Goal: Information Seeking & Learning: Check status

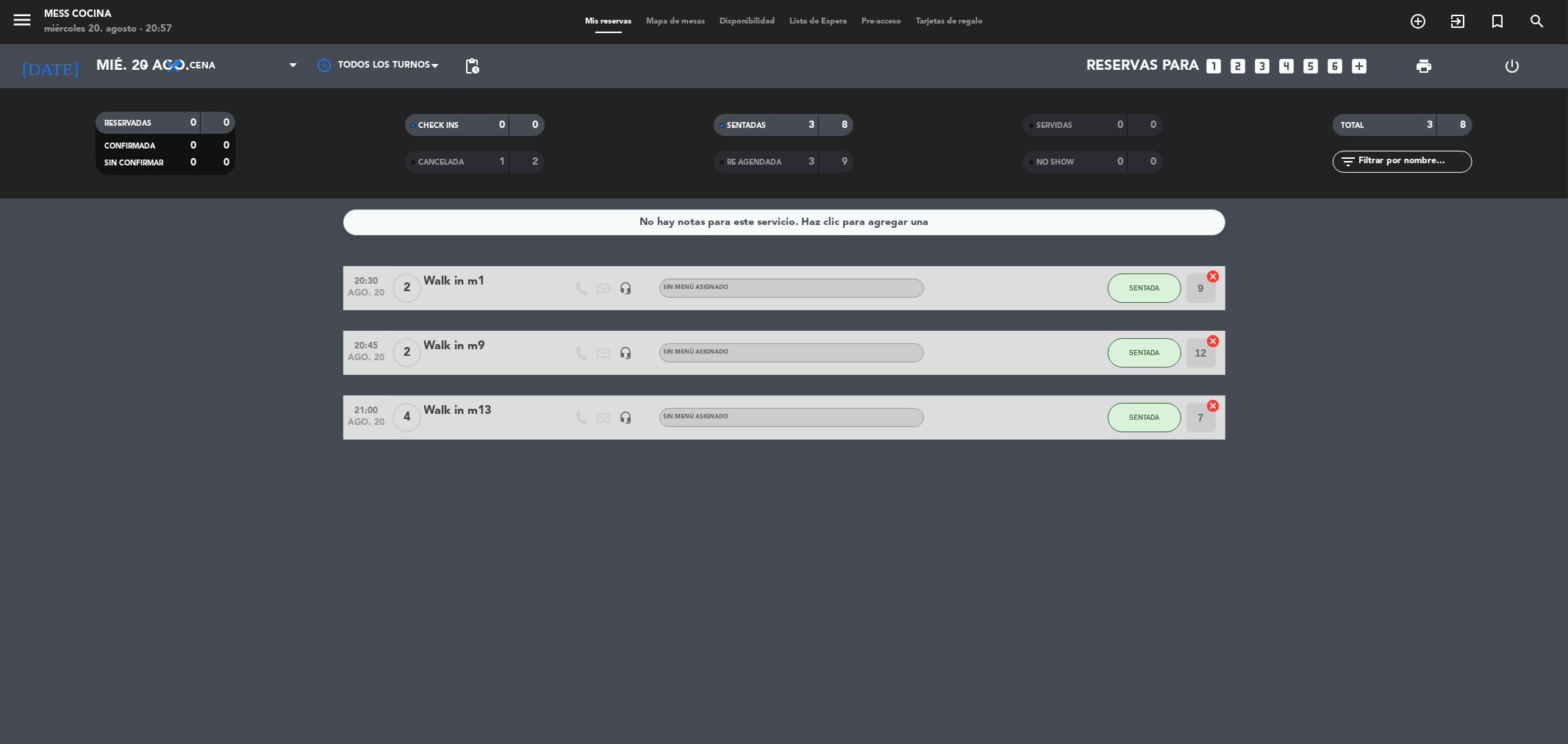
drag, startPoint x: 471, startPoint y: 471, endPoint x: 743, endPoint y: 545, distance: 281.9
click at [743, 545] on div "No hay notas para este servicio. Haz clic para agregar una 20:30 [DATE] 2 Walk …" at bounding box center [784, 471] width 1568 height 545
drag, startPoint x: 28, startPoint y: 395, endPoint x: 838, endPoint y: 576, distance: 830.0
click at [838, 576] on div "No hay notas para este servicio. Haz clic para agregar una 20:30 [DATE] 2 Walk …" at bounding box center [784, 471] width 1568 height 545
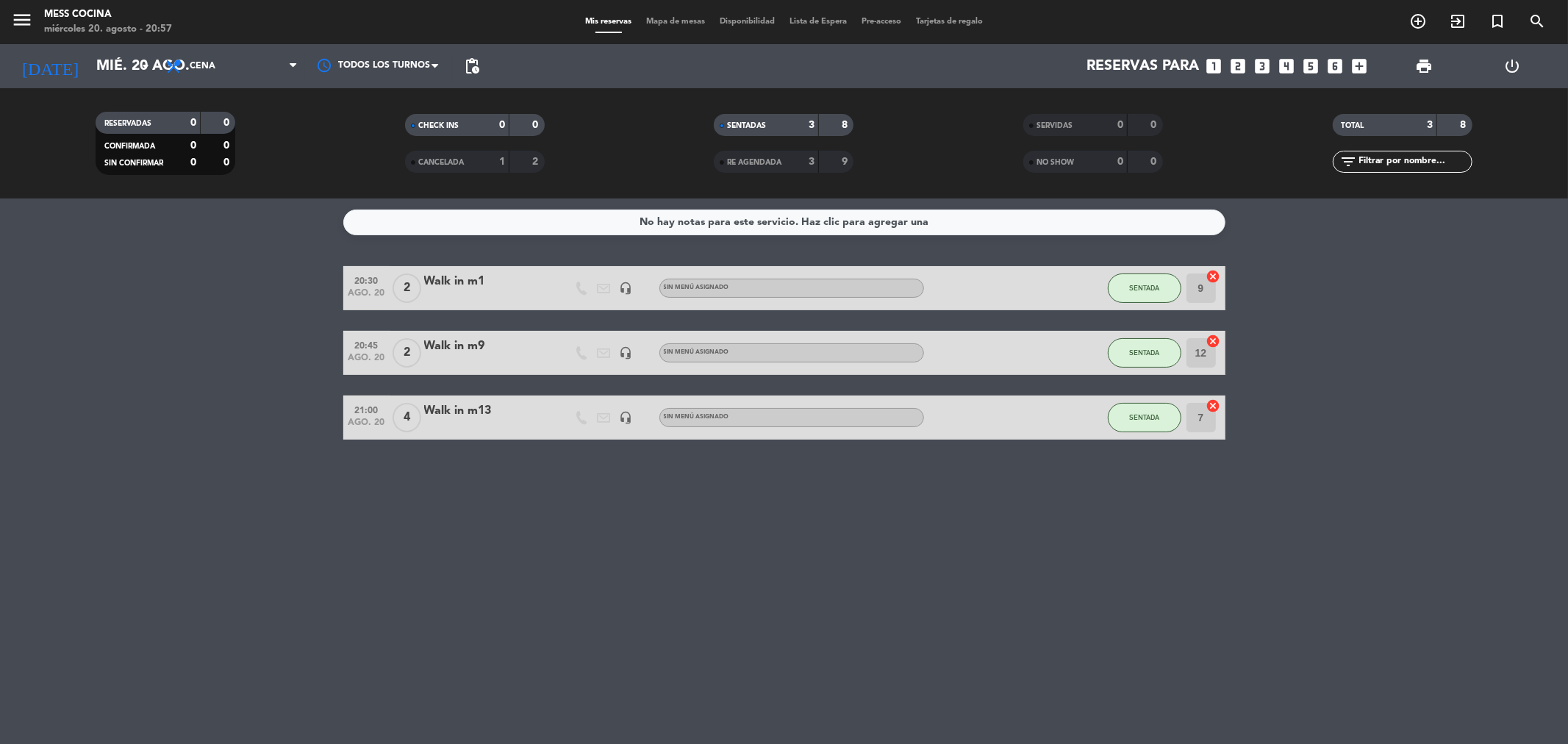
click at [838, 576] on div "No hay notas para este servicio. Haz clic para agregar una 20:30 [DATE] 2 Walk …" at bounding box center [784, 471] width 1568 height 545
drag, startPoint x: 239, startPoint y: 342, endPoint x: 824, endPoint y: 531, distance: 614.8
click at [824, 531] on div "No hay notas para este servicio. Haz clic para agregar una 20:30 [DATE] 2 Walk …" at bounding box center [784, 471] width 1568 height 545
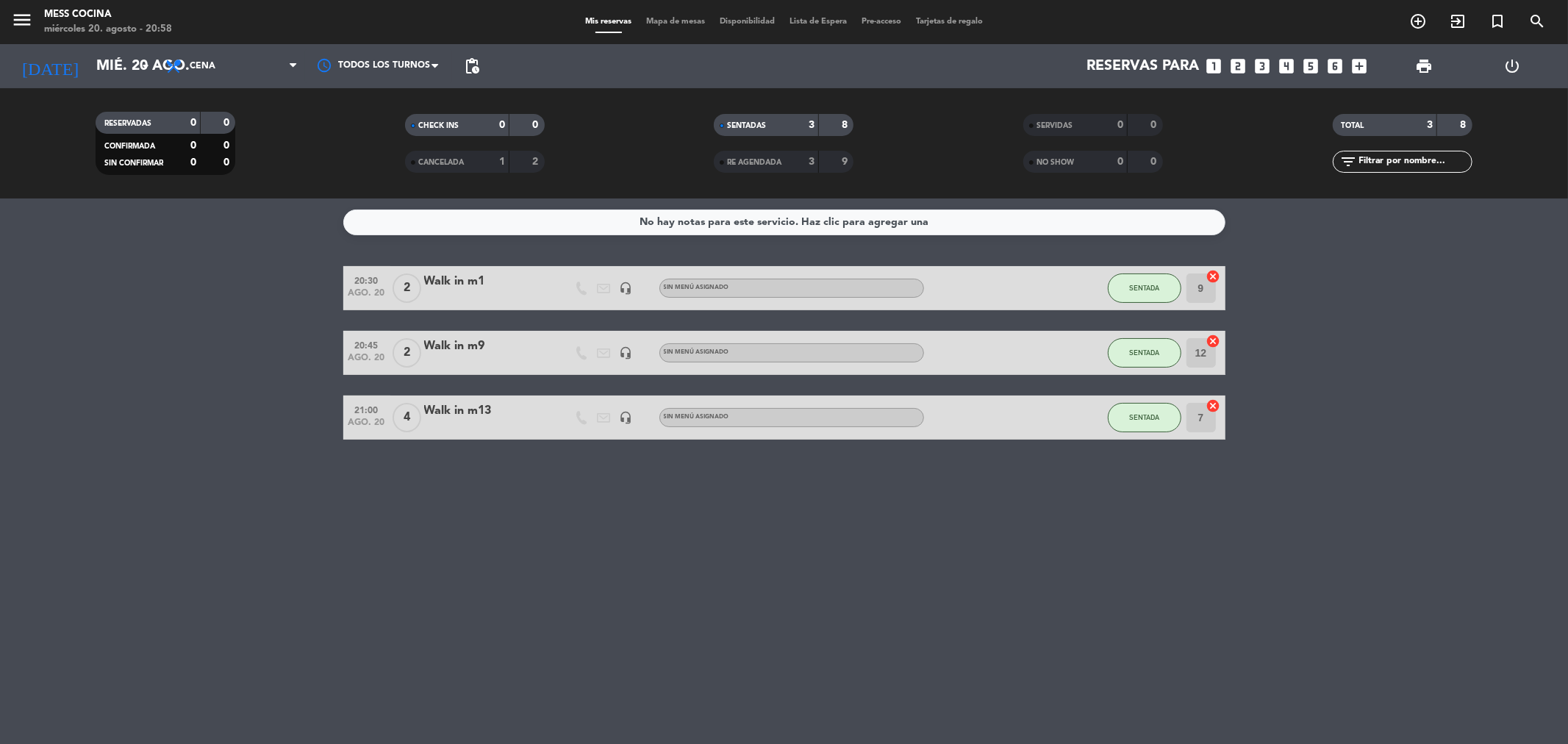
drag, startPoint x: 824, startPoint y: 531, endPoint x: 0, endPoint y: 324, distance: 849.6
click at [0, 324] on div "No hay notas para este servicio. Haz clic para agregar una 20:30 [DATE] 2 Walk …" at bounding box center [784, 471] width 1568 height 545
click at [0, 324] on bookings-row "20:30 [DATE] 2 Walk in m1 headset_mic Sin menú asignado SENTADA 9 cancel 20:45 …" at bounding box center [784, 353] width 1568 height 174
drag, startPoint x: 0, startPoint y: 324, endPoint x: 692, endPoint y: 480, distance: 709.4
click at [692, 480] on div "No hay notas para este servicio. Haz clic para agregar una 20:30 [DATE] 2 Walk …" at bounding box center [784, 471] width 1568 height 545
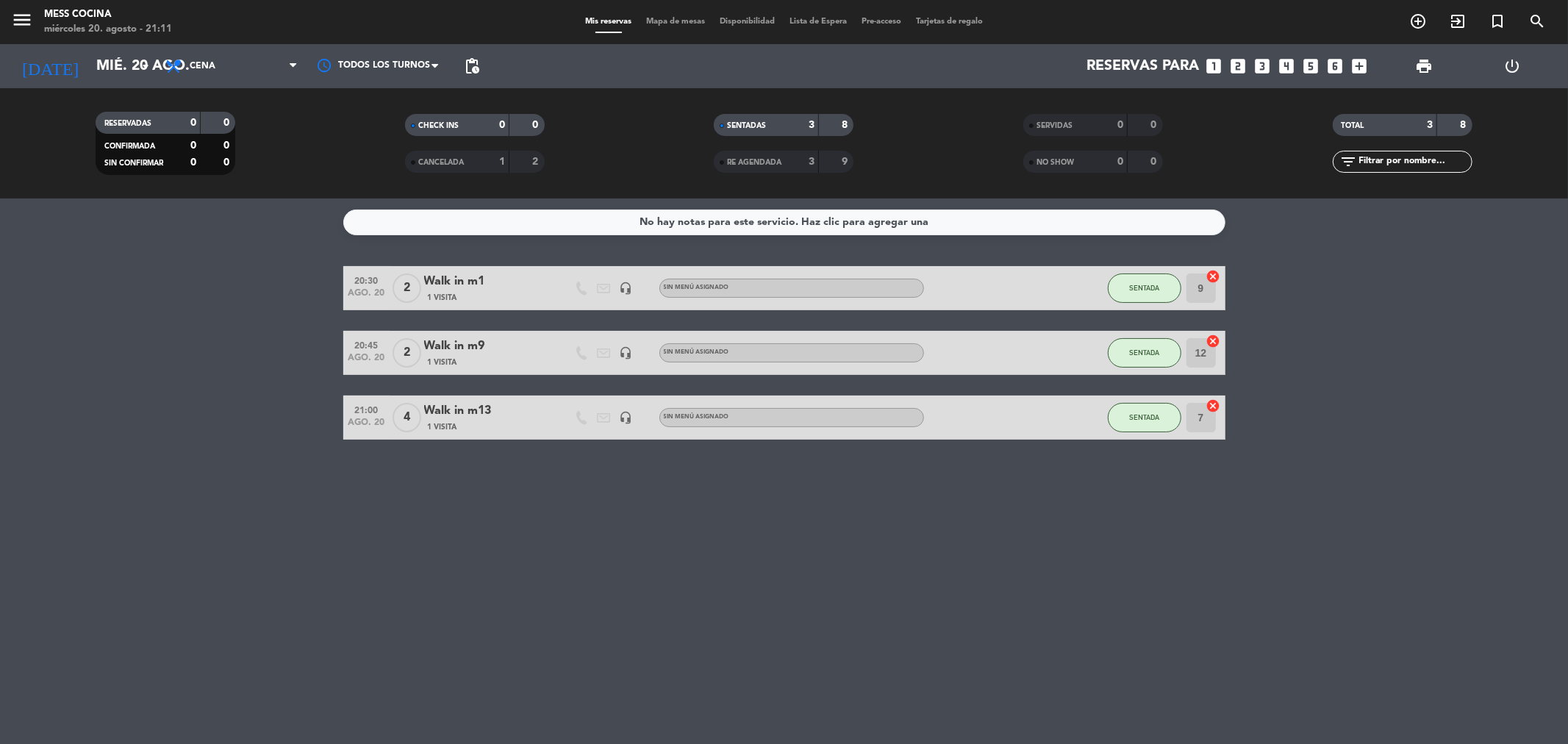
click at [703, 480] on div "No hay notas para este servicio. Haz clic para agregar una 20:30 [DATE] 2 Walk …" at bounding box center [784, 471] width 1568 height 545
drag, startPoint x: 0, startPoint y: 331, endPoint x: 938, endPoint y: 475, distance: 949.0
click at [938, 475] on div "No hay notas para este servicio. Haz clic para agregar una 20:30 [DATE] 2 Walk …" at bounding box center [784, 471] width 1568 height 545
drag, startPoint x: 1015, startPoint y: 498, endPoint x: 245, endPoint y: 431, distance: 772.9
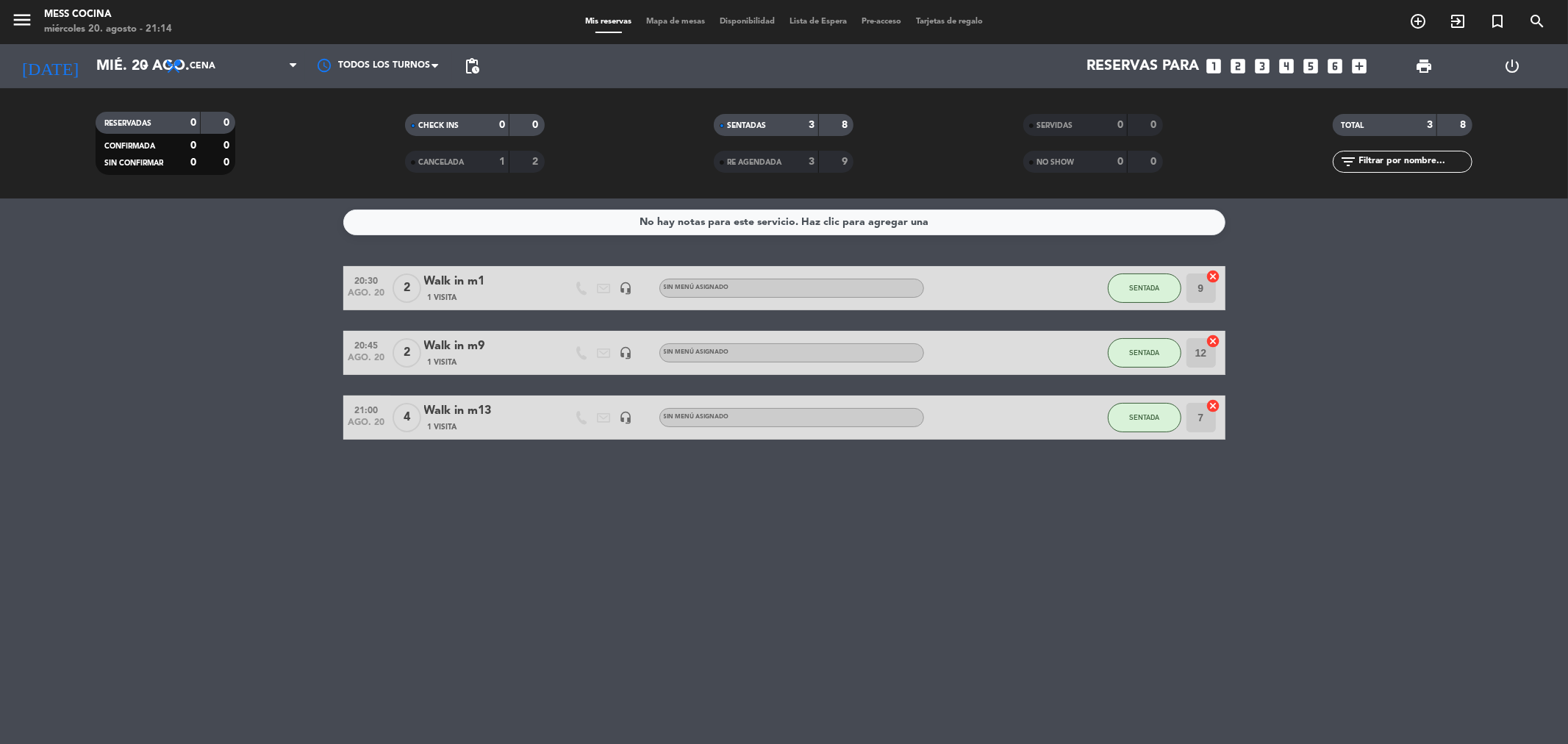
click at [245, 431] on div "No hay notas para este servicio. Haz clic para agregar una 20:30 [DATE] 2 Walk …" at bounding box center [784, 471] width 1568 height 545
click at [246, 430] on bookings-row "20:30 [DATE] 2 Walk in m1 1 Visita headset_mic Sin menú asignado SENTADA 9 canc…" at bounding box center [784, 353] width 1568 height 174
drag, startPoint x: 191, startPoint y: 289, endPoint x: 841, endPoint y: 534, distance: 694.6
click at [841, 534] on div "No hay notas para este servicio. Haz clic para agregar una 20:30 [DATE] 2 Walk …" at bounding box center [784, 471] width 1568 height 545
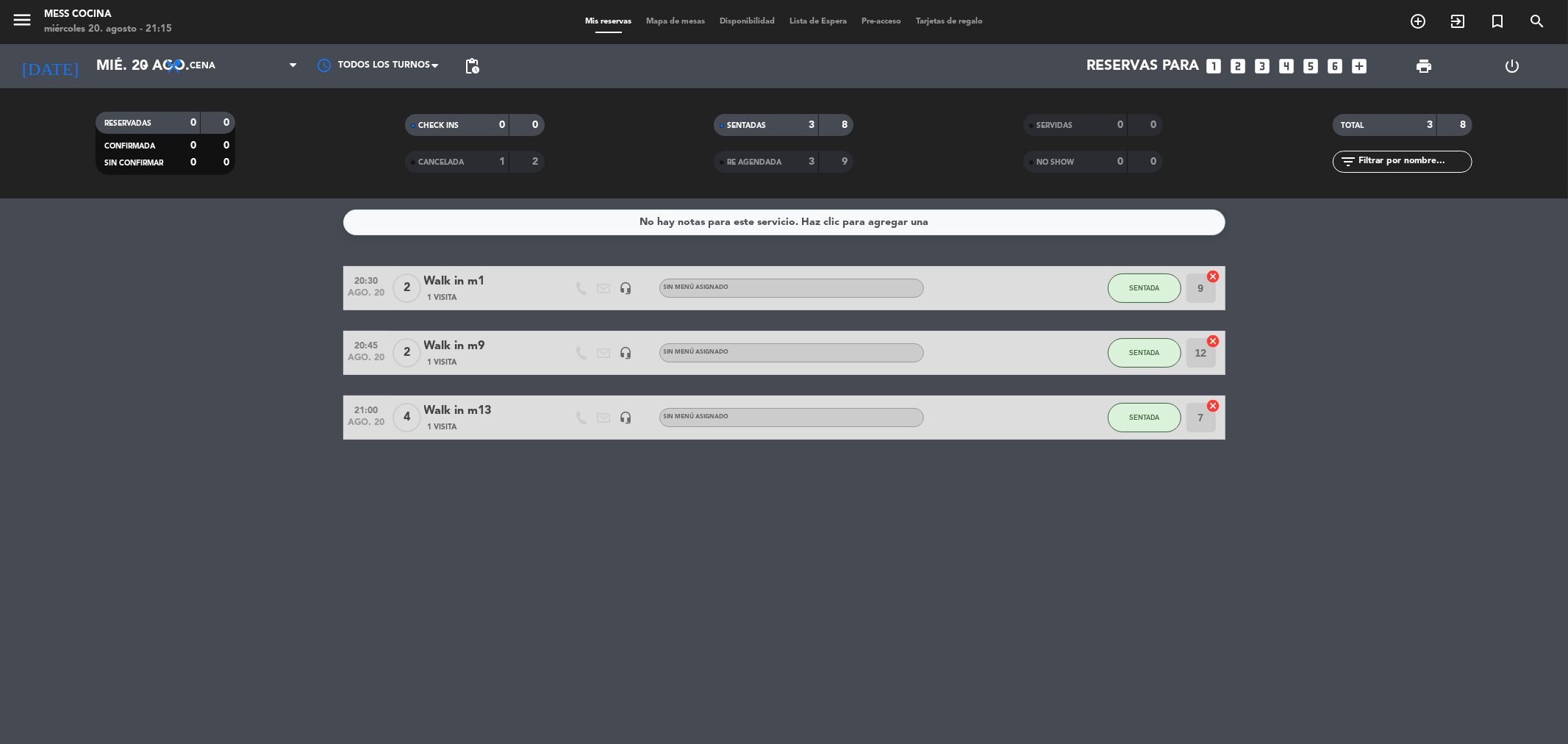
drag, startPoint x: 193, startPoint y: 286, endPoint x: 796, endPoint y: 541, distance: 654.7
click at [796, 541] on div "No hay notas para este servicio. Haz clic para agregar una 20:30 [DATE] 2 Walk …" at bounding box center [784, 471] width 1568 height 545
drag, startPoint x: 40, startPoint y: 362, endPoint x: 886, endPoint y: 512, distance: 859.2
click at [886, 512] on div "No hay notas para este servicio. Haz clic para agregar una 20:30 [DATE] 2 Walk …" at bounding box center [784, 471] width 1568 height 545
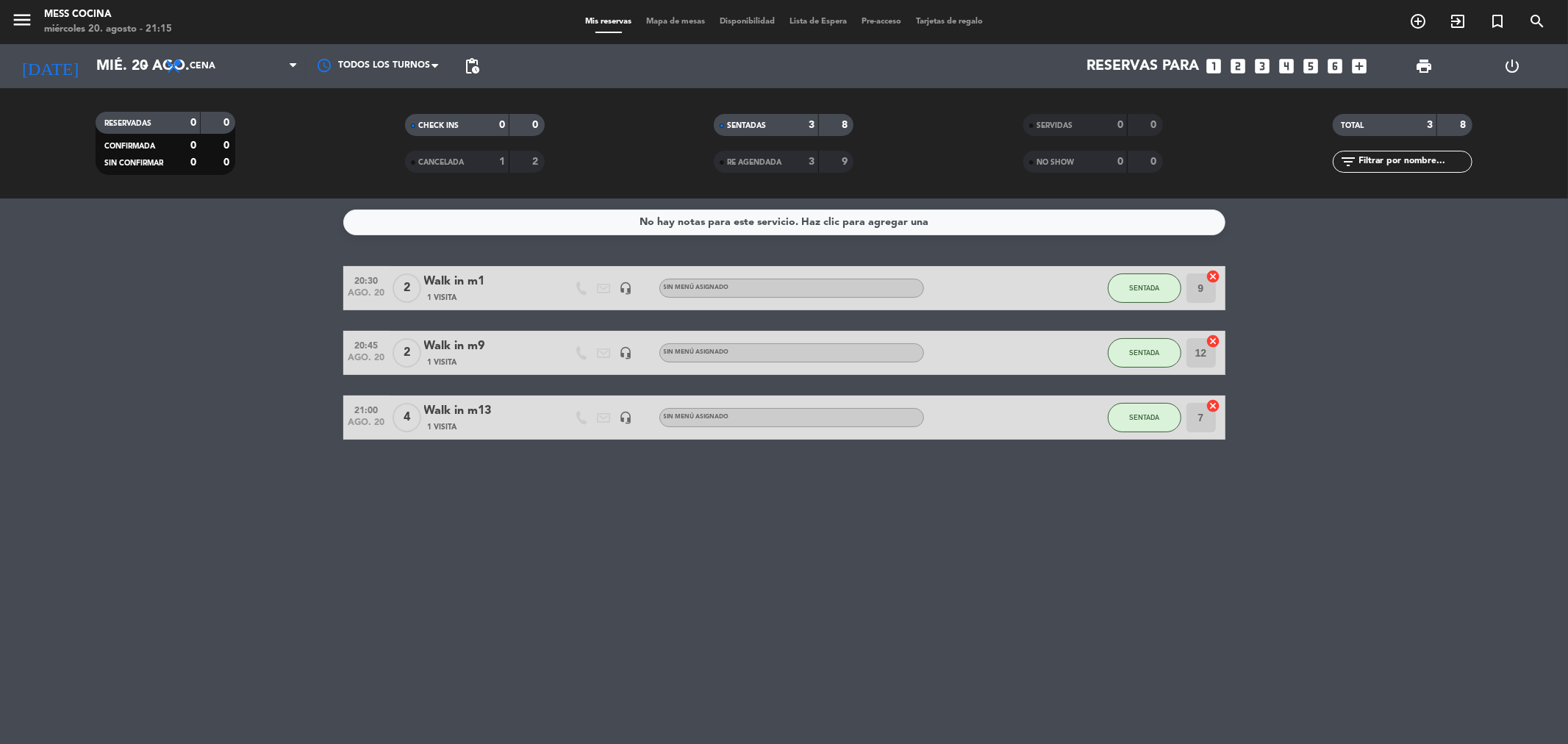
click at [887, 513] on div "No hay notas para este servicio. Haz clic para agregar una 20:30 [DATE] 2 Walk …" at bounding box center [784, 471] width 1568 height 545
click at [0, 298] on bookings-row "20:30 [DATE] 2 Walk in m1 1 Visita headset_mic Sin menú asignado SENTADA 9 canc…" at bounding box center [784, 353] width 1568 height 174
drag, startPoint x: 50, startPoint y: 347, endPoint x: 736, endPoint y: 563, distance: 719.2
click at [736, 563] on div "No hay notas para este servicio. Haz clic para agregar una 20:30 [DATE] 2 Walk …" at bounding box center [784, 471] width 1568 height 545
drag, startPoint x: 736, startPoint y: 563, endPoint x: 188, endPoint y: 438, distance: 562.1
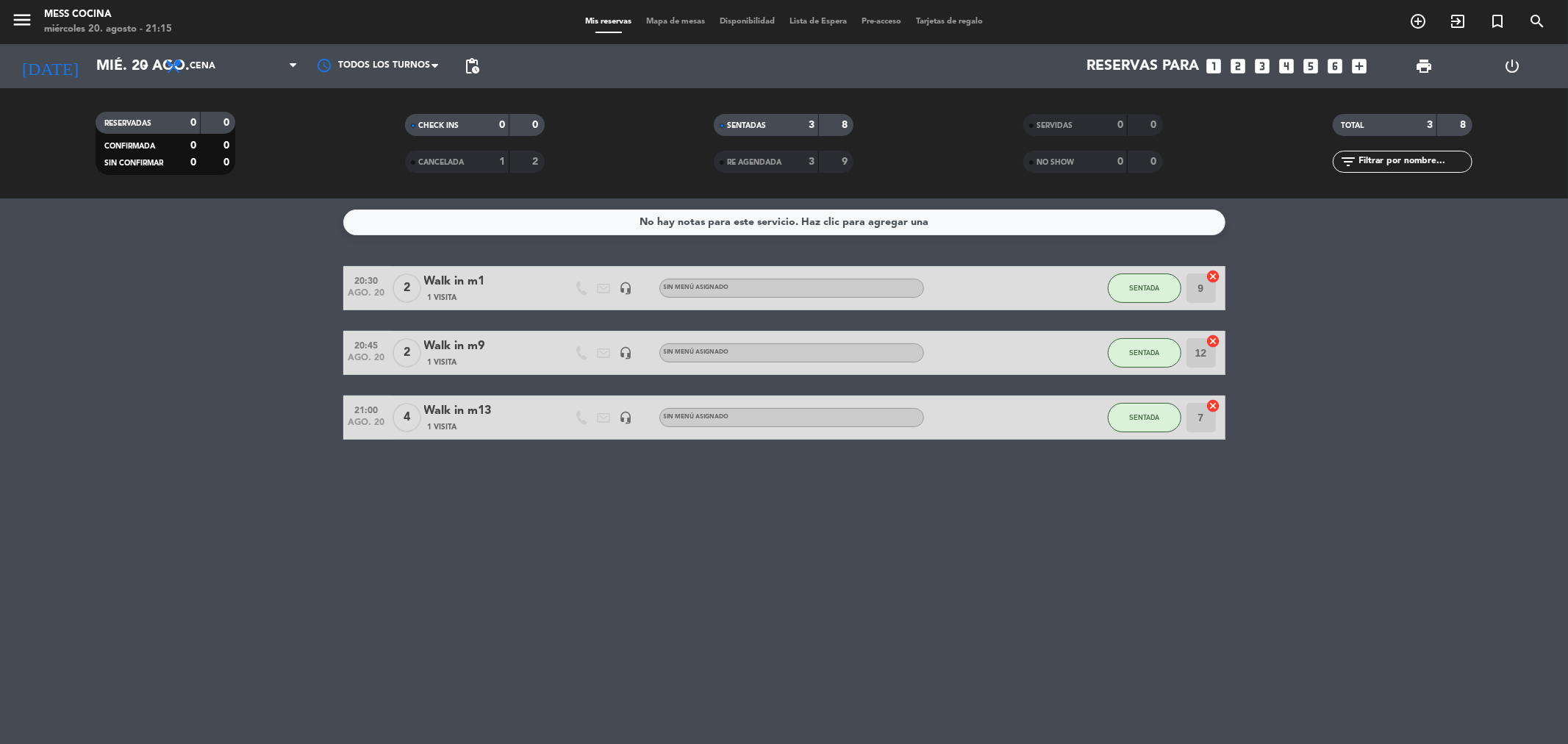
click at [188, 438] on div "No hay notas para este servicio. Haz clic para agregar una 20:30 [DATE] 2 Walk …" at bounding box center [784, 471] width 1568 height 545
click at [79, 369] on bookings-row "20:30 [DATE] 2 Walk in m1 1 Visita headset_mic Sin menú asignado SENTADA 9 canc…" at bounding box center [784, 353] width 1568 height 174
drag, startPoint x: 81, startPoint y: 369, endPoint x: 676, endPoint y: 515, distance: 612.7
click at [676, 515] on div "No hay notas para este servicio. Haz clic para agregar una 20:30 [DATE] 2 Walk …" at bounding box center [784, 471] width 1568 height 545
click at [680, 515] on div "No hay notas para este servicio. Haz clic para agregar una 20:30 [DATE] 2 Walk …" at bounding box center [784, 471] width 1568 height 545
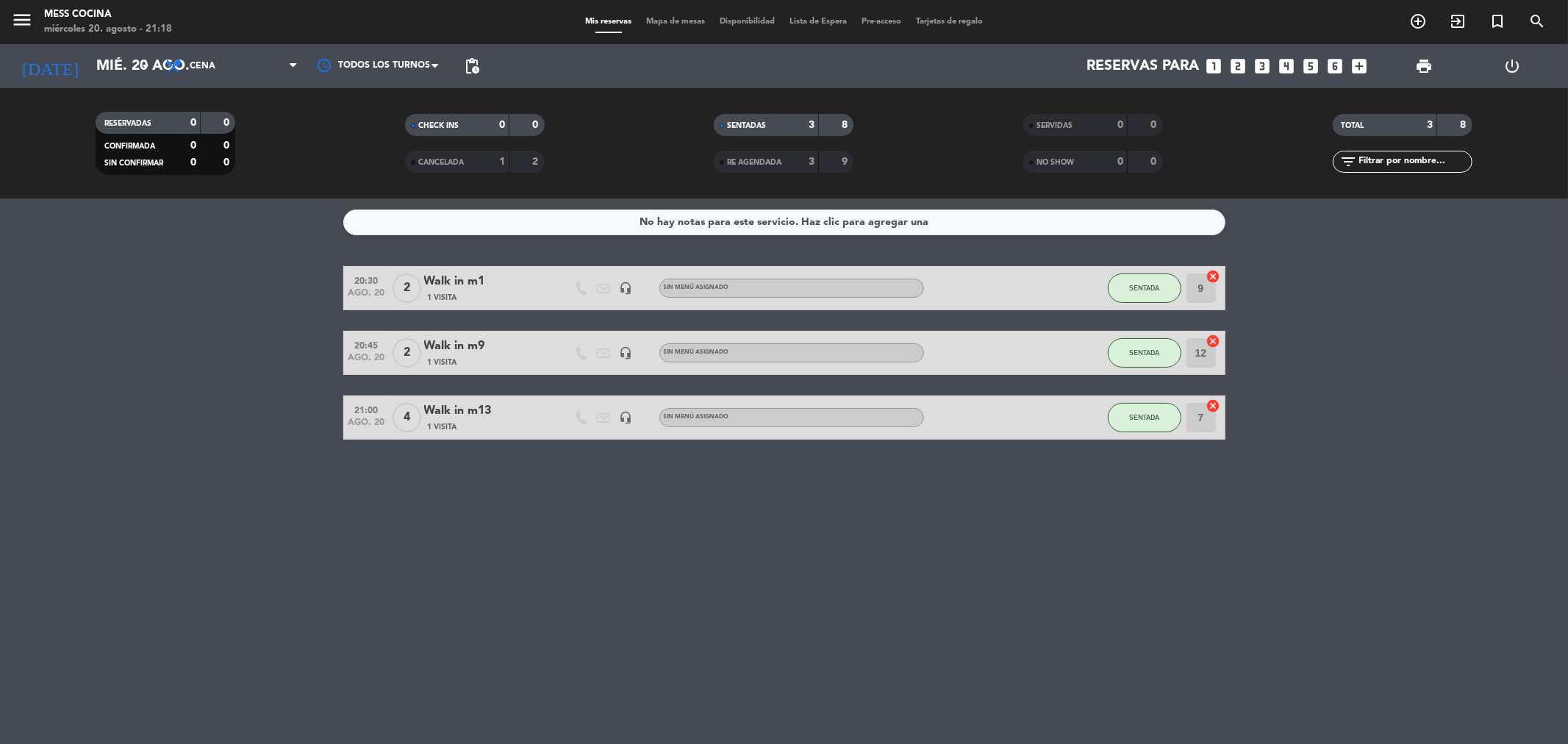
click at [535, 178] on div "CHECK INS 0 0 CANCELADA 1 2" at bounding box center [475, 144] width 309 height 81
click at [522, 163] on div "2" at bounding box center [527, 162] width 28 height 16
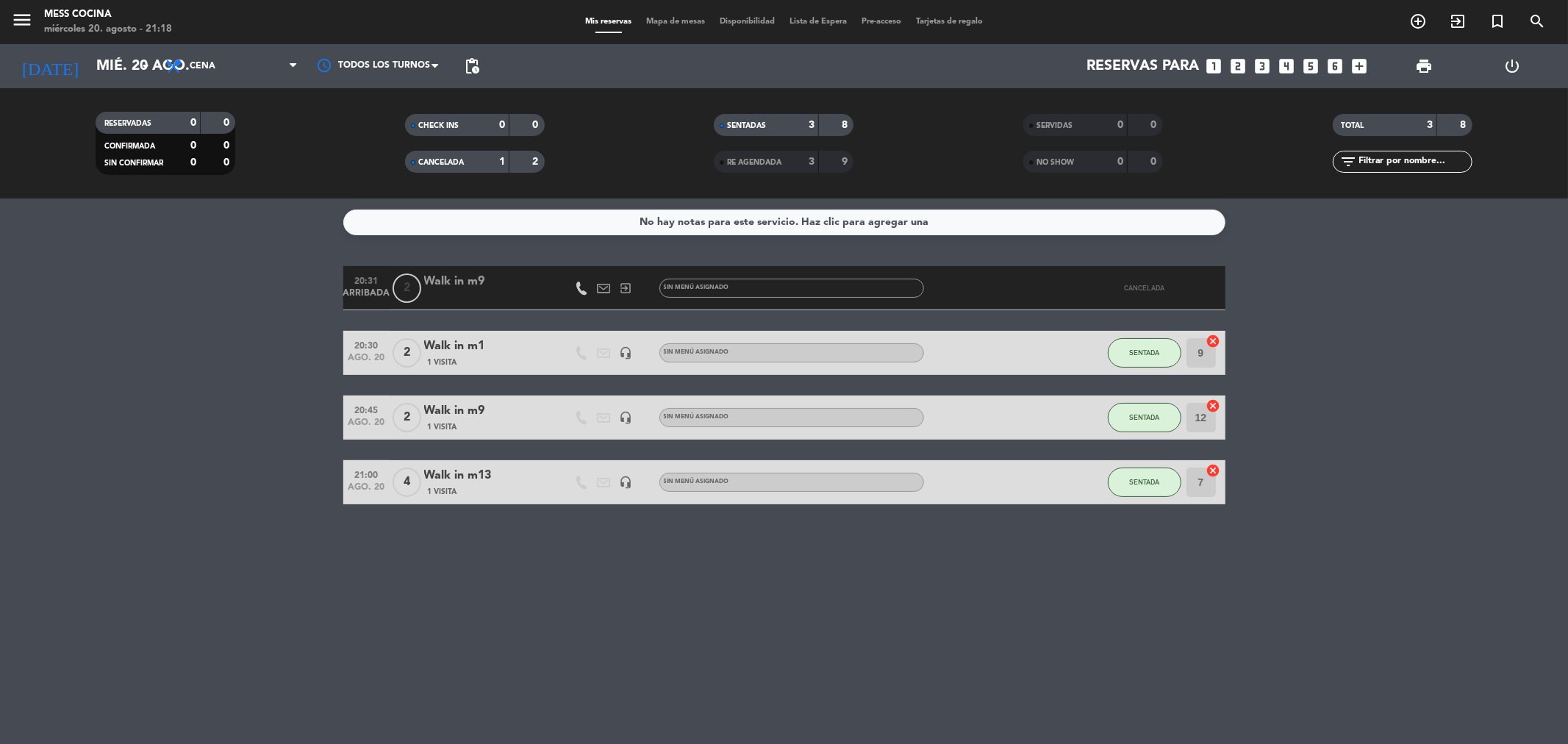
click at [522, 163] on div "2" at bounding box center [527, 162] width 28 height 16
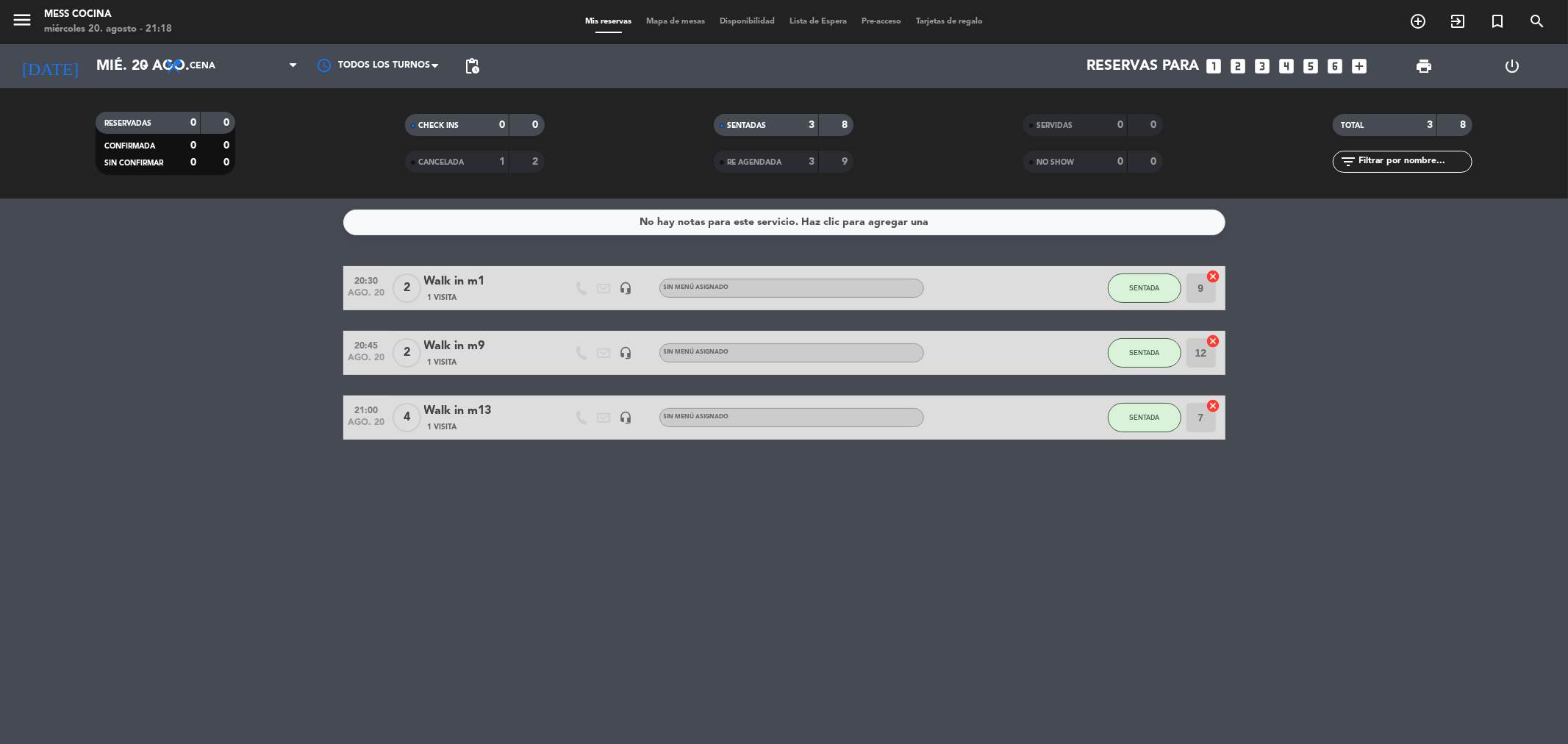
drag, startPoint x: 26, startPoint y: 414, endPoint x: 852, endPoint y: 657, distance: 861.0
click at [852, 657] on div "No hay notas para este servicio. Haz clic para agregar una 20:30 [DATE] 2 Walk …" at bounding box center [784, 471] width 1568 height 545
click at [84, 95] on div "RESERVADAS 0 0 CONFIRMADA 0 0 SIN CONFIRMAR 0 0 CHECK INS 0 0 CANCELADA 1 2 SEN…" at bounding box center [784, 143] width 1568 height 111
click at [91, 74] on input "mié. 20 ago." at bounding box center [182, 66] width 187 height 32
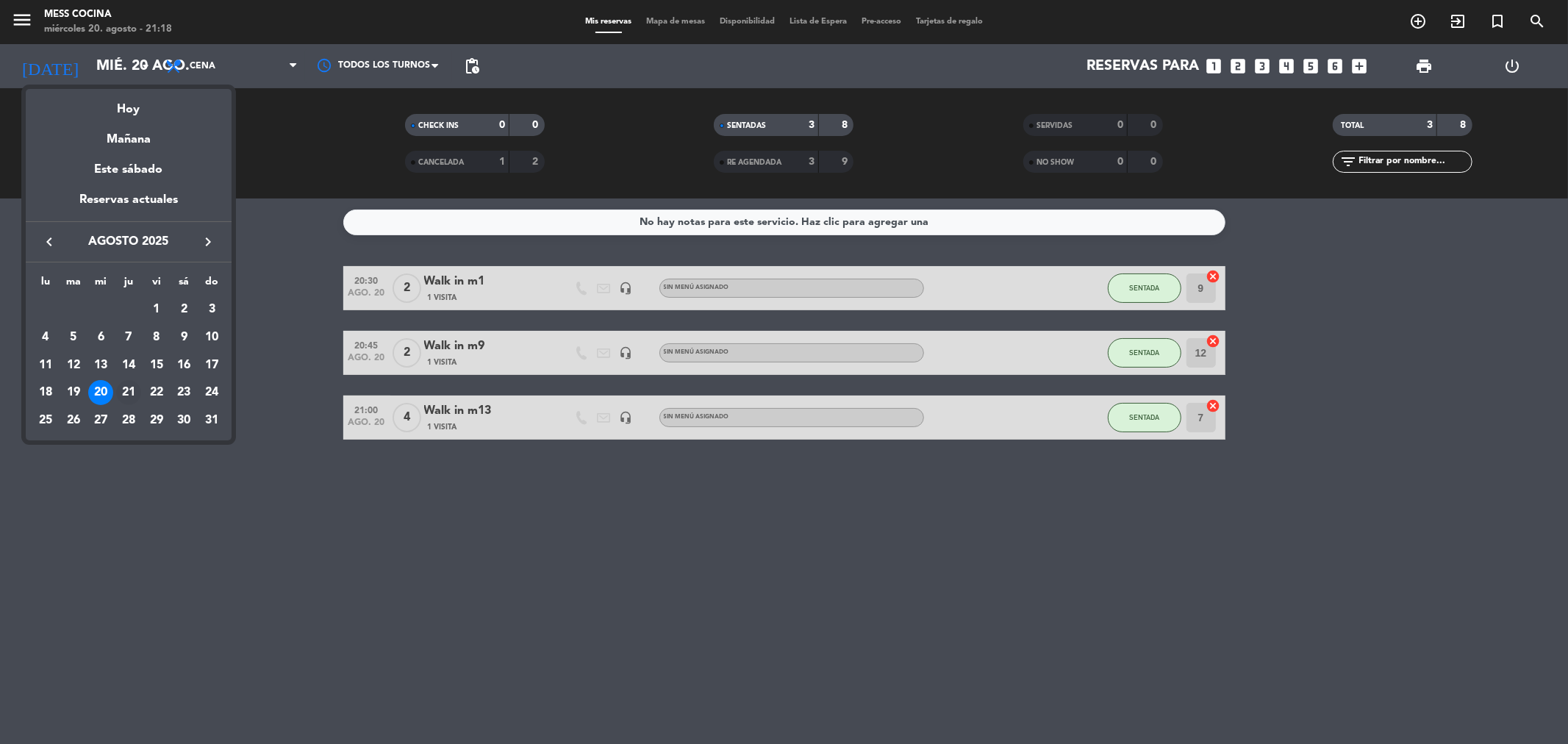
click at [129, 391] on div "21" at bounding box center [128, 393] width 25 height 25
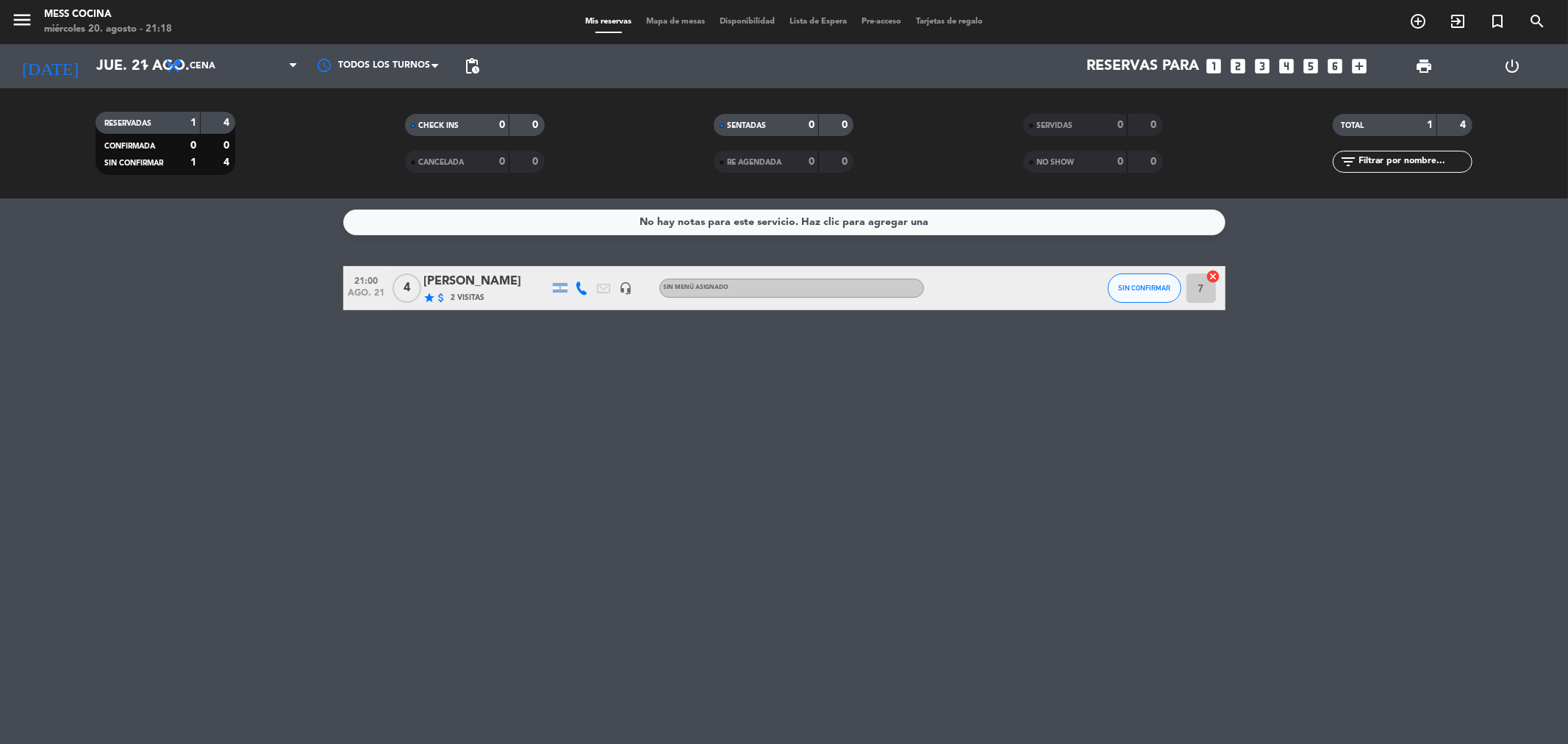
drag, startPoint x: 216, startPoint y: 255, endPoint x: 613, endPoint y: 447, distance: 441.0
click at [613, 447] on div "No hay notas para este servicio. Haz clic para agregar una 21:00 [DATE] 4 [PERS…" at bounding box center [784, 471] width 1568 height 545
drag, startPoint x: 613, startPoint y: 447, endPoint x: 280, endPoint y: 306, distance: 361.6
click at [280, 306] on div "No hay notas para este servicio. Haz clic para agregar una 21:00 [DATE] 4 [PERS…" at bounding box center [784, 471] width 1568 height 545
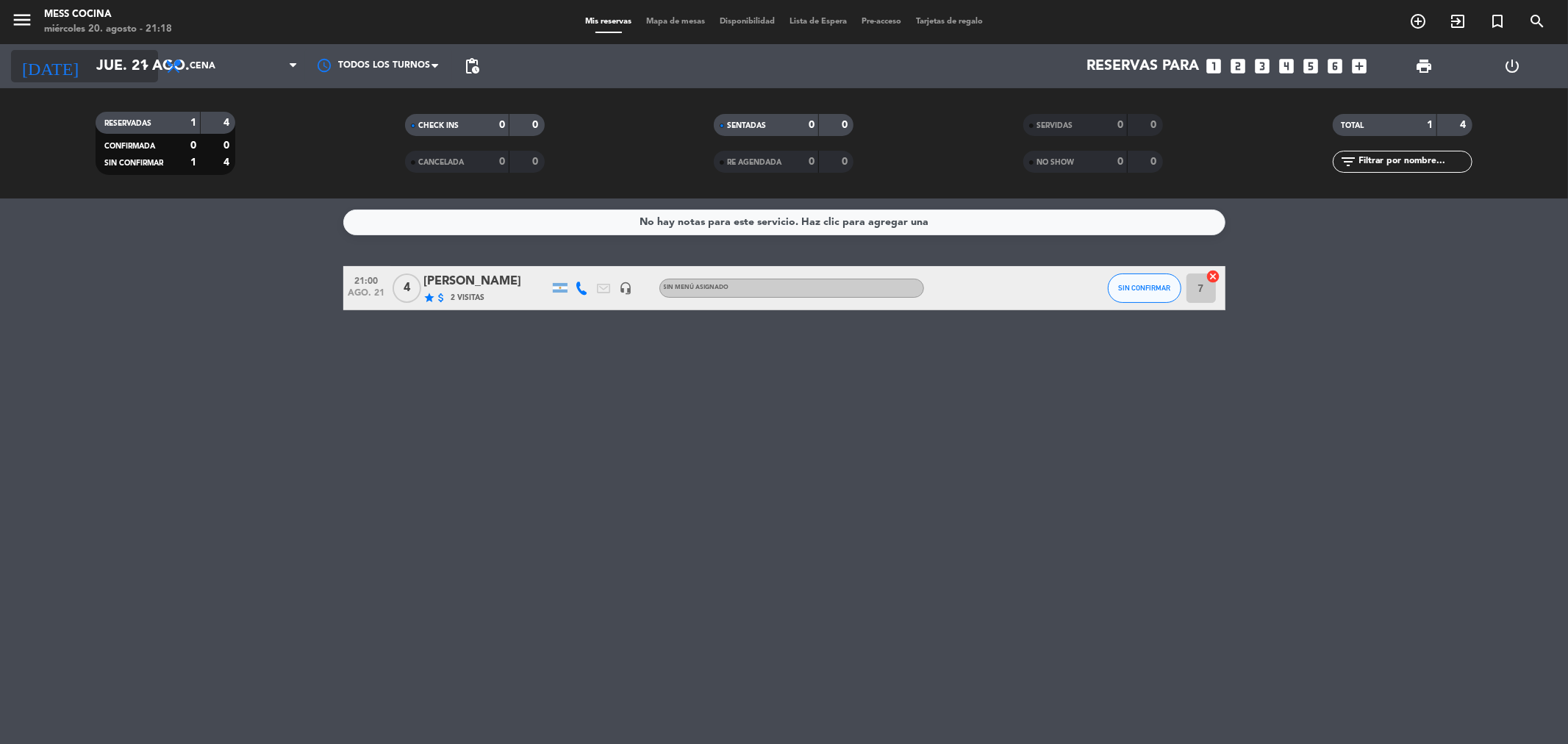
click at [104, 77] on input "jue. 21 ago." at bounding box center [182, 66] width 187 height 32
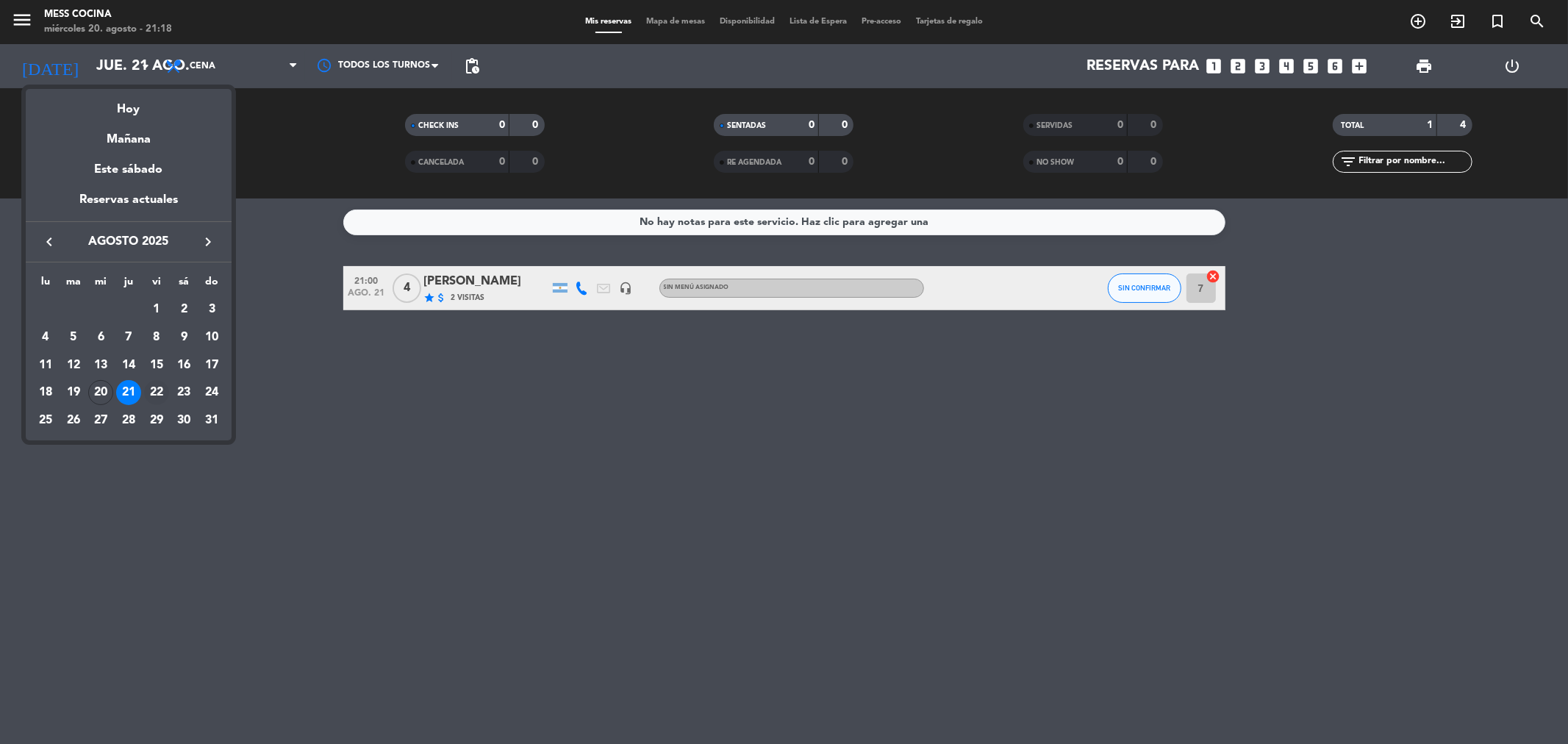
click at [156, 388] on div "22" at bounding box center [156, 393] width 25 height 25
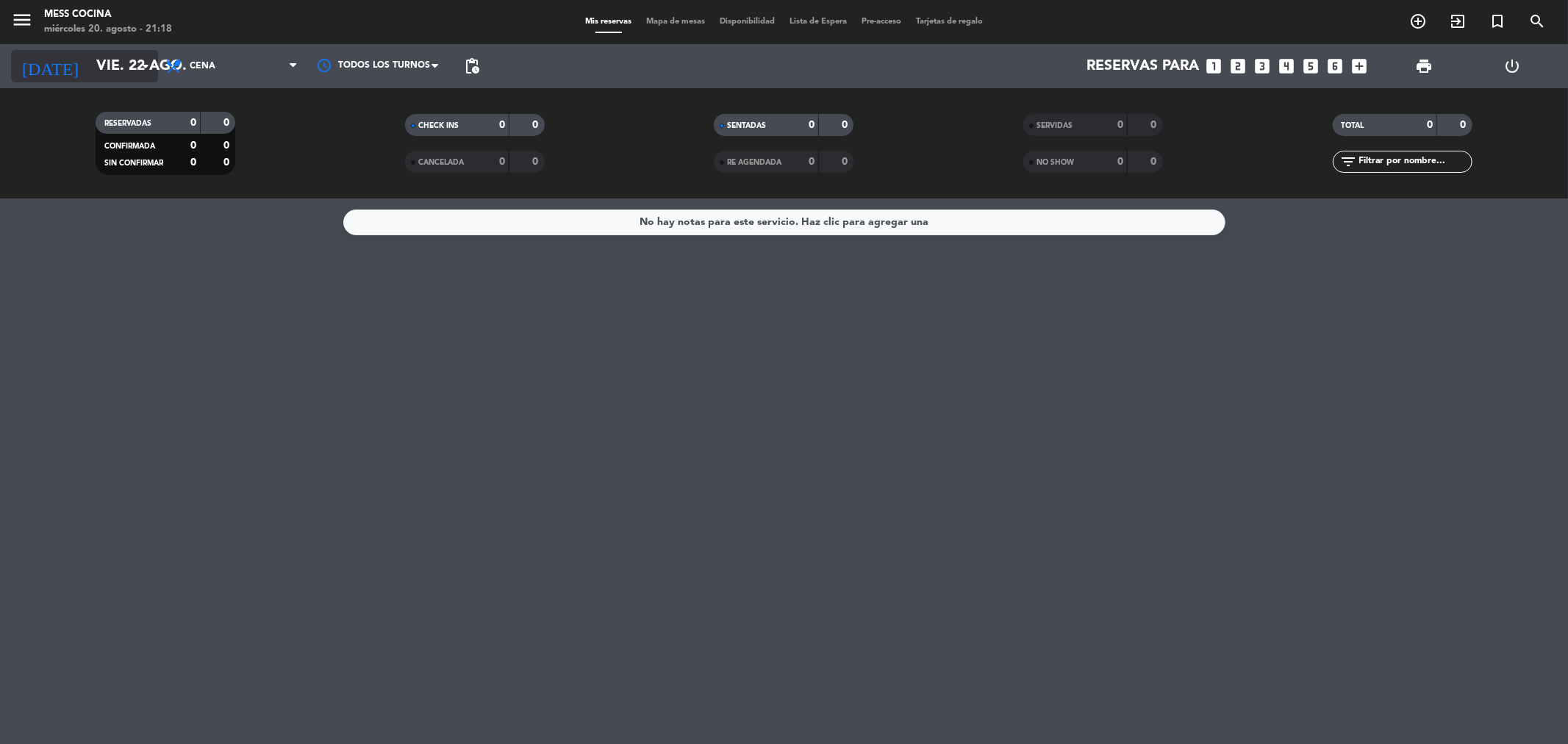
click at [143, 71] on icon "arrow_drop_down" at bounding box center [145, 66] width 17 height 17
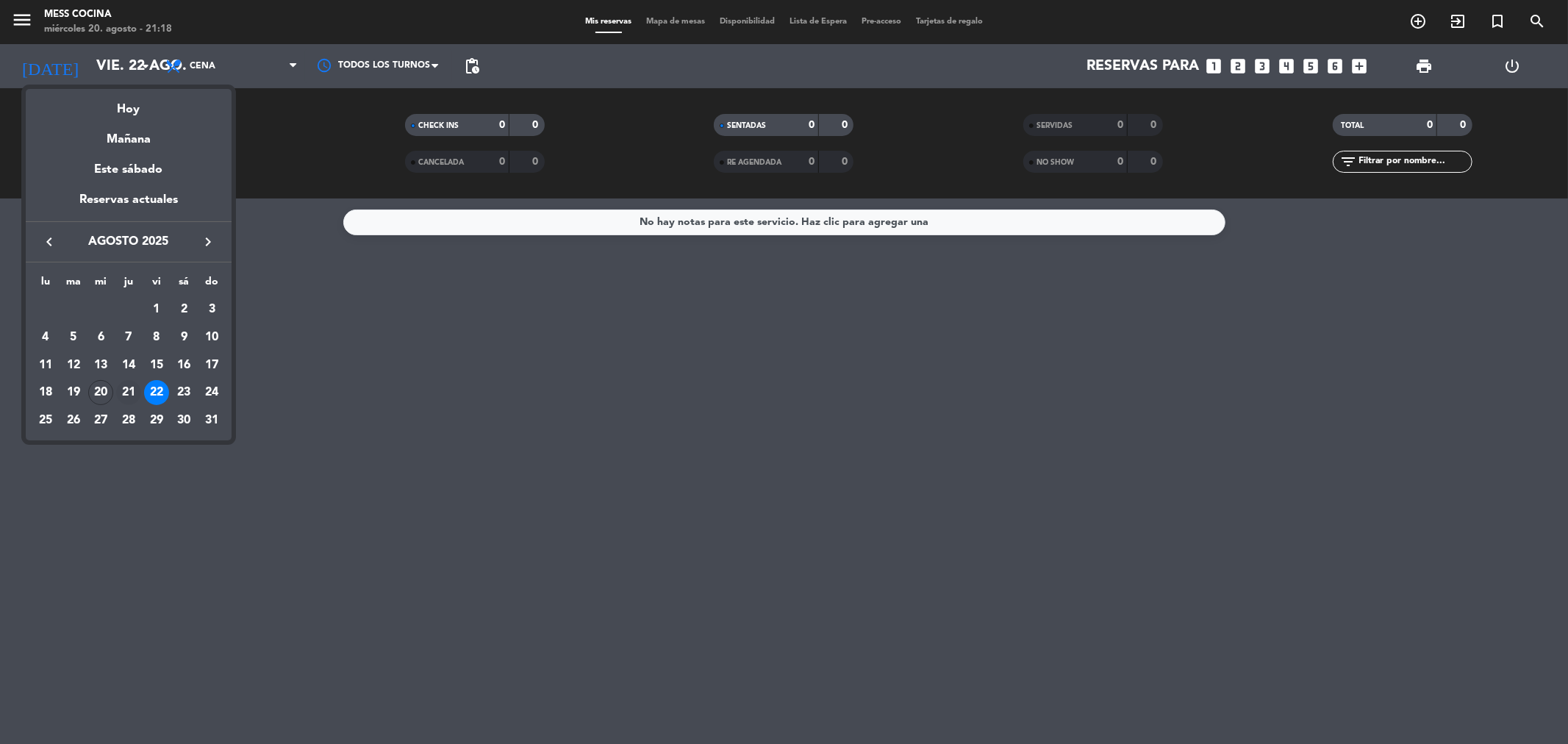
click at [116, 381] on td "21" at bounding box center [128, 394] width 28 height 28
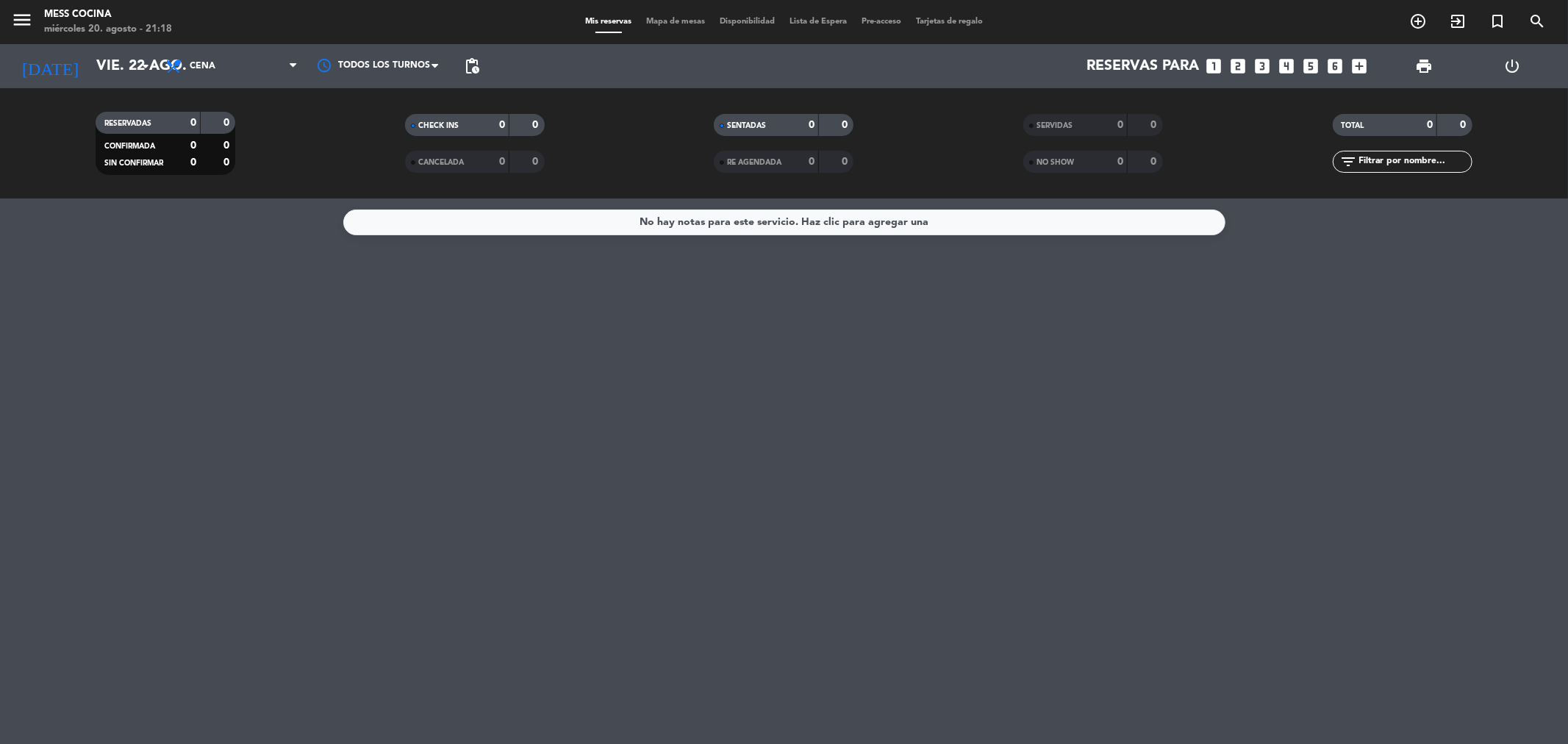
type input "jue. 21 ago."
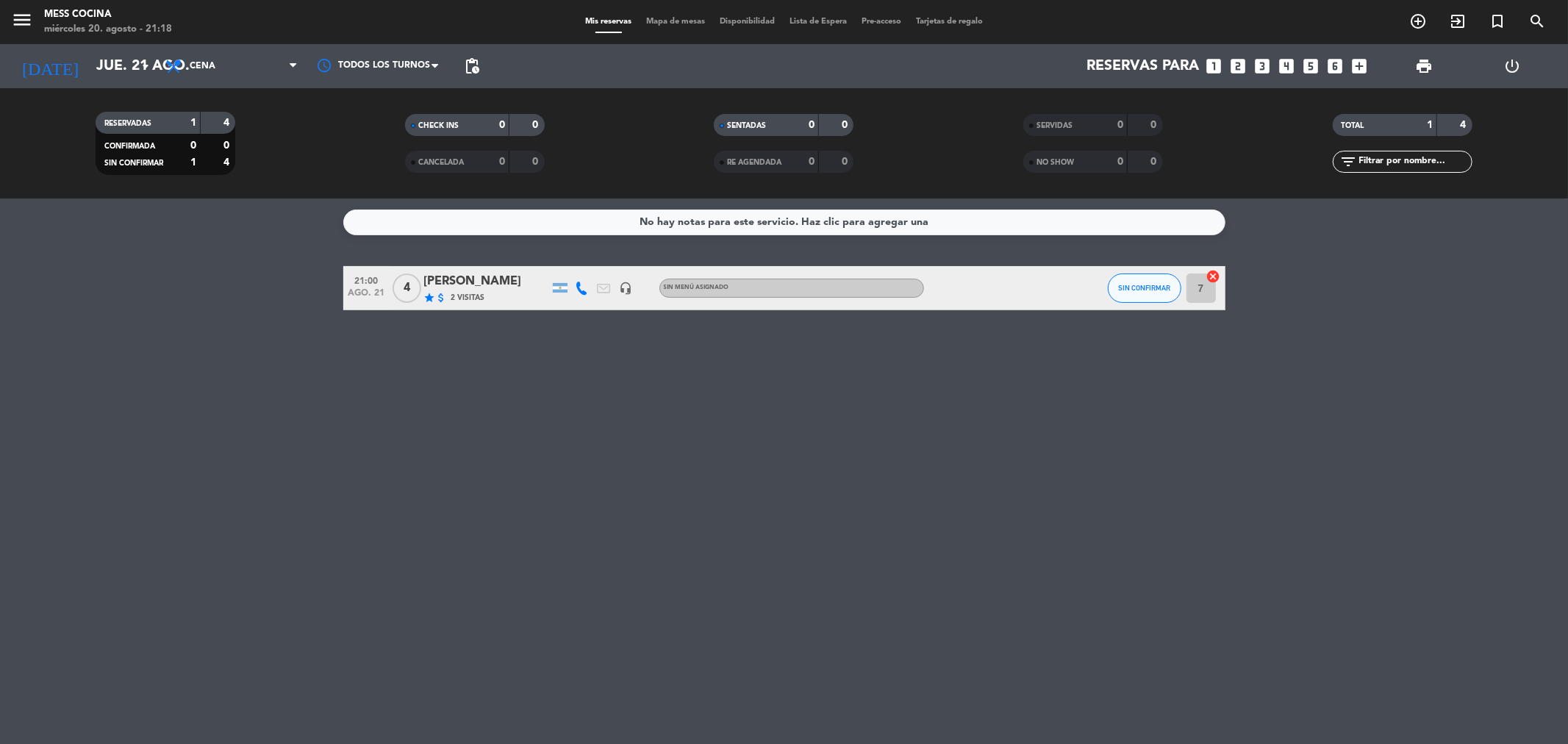
drag, startPoint x: 200, startPoint y: 309, endPoint x: 554, endPoint y: 387, distance: 362.5
click at [554, 387] on div "No hay notas para este servicio. Haz clic para agregar una 21:00 [DATE] 4 [PERS…" at bounding box center [784, 471] width 1568 height 545
click at [104, 70] on input "jue. 21 ago." at bounding box center [182, 66] width 187 height 32
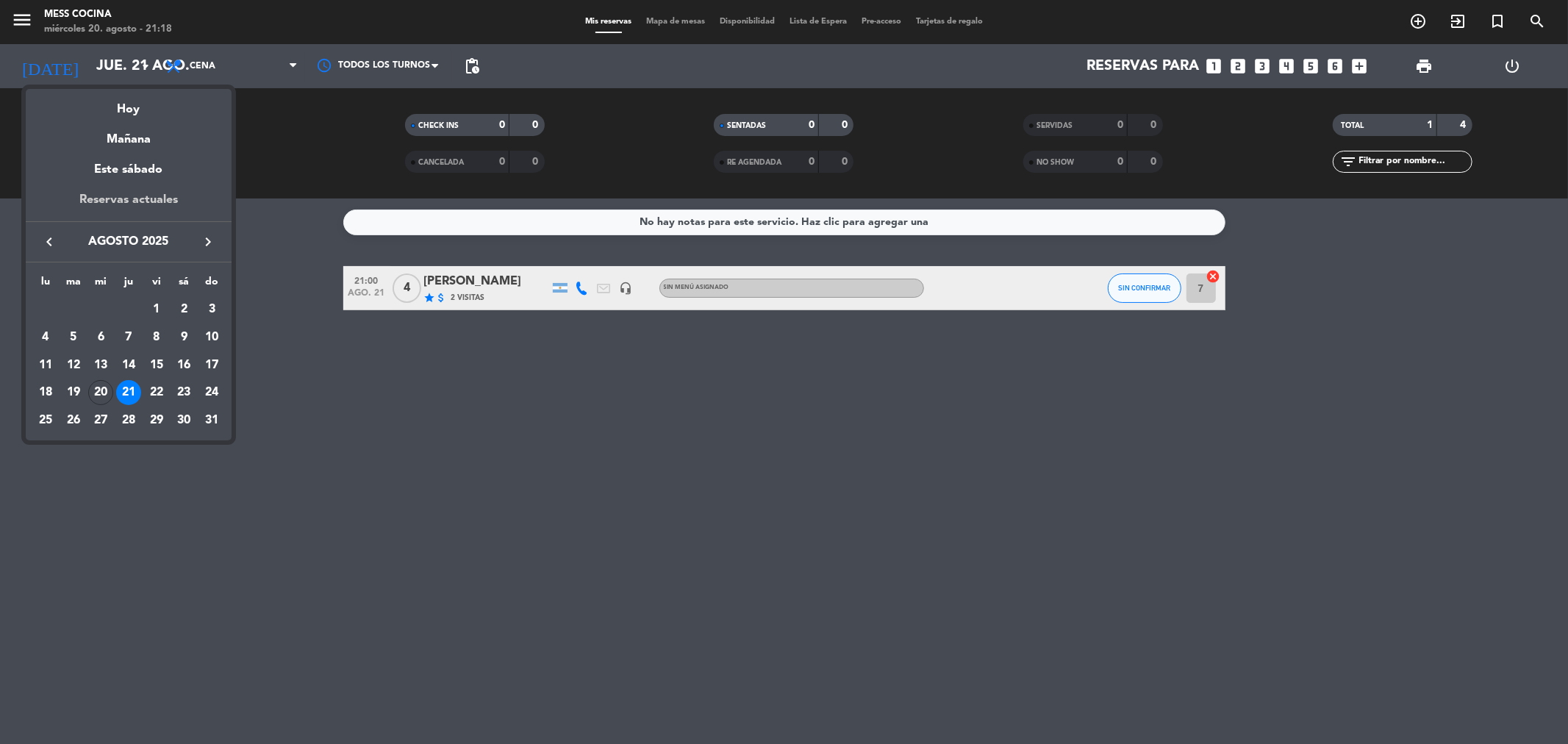
click at [111, 204] on div "Reservas actuales" at bounding box center [128, 205] width 206 height 30
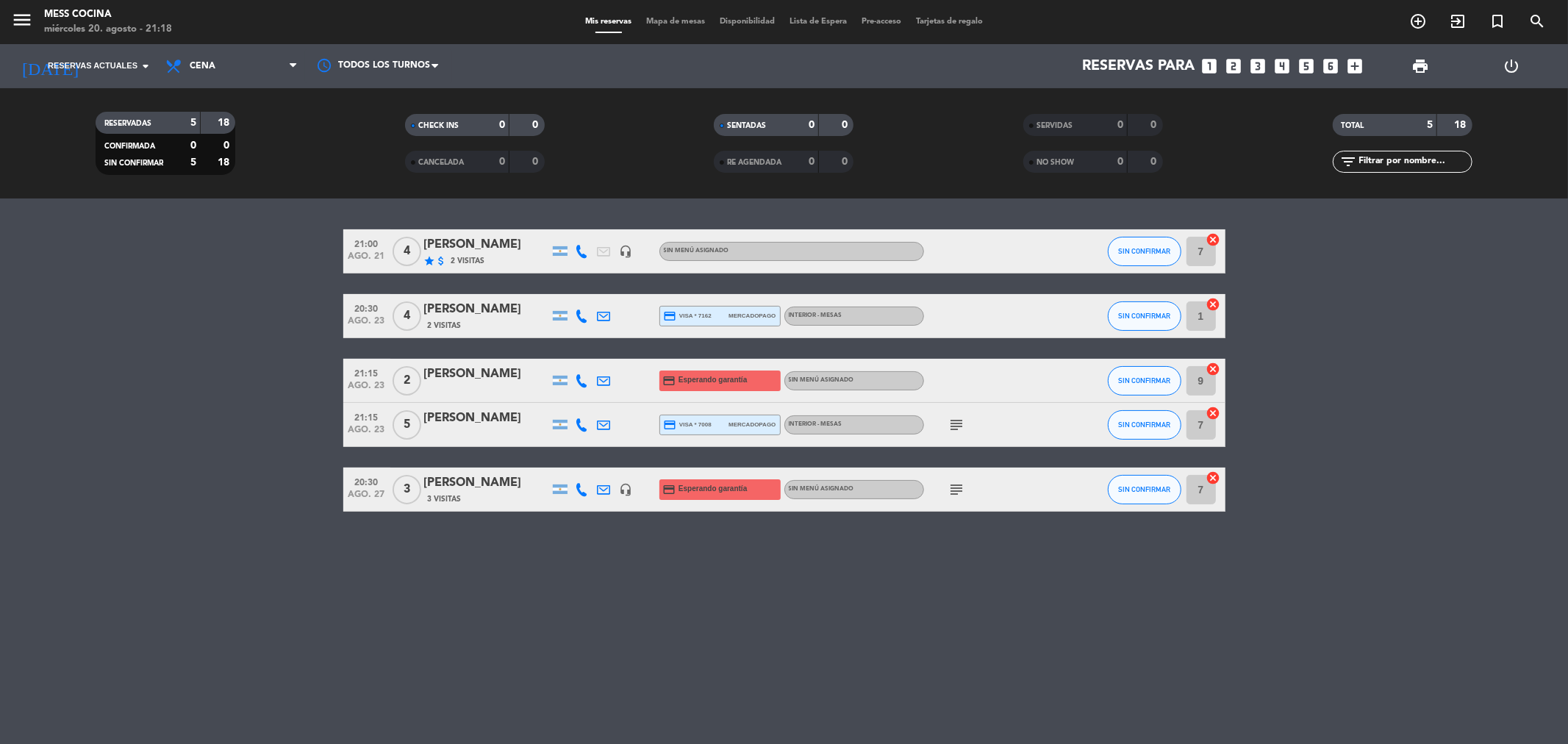
drag, startPoint x: 136, startPoint y: 265, endPoint x: 669, endPoint y: 547, distance: 603.0
click at [669, 547] on div "21:00 [DATE] 4 [PERSON_NAME] star attach_money 2 Visitas headset_mic Sin menú a…" at bounding box center [784, 471] width 1568 height 545
drag, startPoint x: 669, startPoint y: 547, endPoint x: 166, endPoint y: 386, distance: 528.1
click at [166, 386] on div "21:00 [DATE] 4 [PERSON_NAME] star attach_money 2 Visitas headset_mic Sin menú a…" at bounding box center [784, 471] width 1568 height 545
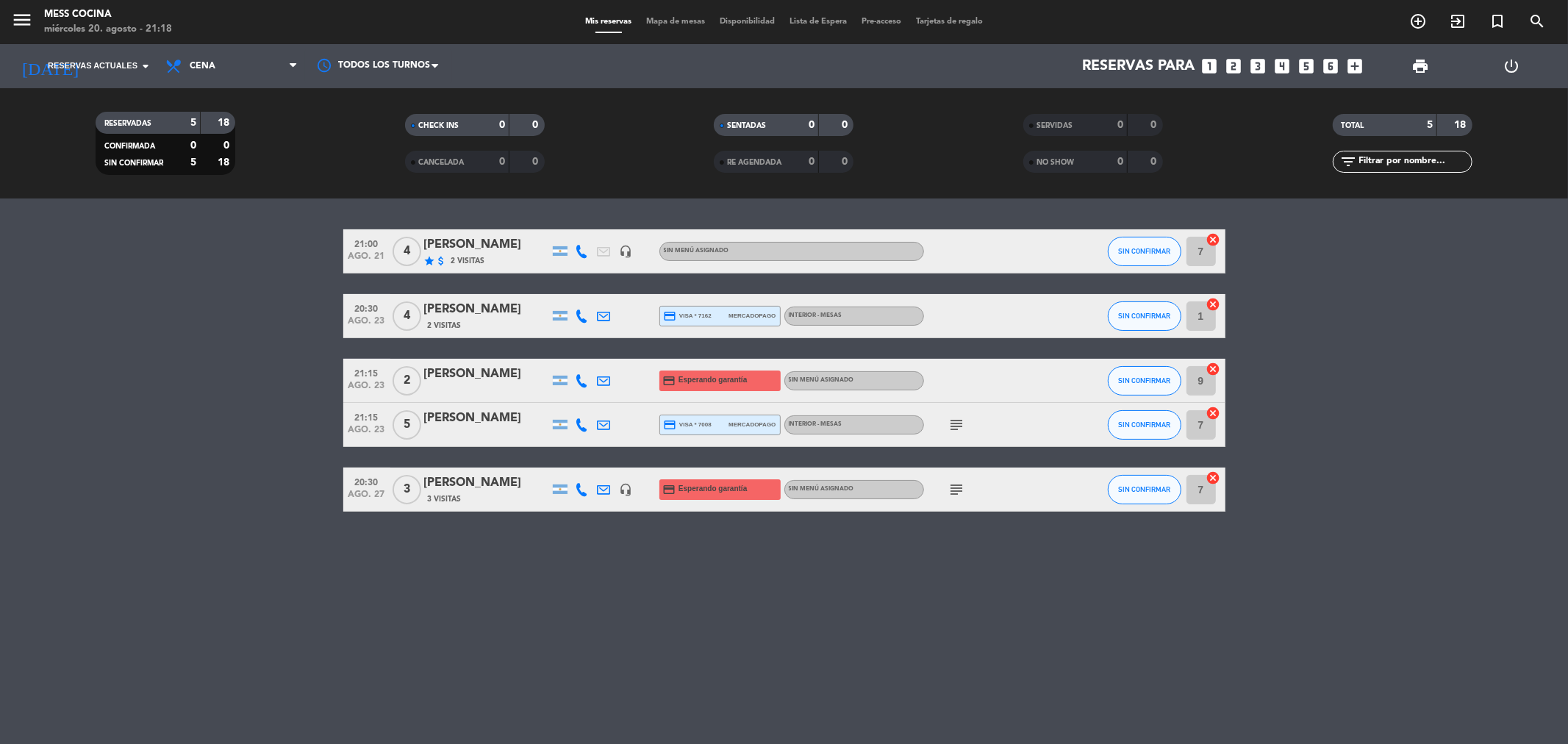
click at [166, 386] on bookings-row "21:00 [DATE] 4 [PERSON_NAME] star attach_money 2 Visitas headset_mic Sin menú a…" at bounding box center [784, 371] width 1568 height 283
drag, startPoint x: 121, startPoint y: 401, endPoint x: 781, endPoint y: 605, distance: 690.8
click at [781, 605] on div "21:00 [DATE] 4 [PERSON_NAME] star attach_money 2 Visitas headset_mic Sin menú a…" at bounding box center [784, 471] width 1568 height 545
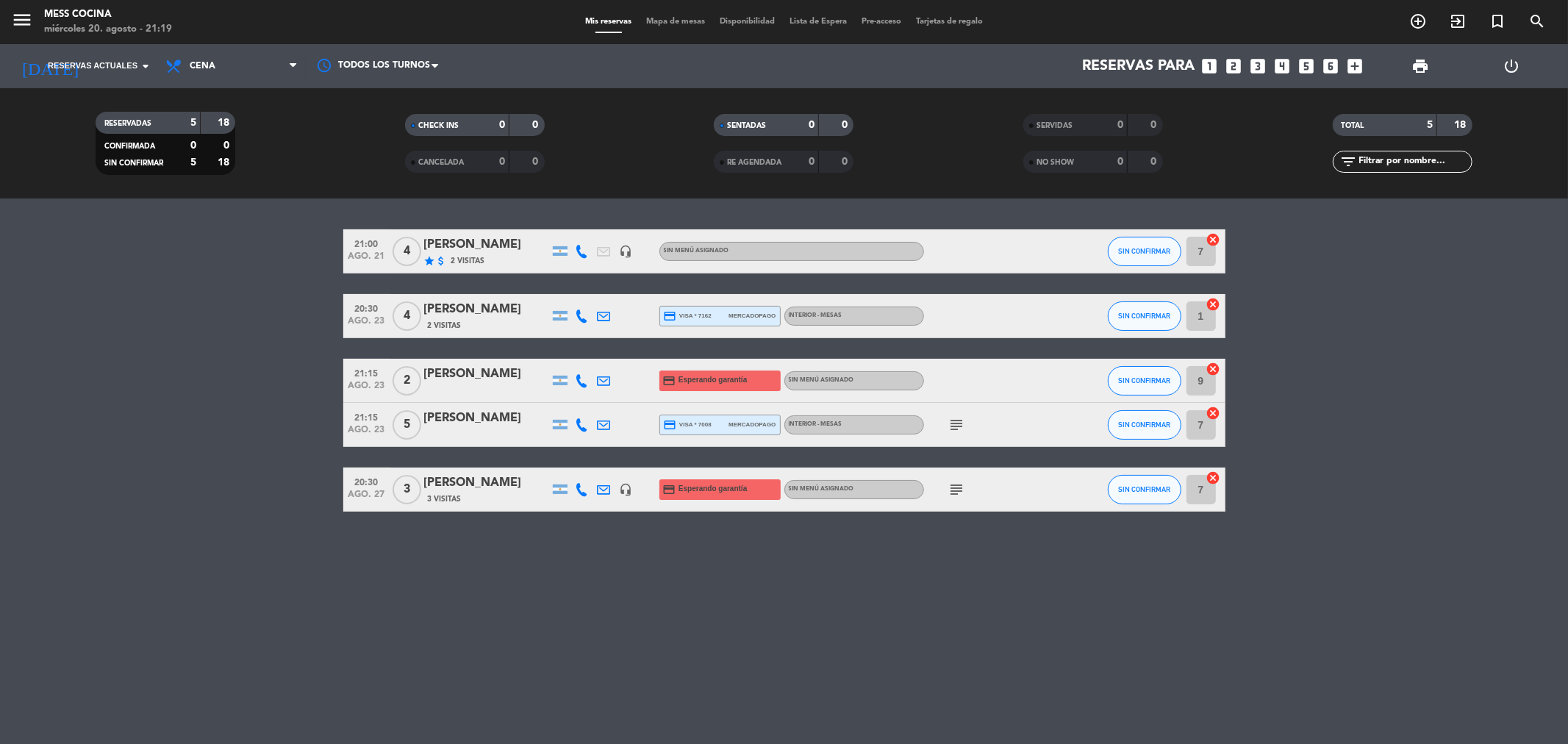
drag, startPoint x: 165, startPoint y: 346, endPoint x: 740, endPoint y: 641, distance: 646.3
click at [740, 641] on div "21:00 [DATE] 4 [PERSON_NAME] star attach_money 2 Visitas headset_mic Sin menú a…" at bounding box center [784, 471] width 1568 height 545
drag, startPoint x: 740, startPoint y: 641, endPoint x: 280, endPoint y: 347, distance: 545.9
click at [280, 347] on div "21:00 [DATE] 4 [PERSON_NAME] star attach_money 2 Visitas headset_mic Sin menú a…" at bounding box center [784, 471] width 1568 height 545
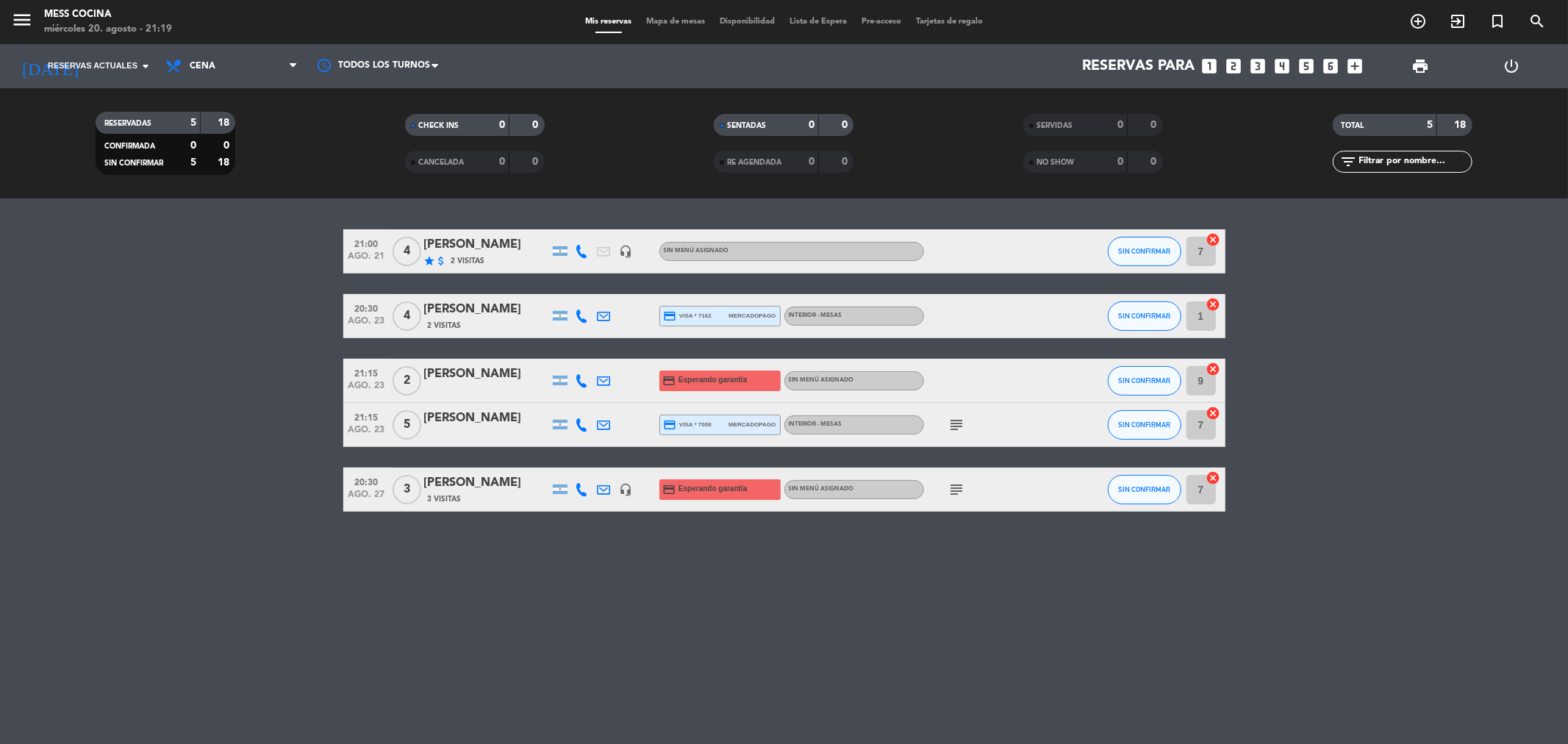
drag, startPoint x: 280, startPoint y: 347, endPoint x: 1229, endPoint y: 569, distance: 974.6
click at [1229, 569] on div "21:00 [DATE] 4 [PERSON_NAME] star attach_money 2 Visitas headset_mic Sin menú a…" at bounding box center [784, 471] width 1568 height 545
drag, startPoint x: 1229, startPoint y: 569, endPoint x: 306, endPoint y: 359, distance: 946.6
click at [306, 359] on div "21:00 [DATE] 4 [PERSON_NAME] star attach_money 2 Visitas headset_mic Sin menú a…" at bounding box center [784, 471] width 1568 height 545
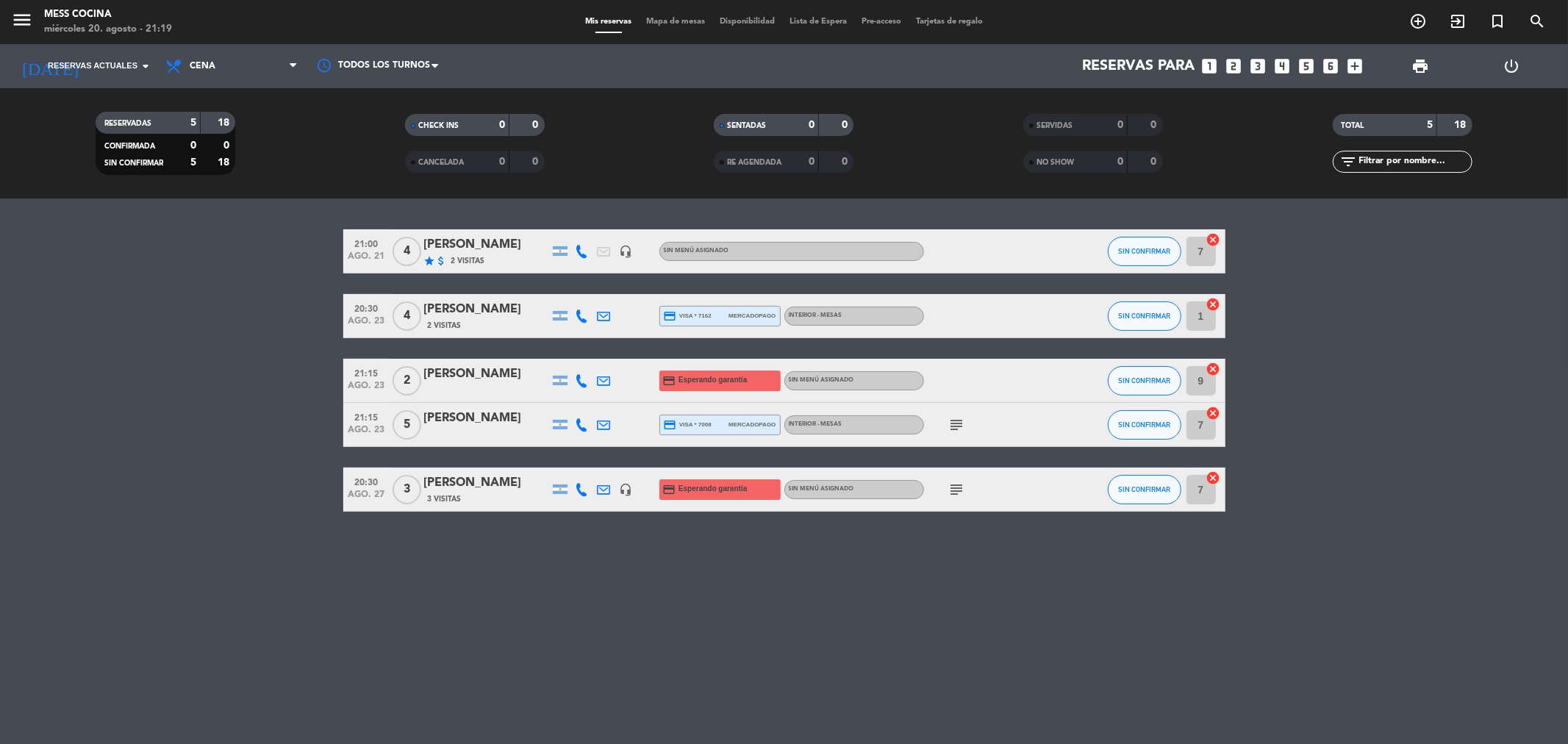
click at [306, 359] on bookings-row "21:00 [DATE] 4 [PERSON_NAME] star attach_money 2 Visitas headset_mic Sin menú a…" at bounding box center [784, 371] width 1568 height 283
drag, startPoint x: 306, startPoint y: 359, endPoint x: 658, endPoint y: 555, distance: 402.9
click at [658, 555] on div "21:00 [DATE] 4 [PERSON_NAME] star attach_money 2 Visitas headset_mic Sin menú a…" at bounding box center [784, 471] width 1568 height 545
click at [961, 426] on icon "subject" at bounding box center [957, 425] width 17 height 17
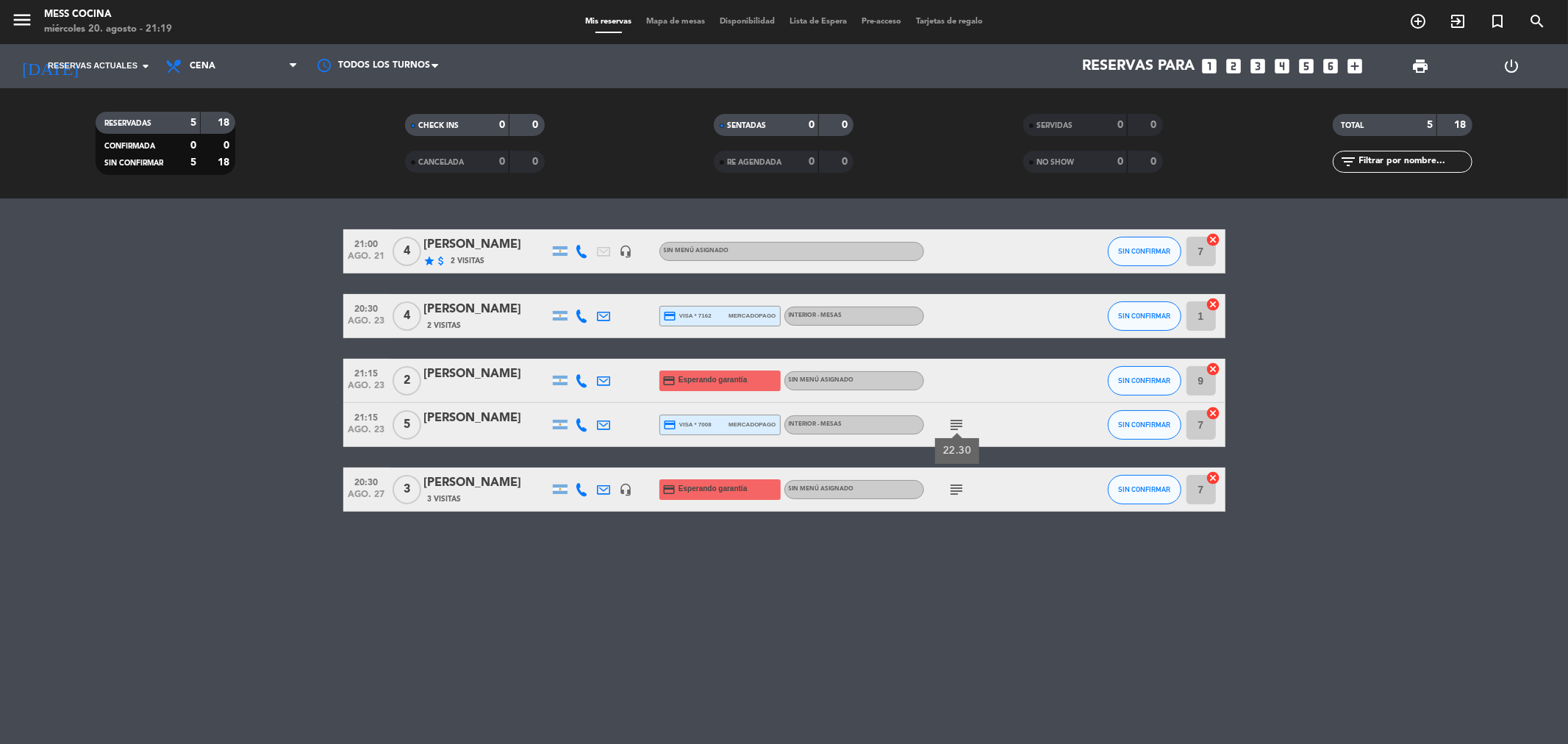
click at [961, 426] on icon "subject" at bounding box center [957, 425] width 17 height 17
click at [953, 490] on icon "subject" at bounding box center [957, 490] width 17 height 17
drag, startPoint x: 239, startPoint y: 403, endPoint x: 486, endPoint y: 518, distance: 272.5
click at [481, 515] on div "21:00 [DATE] 4 [PERSON_NAME] star attach_money 2 Visitas headset_mic Sin menú a…" at bounding box center [784, 471] width 1568 height 545
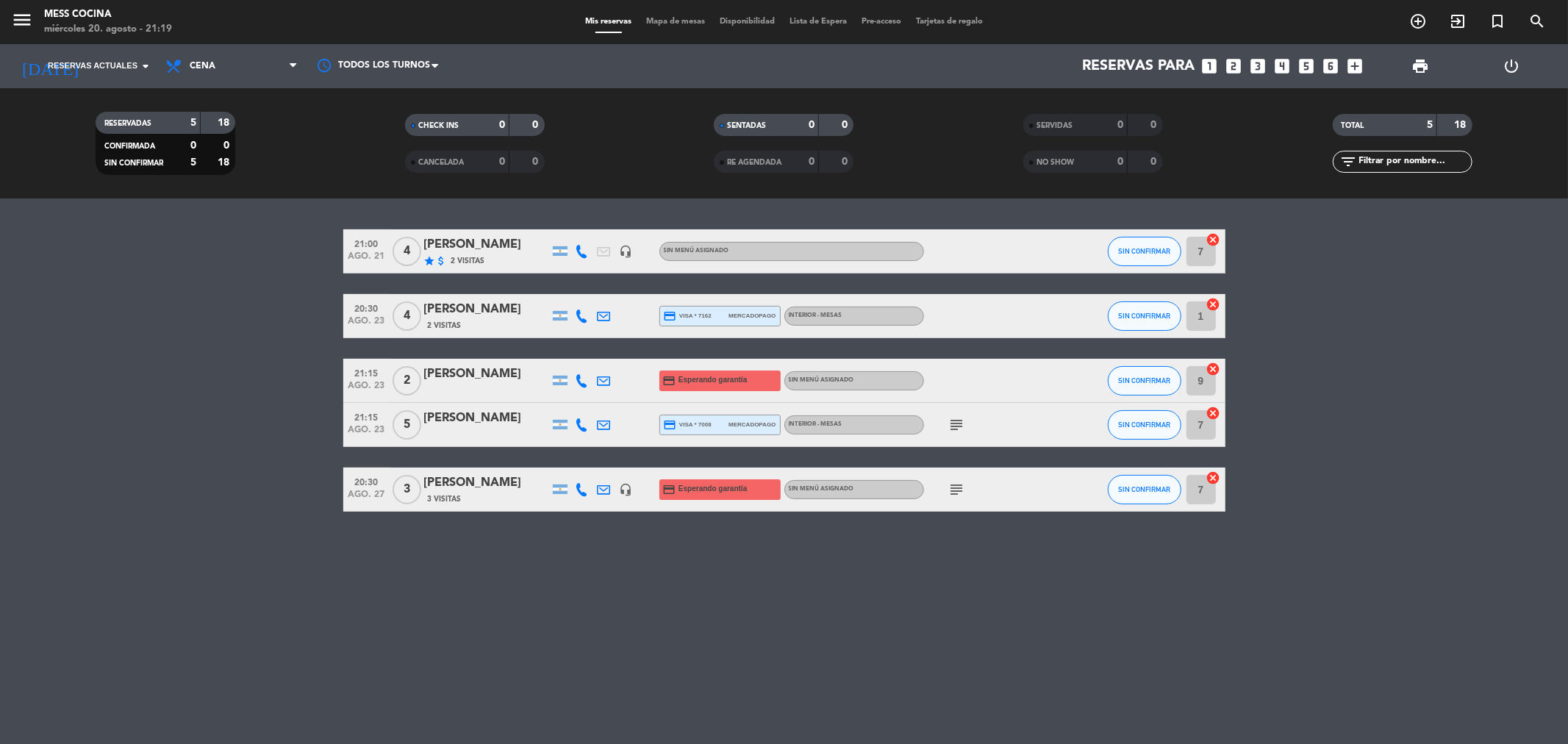
click at [494, 545] on div "21:00 [DATE] 4 [PERSON_NAME] star attach_money 2 Visitas headset_mic Sin menú a…" at bounding box center [784, 471] width 1568 height 545
drag, startPoint x: 16, startPoint y: 538, endPoint x: 774, endPoint y: 685, distance: 772.1
click at [774, 685] on div "21:00 [DATE] 4 [PERSON_NAME] star attach_money 2 Visitas headset_mic Sin menú a…" at bounding box center [784, 471] width 1568 height 545
drag, startPoint x: 774, startPoint y: 685, endPoint x: 174, endPoint y: 428, distance: 652.7
click at [174, 428] on div "21:00 [DATE] 4 [PERSON_NAME] star attach_money 2 Visitas headset_mic Sin menú a…" at bounding box center [784, 471] width 1568 height 545
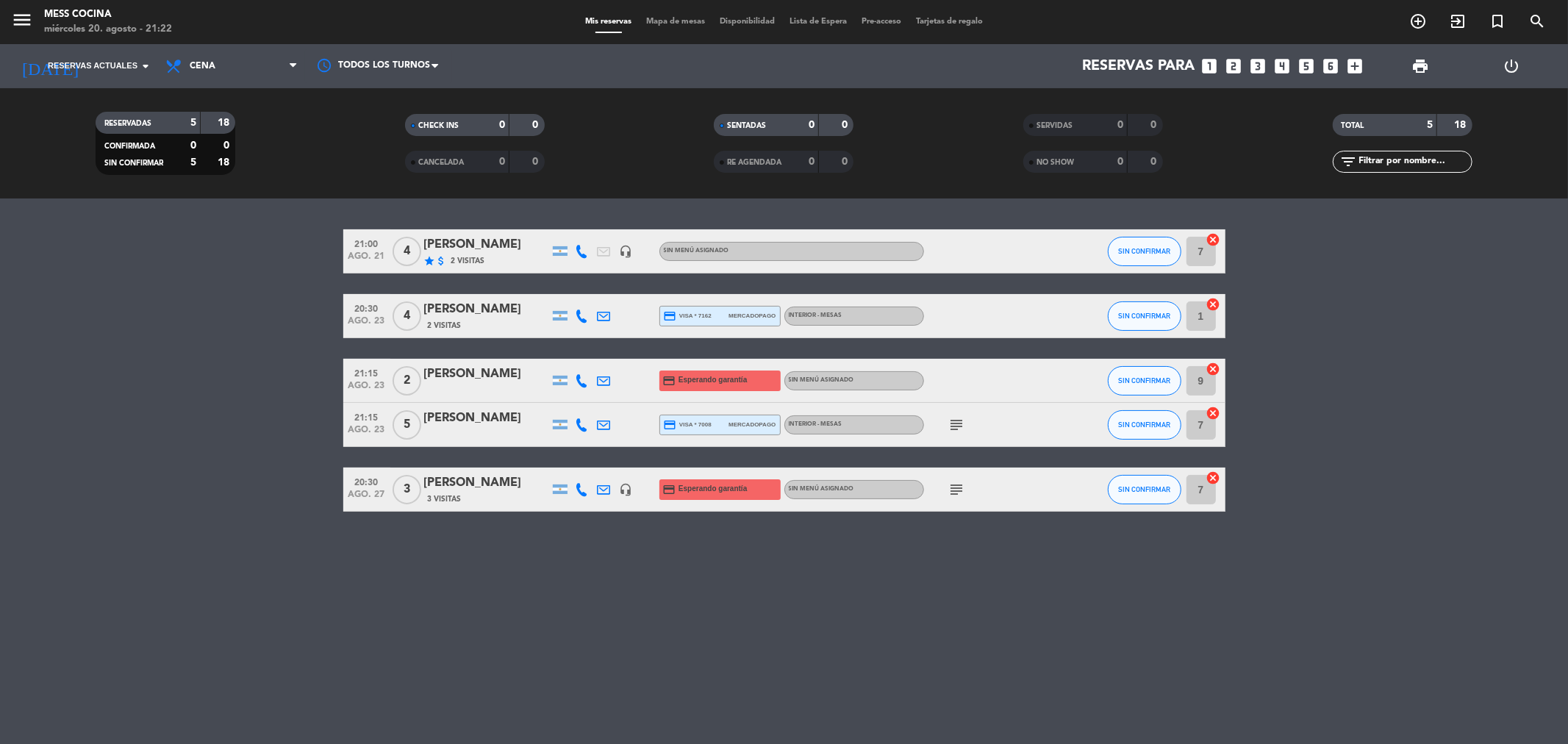
click at [174, 428] on bookings-row "21:00 [DATE] 4 [PERSON_NAME] star attach_money 2 Visitas headset_mic Sin menú a…" at bounding box center [784, 371] width 1568 height 283
click at [672, 572] on div "21:00 [DATE] 4 [PERSON_NAME] star attach_money 2 Visitas headset_mic Sin menú a…" at bounding box center [784, 471] width 1568 height 545
drag, startPoint x: 671, startPoint y: 578, endPoint x: 0, endPoint y: 363, distance: 704.6
click at [0, 363] on div "21:00 [DATE] 4 [PERSON_NAME] star attach_money 2 Visitas headset_mic Sin menú a…" at bounding box center [784, 471] width 1568 height 545
click at [30, 385] on bookings-row "21:00 [DATE] 4 [PERSON_NAME] star attach_money 2 Visitas headset_mic Sin menú a…" at bounding box center [784, 371] width 1568 height 283
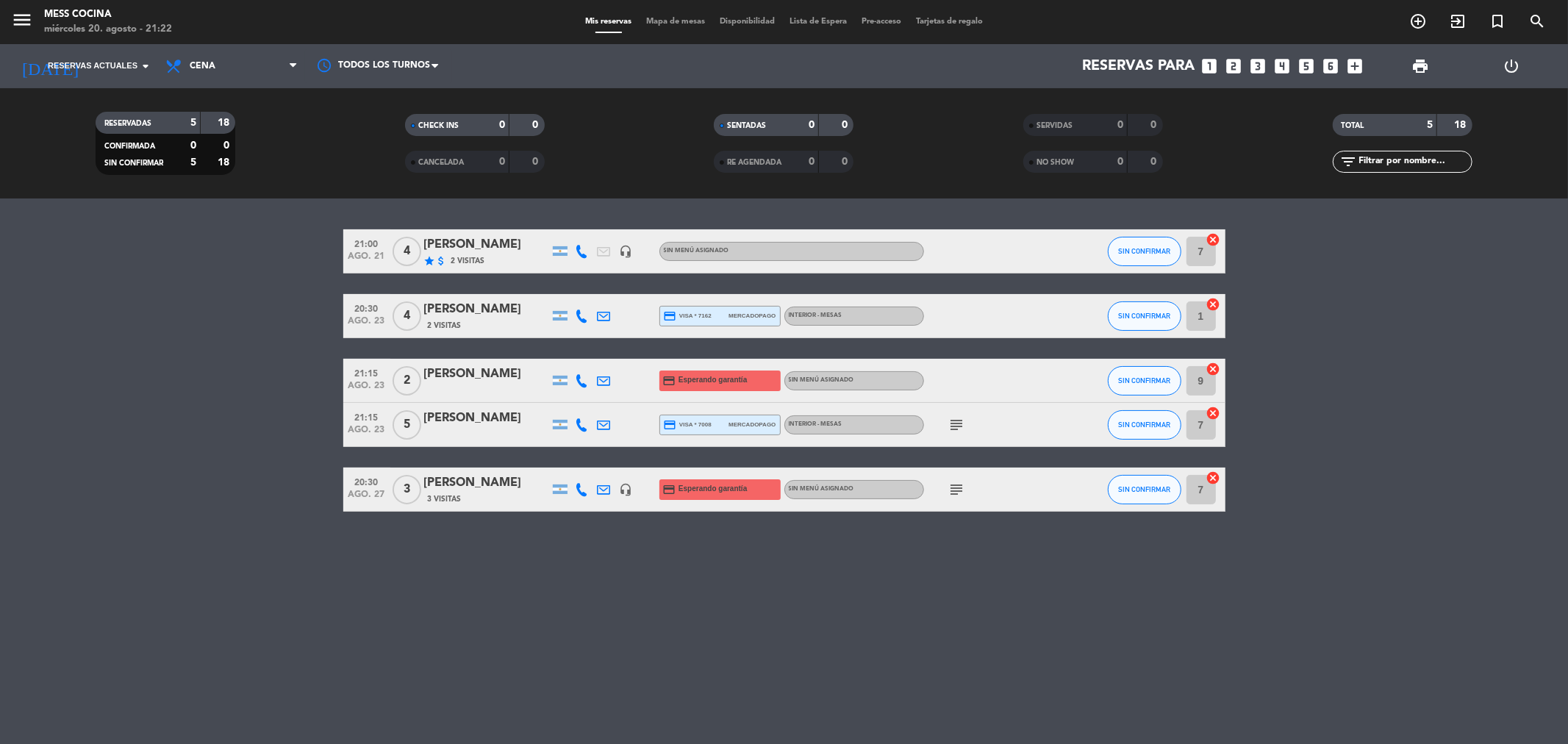
drag, startPoint x: 358, startPoint y: 465, endPoint x: 943, endPoint y: 652, distance: 614.2
click at [943, 652] on div "21:00 [DATE] 4 [PERSON_NAME] star attach_money 2 Visitas headset_mic Sin menú a…" at bounding box center [784, 471] width 1568 height 545
drag, startPoint x: 943, startPoint y: 652, endPoint x: 107, endPoint y: 402, distance: 872.6
click at [107, 402] on div "21:00 [DATE] 4 [PERSON_NAME] star attach_money 2 Visitas headset_mic Sin menú a…" at bounding box center [784, 471] width 1568 height 545
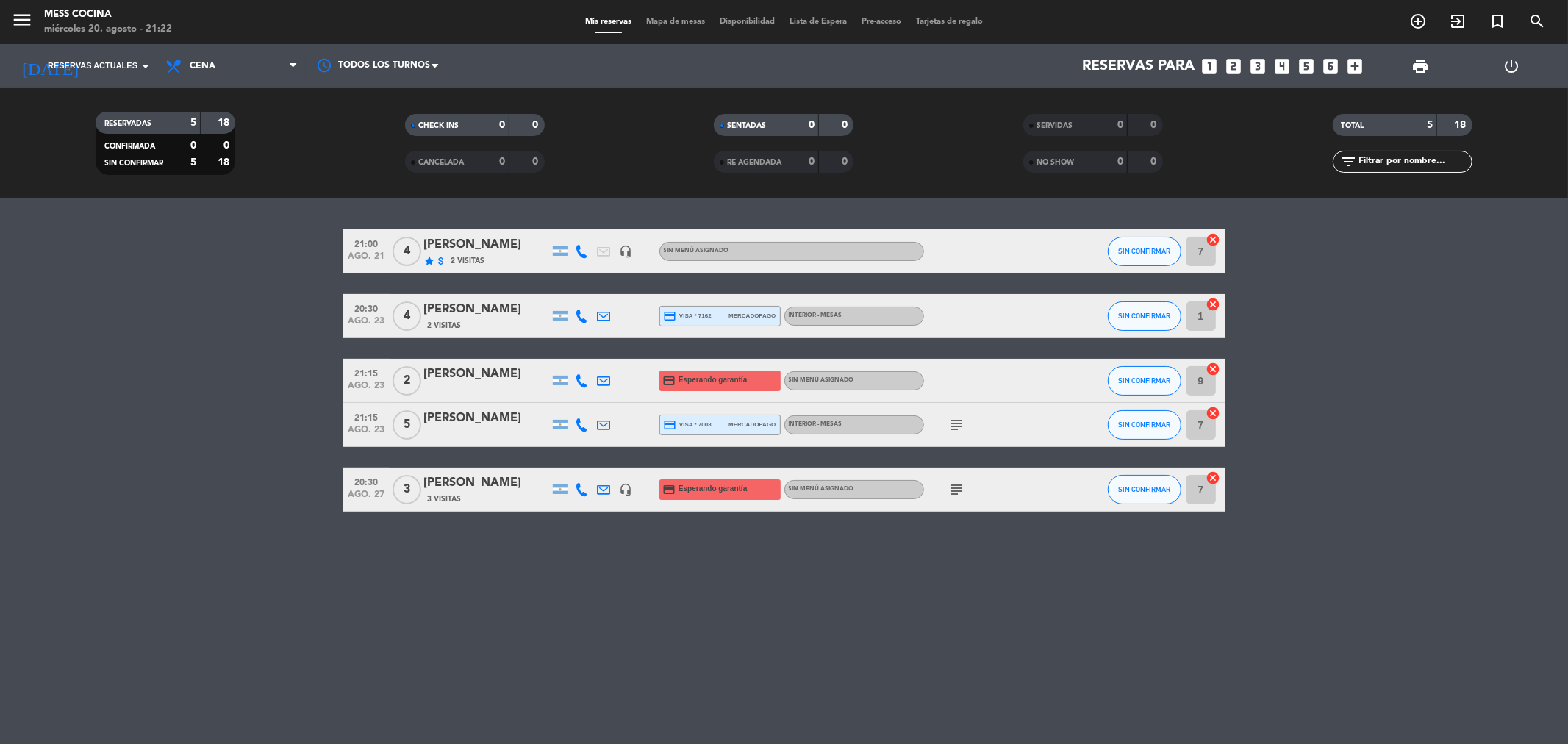
drag, startPoint x: 107, startPoint y: 402, endPoint x: 697, endPoint y: 577, distance: 615.4
click at [697, 577] on div "21:00 [DATE] 4 [PERSON_NAME] star attach_money 2 Visitas headset_mic Sin menú a…" at bounding box center [784, 471] width 1568 height 545
click at [1216, 717] on div "21:00 [DATE] 4 [PERSON_NAME] star attach_money 2 Visitas headset_mic Sin menú a…" at bounding box center [784, 471] width 1568 height 545
drag, startPoint x: 69, startPoint y: 402, endPoint x: 841, endPoint y: 622, distance: 802.7
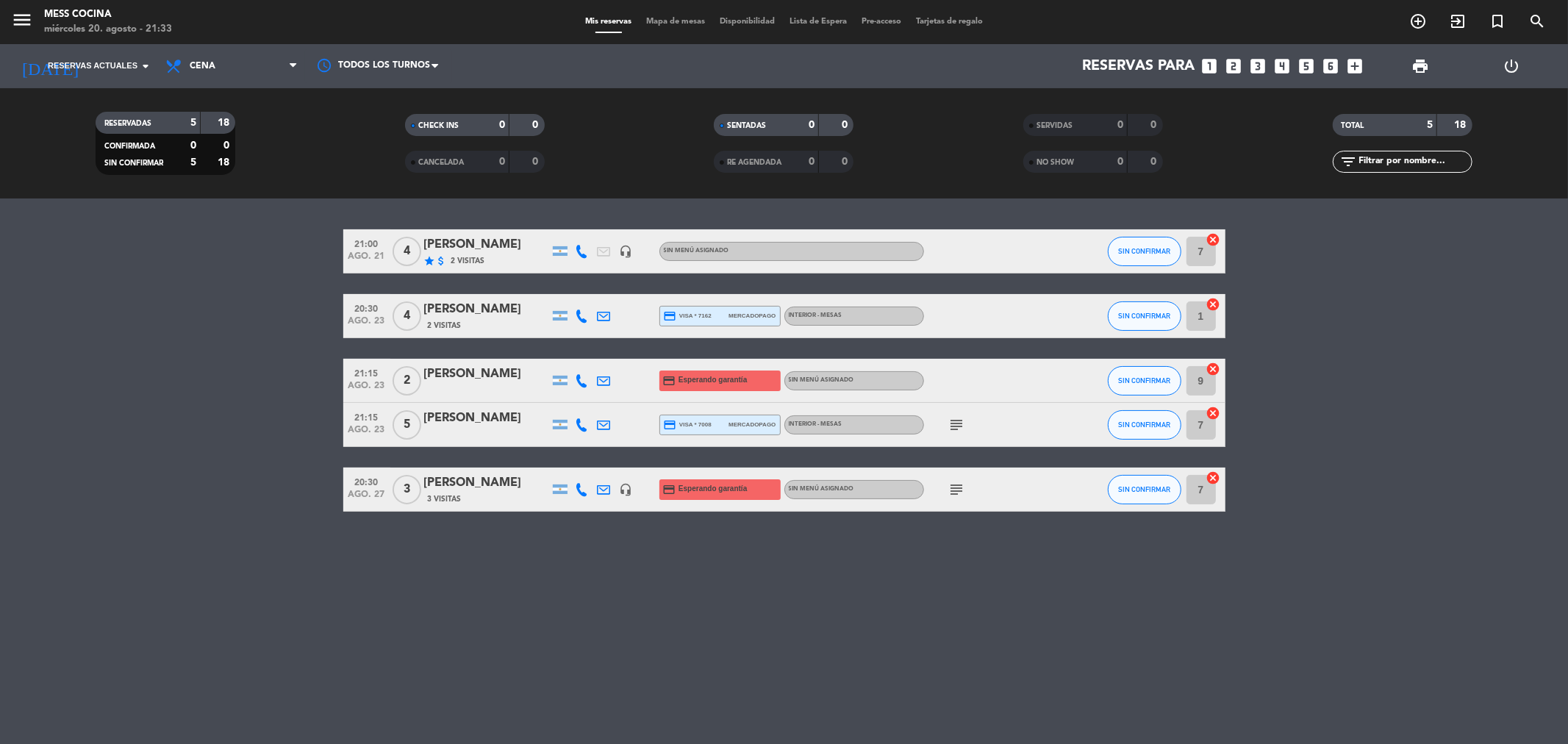
click at [841, 622] on div "21:00 [DATE] 4 [PERSON_NAME] star attach_money 2 Visitas headset_mic Sin menú a…" at bounding box center [784, 471] width 1568 height 545
drag, startPoint x: 841, startPoint y: 622, endPoint x: 437, endPoint y: 537, distance: 412.8
click at [437, 537] on div "21:00 [DATE] 4 [PERSON_NAME] star attach_money 2 Visitas headset_mic Sin menú a…" at bounding box center [784, 471] width 1568 height 545
click at [234, 46] on div "Todos los servicios Brunch Almuerzo Cena Cena Todos los servicios Brunch Almuer…" at bounding box center [231, 66] width 147 height 44
click at [237, 63] on span "Cena" at bounding box center [231, 66] width 147 height 32
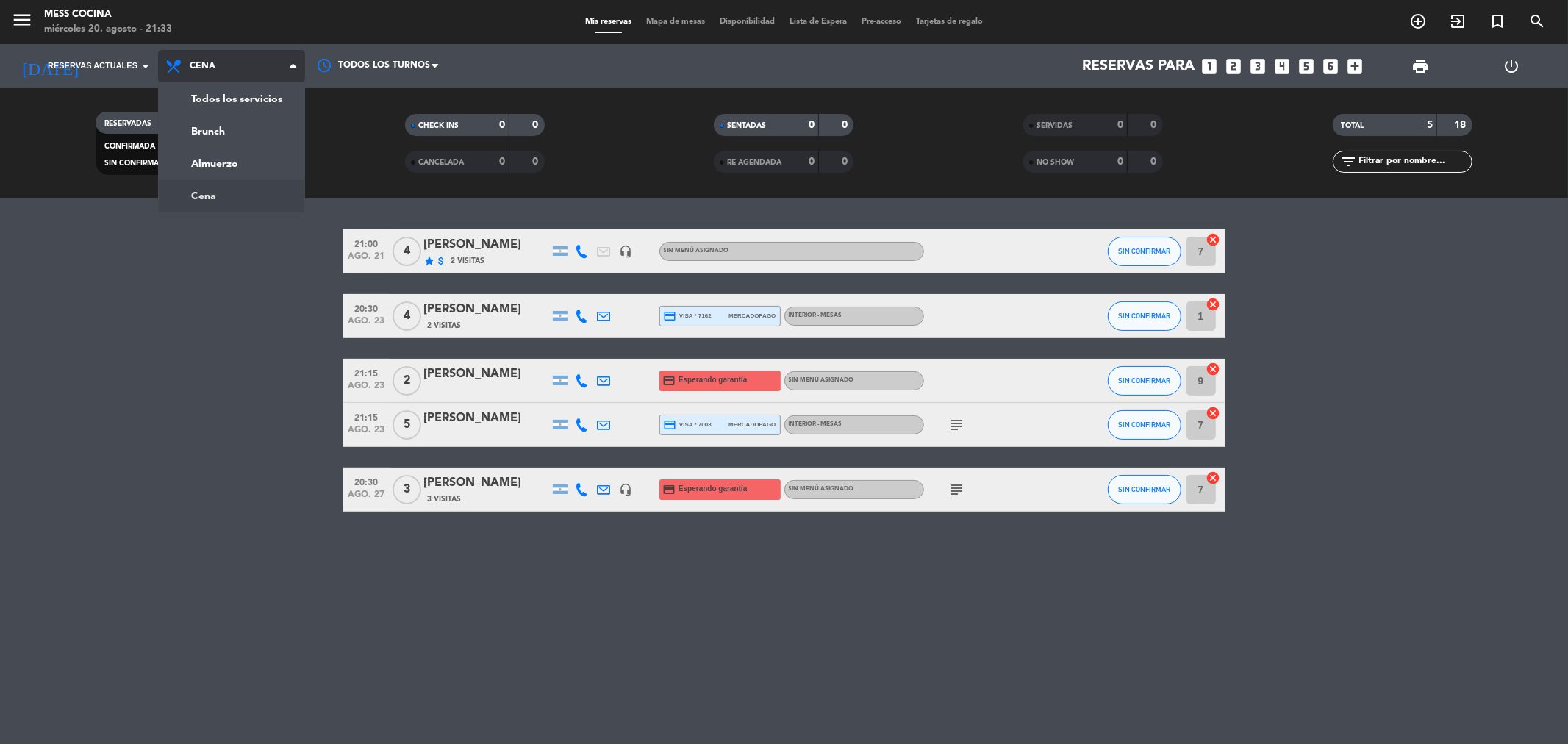
click at [232, 82] on div "Todos los servicios Brunch Almuerzo Cena Cena Todos los servicios Brunch Almuer…" at bounding box center [231, 66] width 147 height 44
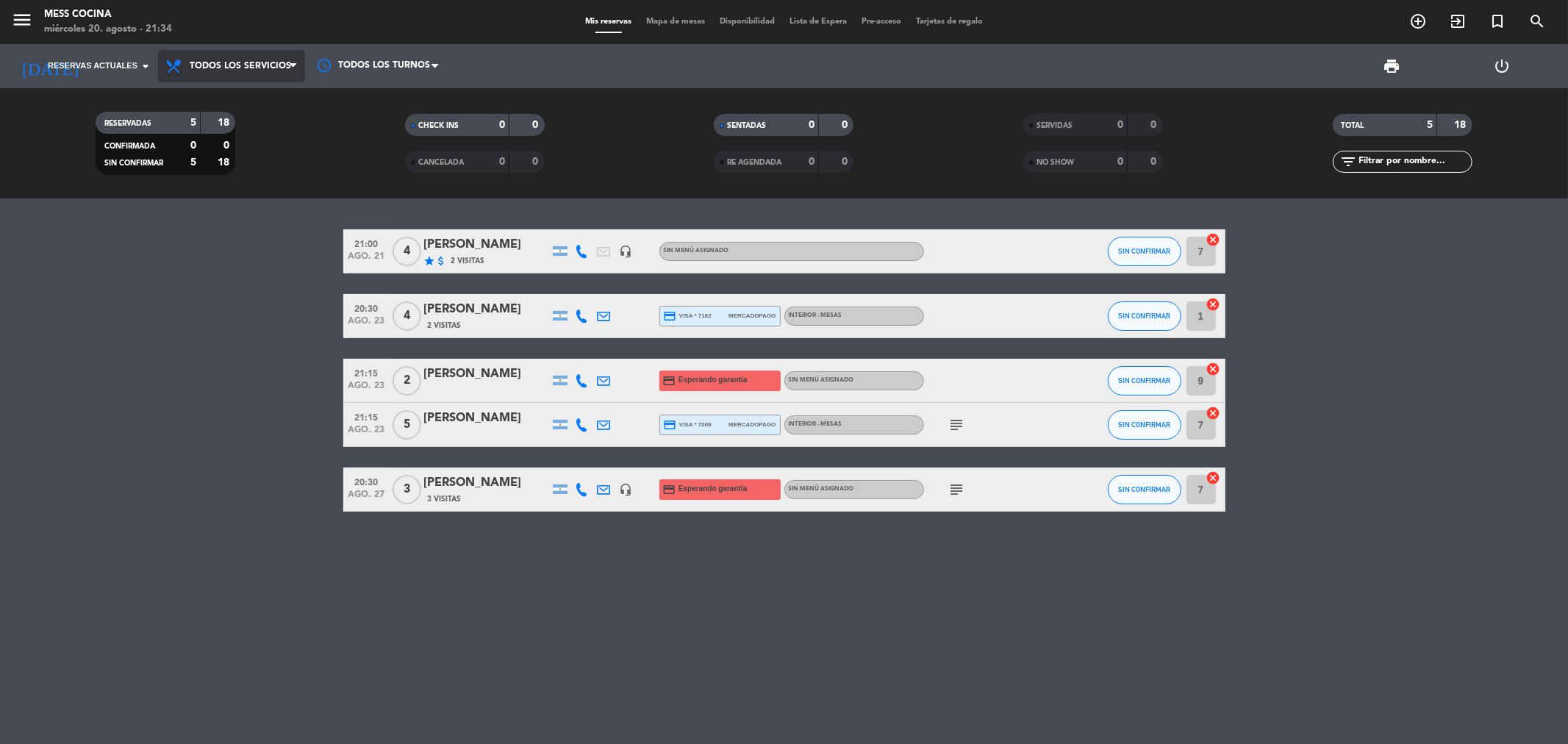
click at [229, 79] on span "Todos los servicios" at bounding box center [231, 66] width 147 height 32
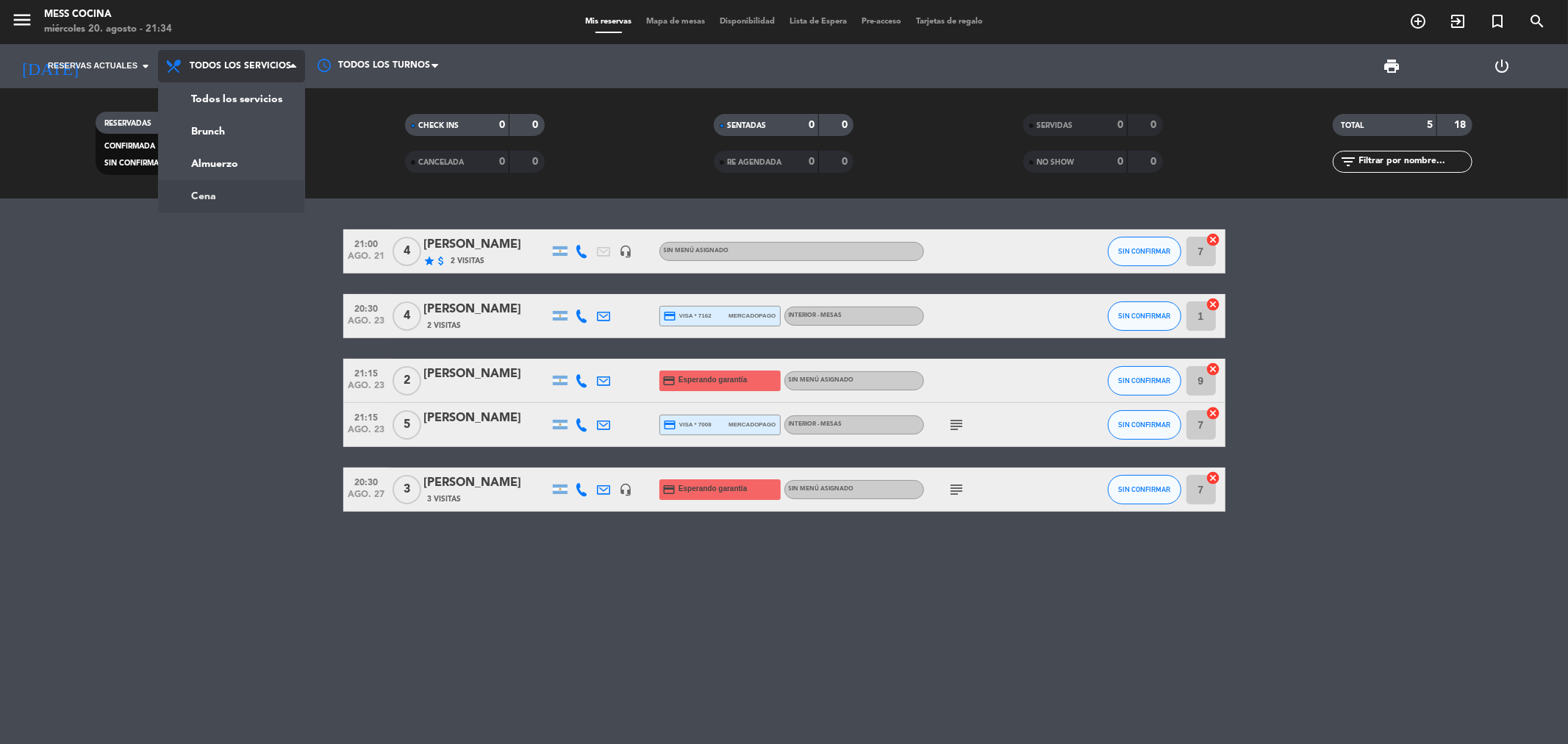
click at [232, 196] on div "menu Mess Cocina [DATE] 20. agosto - 21:34 Mis reservas Mapa de mesas Disponibi…" at bounding box center [784, 99] width 1568 height 199
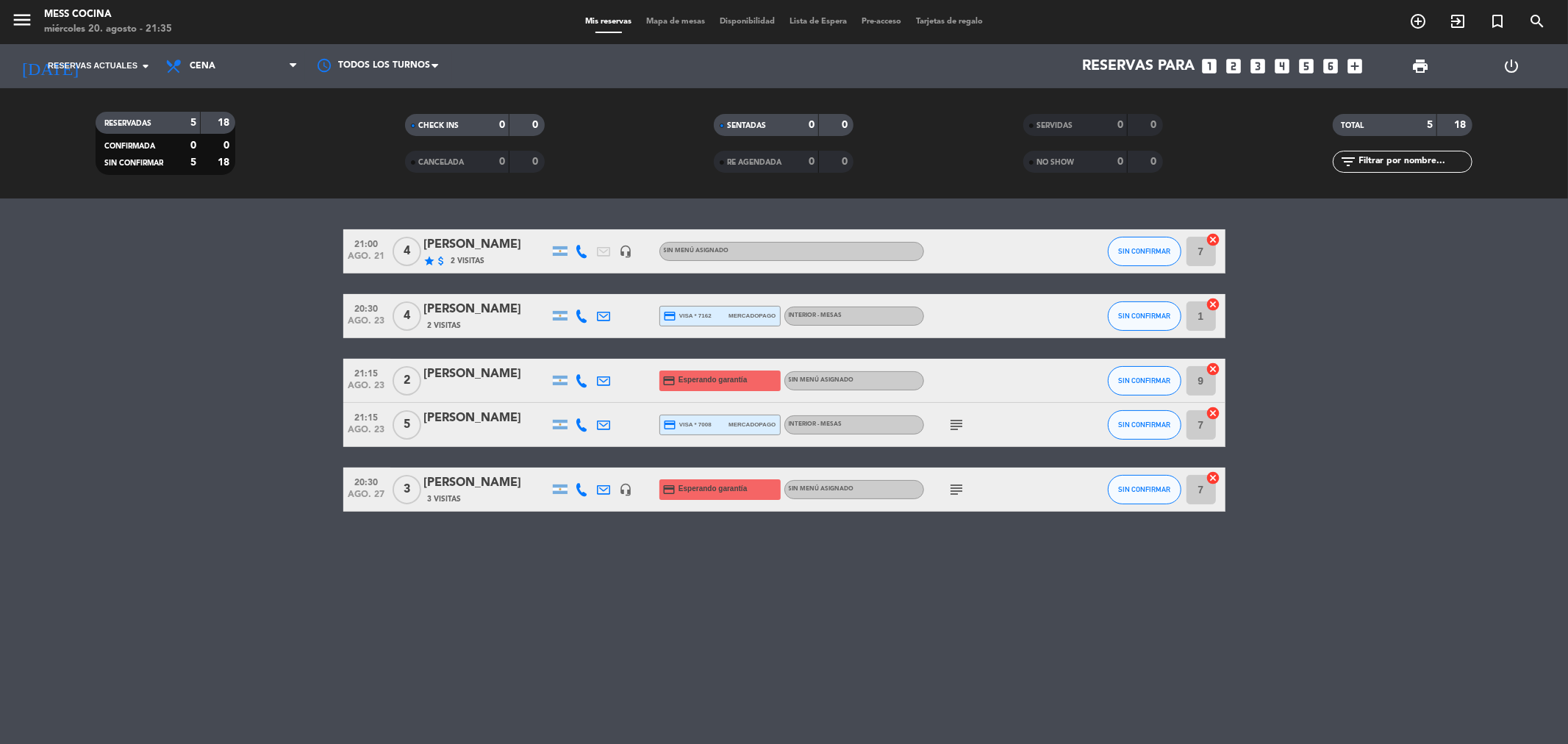
drag, startPoint x: 233, startPoint y: 109, endPoint x: 429, endPoint y: 172, distance: 205.9
click at [304, 129] on div "RESERVADAS 5 18 CONFIRMADA 0 0 SIN CONFIRMAR 5 18" at bounding box center [166, 144] width 309 height 81
drag, startPoint x: 0, startPoint y: 437, endPoint x: 800, endPoint y: 604, distance: 817.2
click at [800, 604] on div "21:00 [DATE] 4 [PERSON_NAME] star attach_money 2 Visitas headset_mic Sin menú a…" at bounding box center [784, 471] width 1568 height 545
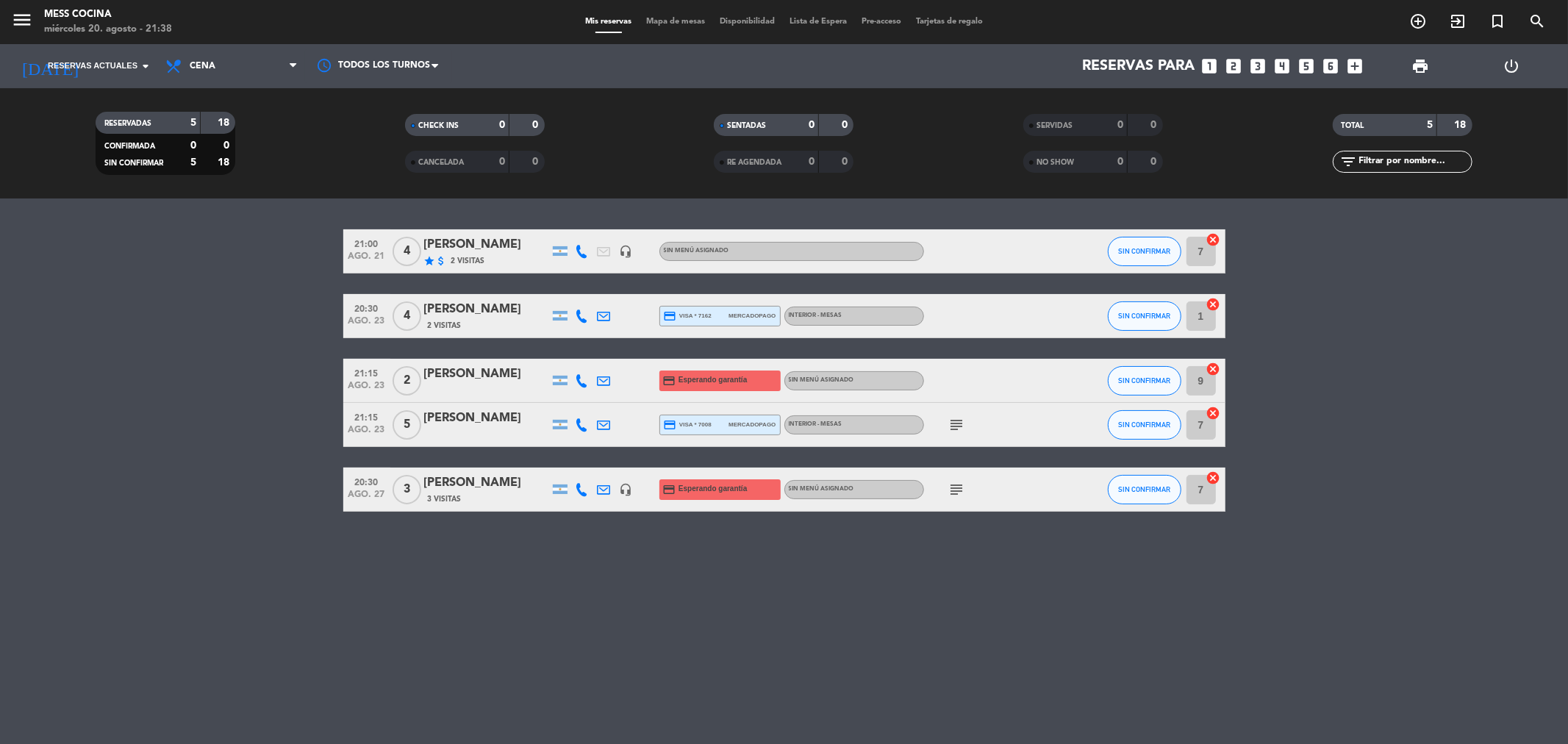
click at [1052, 744] on div "21:00 [DATE] 4 [PERSON_NAME] star attach_money 2 Visitas headset_mic Sin menú a…" at bounding box center [784, 471] width 1568 height 545
drag, startPoint x: 372, startPoint y: 534, endPoint x: 751, endPoint y: 630, distance: 391.0
click at [751, 630] on div "21:00 [DATE] 4 [PERSON_NAME] star attach_money 2 Visitas headset_mic Sin menú a…" at bounding box center [784, 471] width 1568 height 545
drag, startPoint x: 751, startPoint y: 630, endPoint x: 138, endPoint y: 368, distance: 666.6
click at [138, 368] on div "21:00 [DATE] 4 [PERSON_NAME] star attach_money 2 Visitas headset_mic Sin menú a…" at bounding box center [784, 471] width 1568 height 545
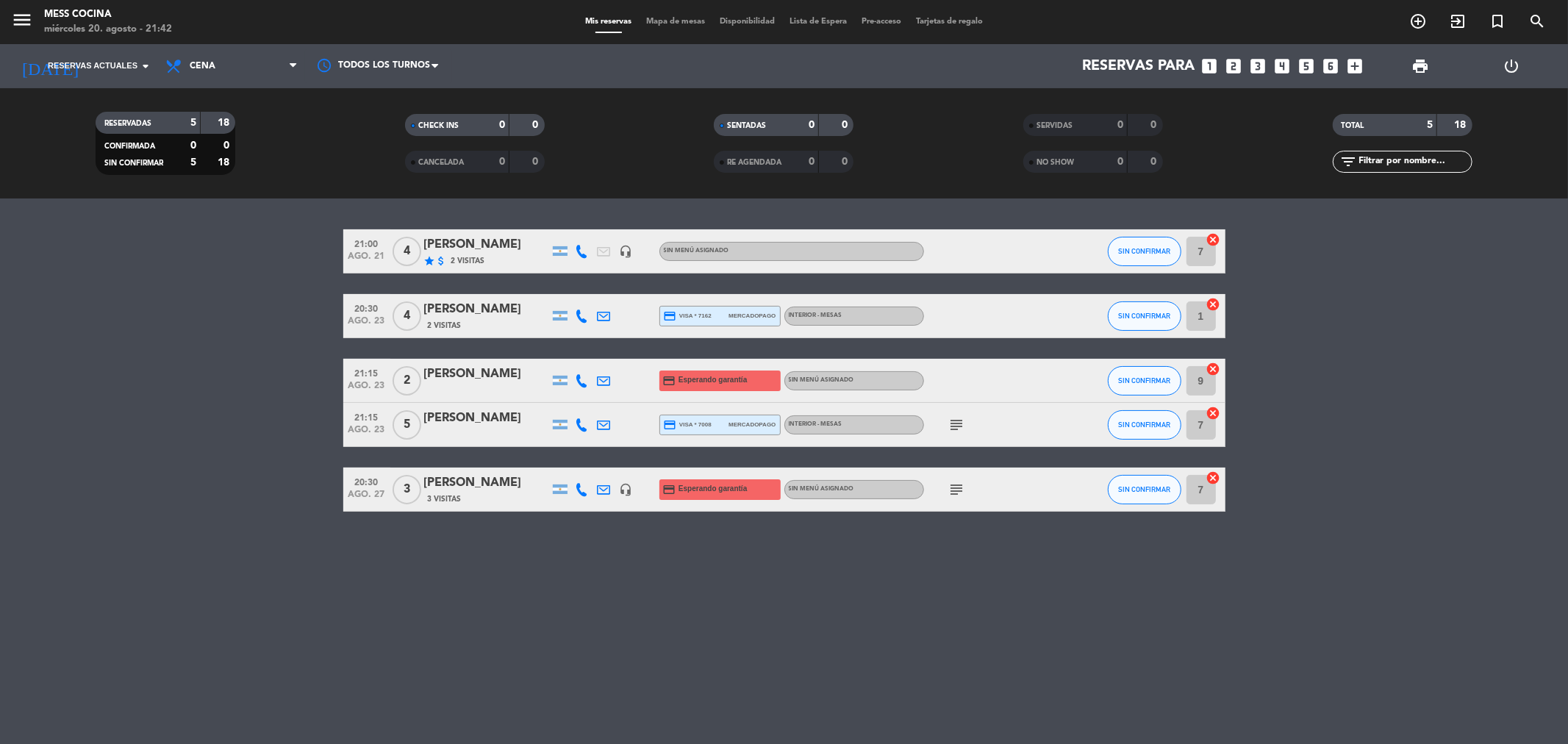
click at [138, 368] on bookings-row "21:00 [DATE] 4 [PERSON_NAME] star attach_money 2 Visitas headset_mic Sin menú a…" at bounding box center [784, 371] width 1568 height 283
drag, startPoint x: 138, startPoint y: 368, endPoint x: 680, endPoint y: 568, distance: 577.7
click at [680, 568] on div "21:00 [DATE] 4 [PERSON_NAME] star attach_money 2 Visitas headset_mic Sin menú a…" at bounding box center [784, 471] width 1568 height 545
click at [637, 655] on div "21:00 [DATE] 4 [PERSON_NAME] star attach_money 2 Visitas headset_mic Sin menú a…" at bounding box center [784, 471] width 1568 height 545
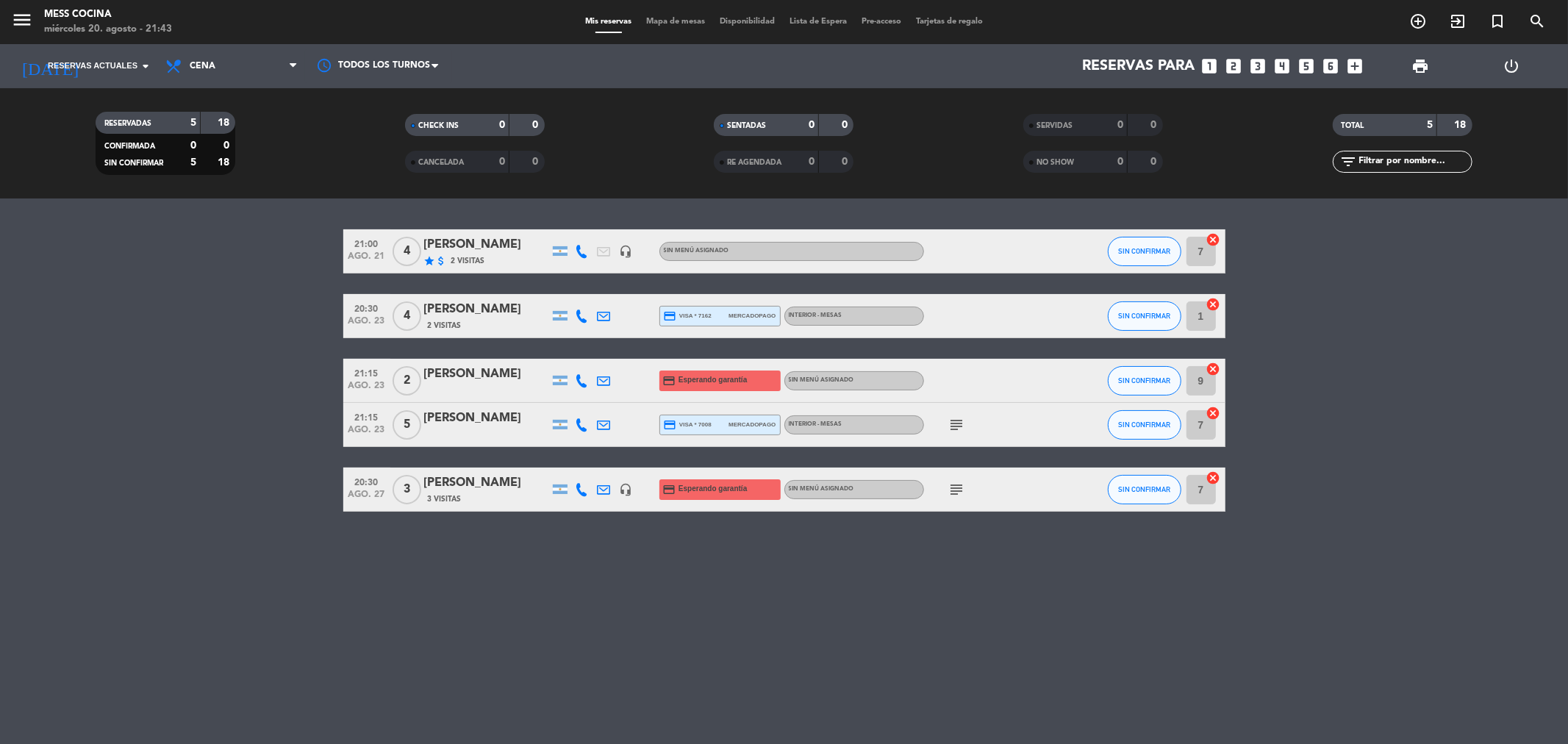
drag, startPoint x: 59, startPoint y: 479, endPoint x: 1264, endPoint y: 634, distance: 1214.9
click at [1264, 634] on div "21:00 [DATE] 4 [PERSON_NAME] star attach_money 2 Visitas headset_mic Sin menú a…" at bounding box center [784, 471] width 1568 height 545
drag, startPoint x: 182, startPoint y: 279, endPoint x: 156, endPoint y: 271, distance: 27.2
click at [156, 271] on div "21:00 [DATE] 4 [PERSON_NAME] star attach_money 2 Visitas headset_mic Sin menú a…" at bounding box center [784, 471] width 1568 height 545
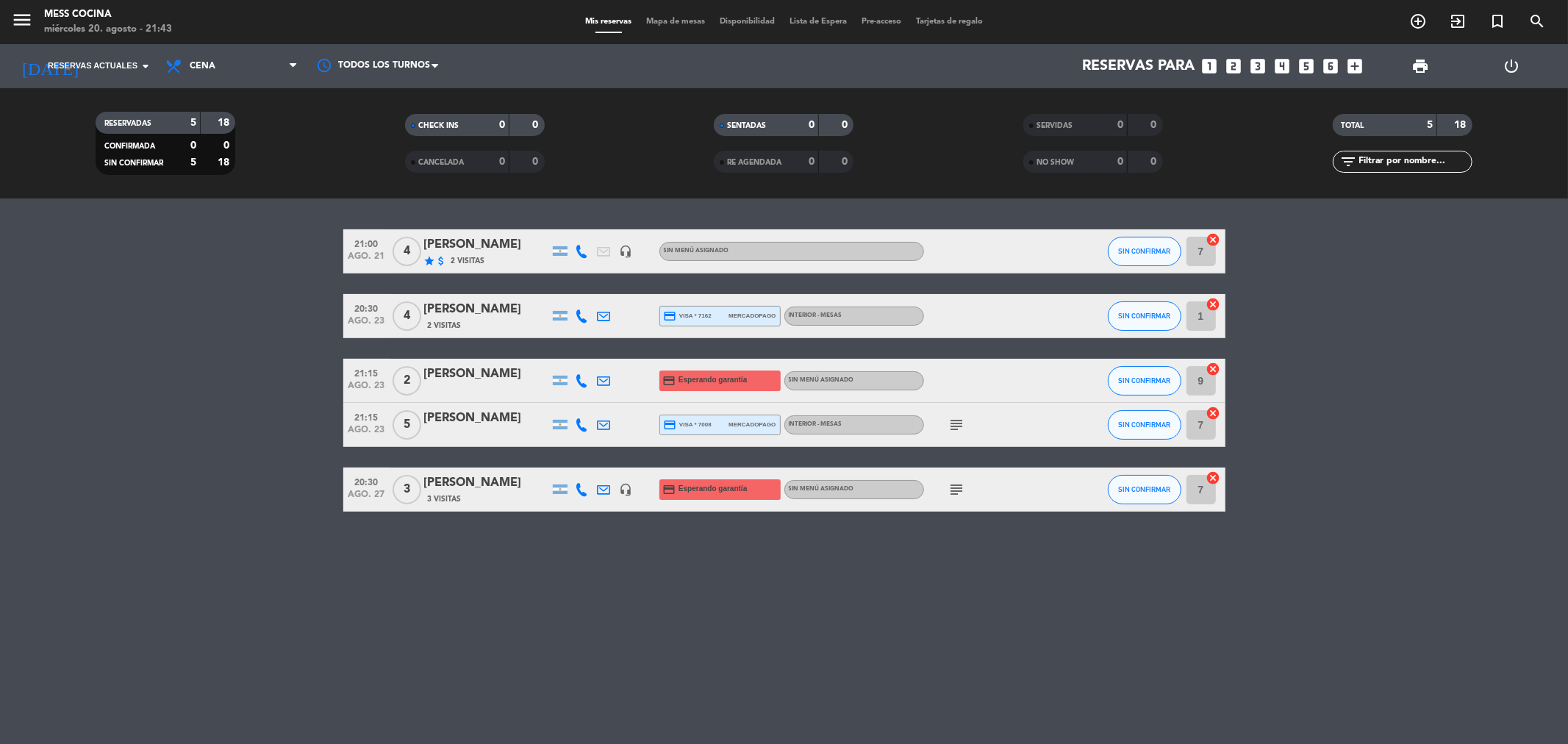
drag, startPoint x: 156, startPoint y: 271, endPoint x: 1120, endPoint y: 605, distance: 1020.2
click at [1120, 605] on div "21:00 [DATE] 4 [PERSON_NAME] star attach_money 2 Visitas headset_mic Sin menú a…" at bounding box center [784, 471] width 1568 height 545
drag, startPoint x: 1120, startPoint y: 605, endPoint x: 186, endPoint y: 365, distance: 964.3
click at [186, 365] on div "21:00 [DATE] 4 [PERSON_NAME] star attach_money 2 Visitas headset_mic Sin menú a…" at bounding box center [784, 471] width 1568 height 545
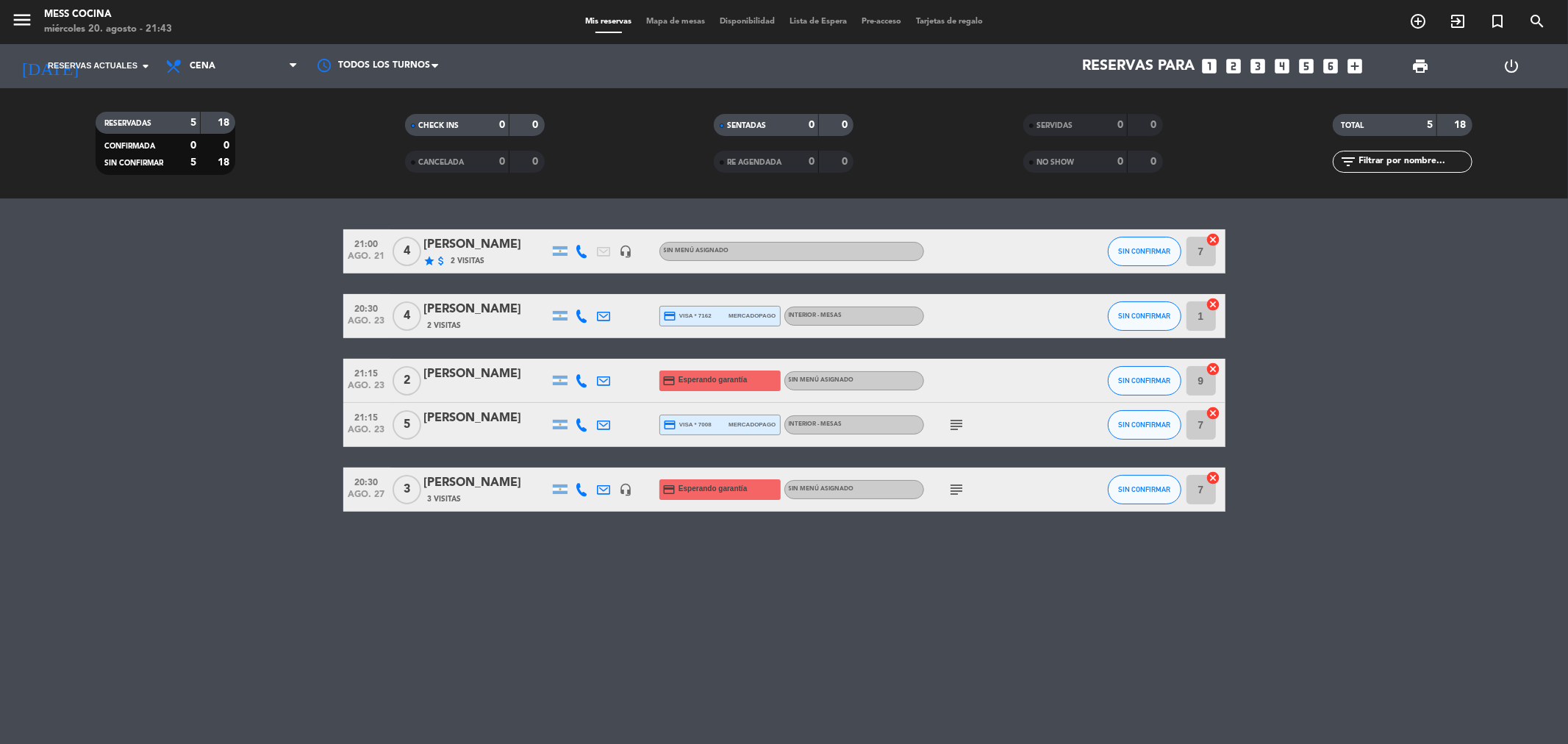
drag, startPoint x: 186, startPoint y: 365, endPoint x: 870, endPoint y: 552, distance: 709.1
click at [870, 552] on div "21:00 [DATE] 4 [PERSON_NAME] star attach_money 2 Visitas headset_mic Sin menú a…" at bounding box center [784, 471] width 1568 height 545
drag, startPoint x: 885, startPoint y: 553, endPoint x: 192, endPoint y: 290, distance: 741.2
click at [192, 290] on div "21:00 [DATE] 4 [PERSON_NAME] star attach_money 2 Visitas headset_mic Sin menú a…" at bounding box center [784, 471] width 1568 height 545
drag, startPoint x: 192, startPoint y: 290, endPoint x: 1036, endPoint y: 564, distance: 887.4
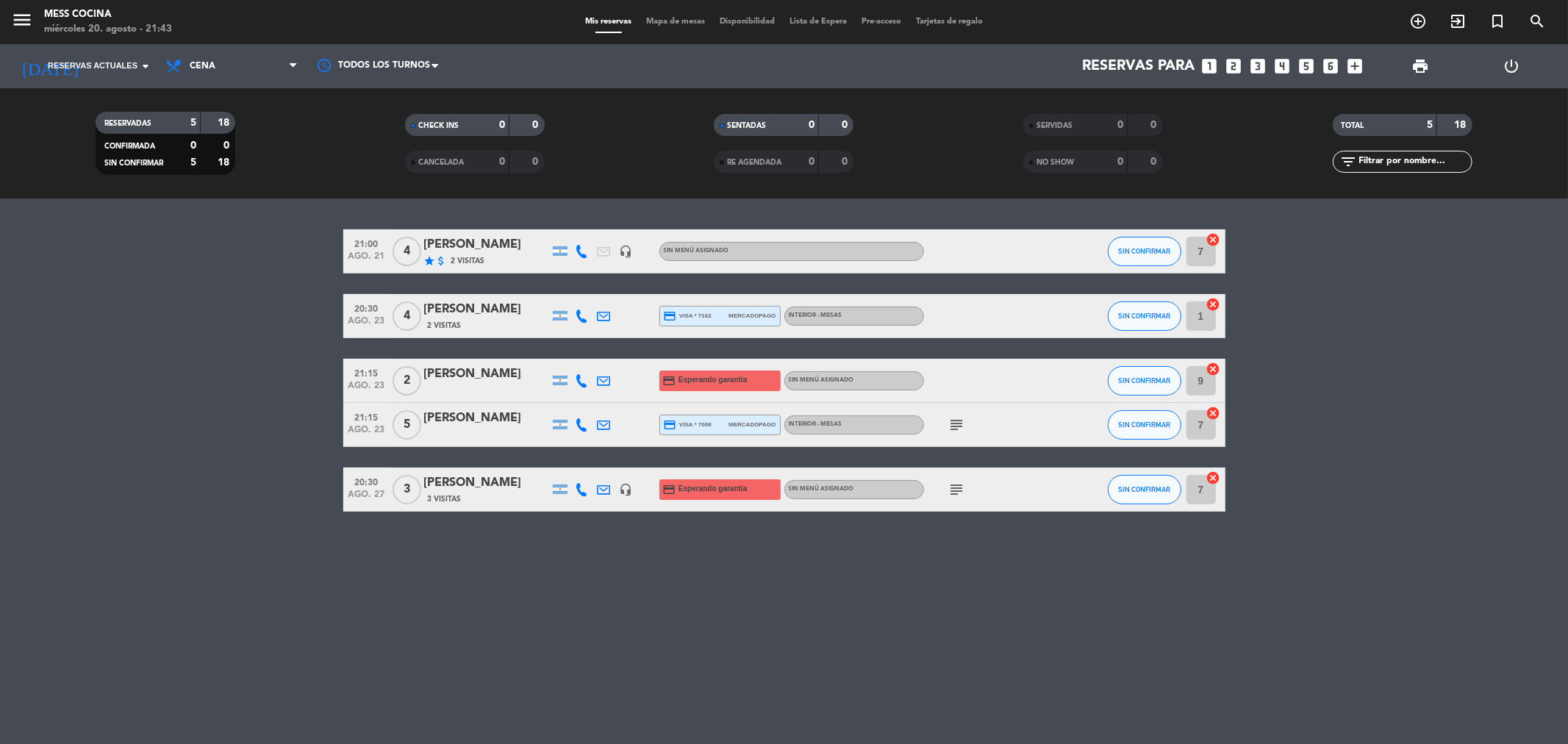
click at [1036, 564] on div "21:00 [DATE] 4 [PERSON_NAME] star attach_money 2 Visitas headset_mic Sin menú a…" at bounding box center [784, 471] width 1568 height 545
drag, startPoint x: 85, startPoint y: 207, endPoint x: 856, endPoint y: 599, distance: 864.9
click at [856, 599] on div "21:00 [DATE] 4 [PERSON_NAME] star attach_money 2 Visitas headset_mic Sin menú a…" at bounding box center [784, 471] width 1568 height 545
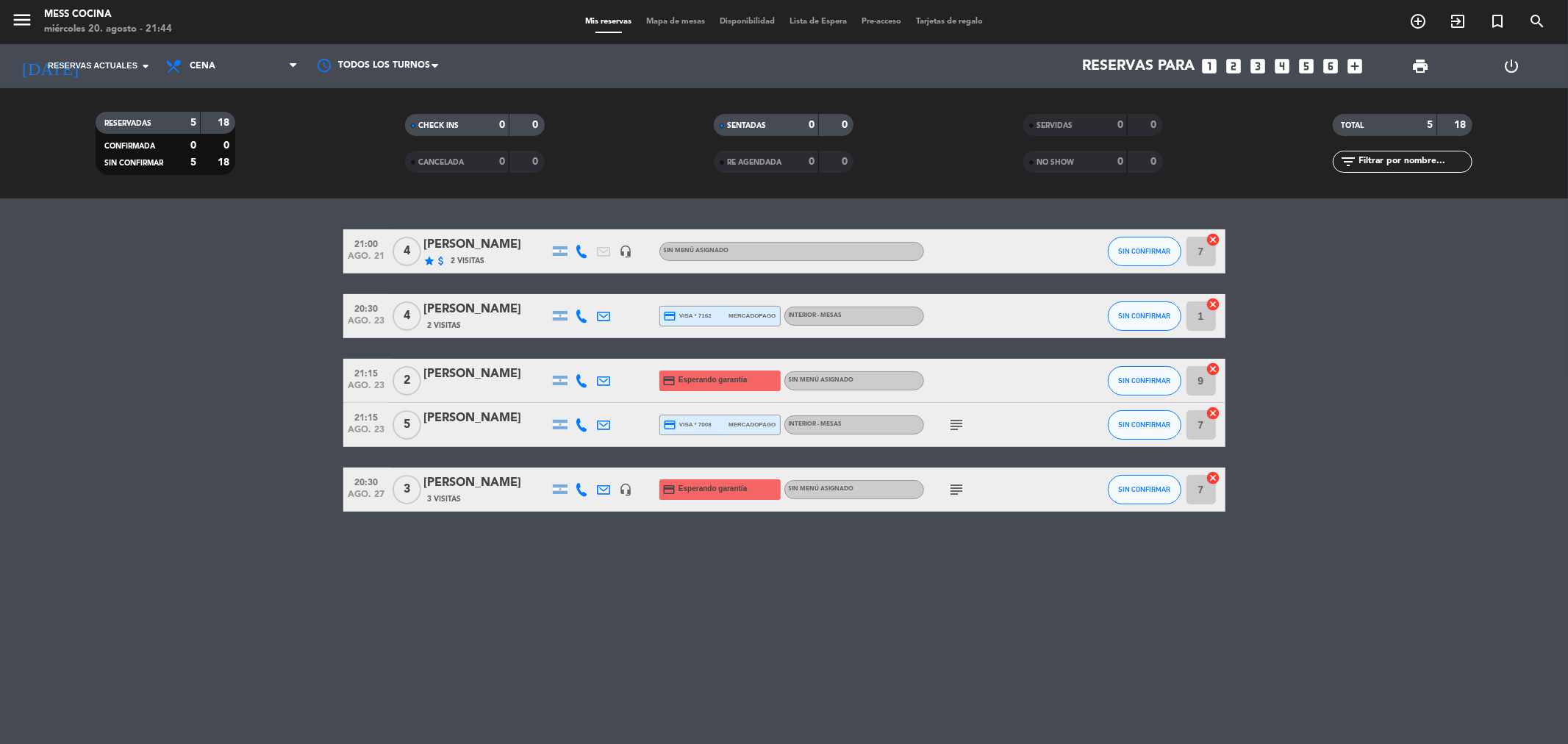
drag, startPoint x: 856, startPoint y: 599, endPoint x: 0, endPoint y: 372, distance: 885.6
click at [0, 361] on div "21:00 [DATE] 4 [PERSON_NAME] star attach_money 2 Visitas headset_mic Sin menú a…" at bounding box center [784, 471] width 1568 height 545
click at [1, 391] on bookings-row "21:00 [DATE] 4 [PERSON_NAME] star attach_money 2 Visitas headset_mic Sin menú a…" at bounding box center [784, 371] width 1568 height 283
drag, startPoint x: 0, startPoint y: 392, endPoint x: 704, endPoint y: 611, distance: 737.3
click at [704, 611] on div "21:00 [DATE] 4 [PERSON_NAME] star attach_money 2 Visitas headset_mic Sin menú a…" at bounding box center [784, 471] width 1568 height 545
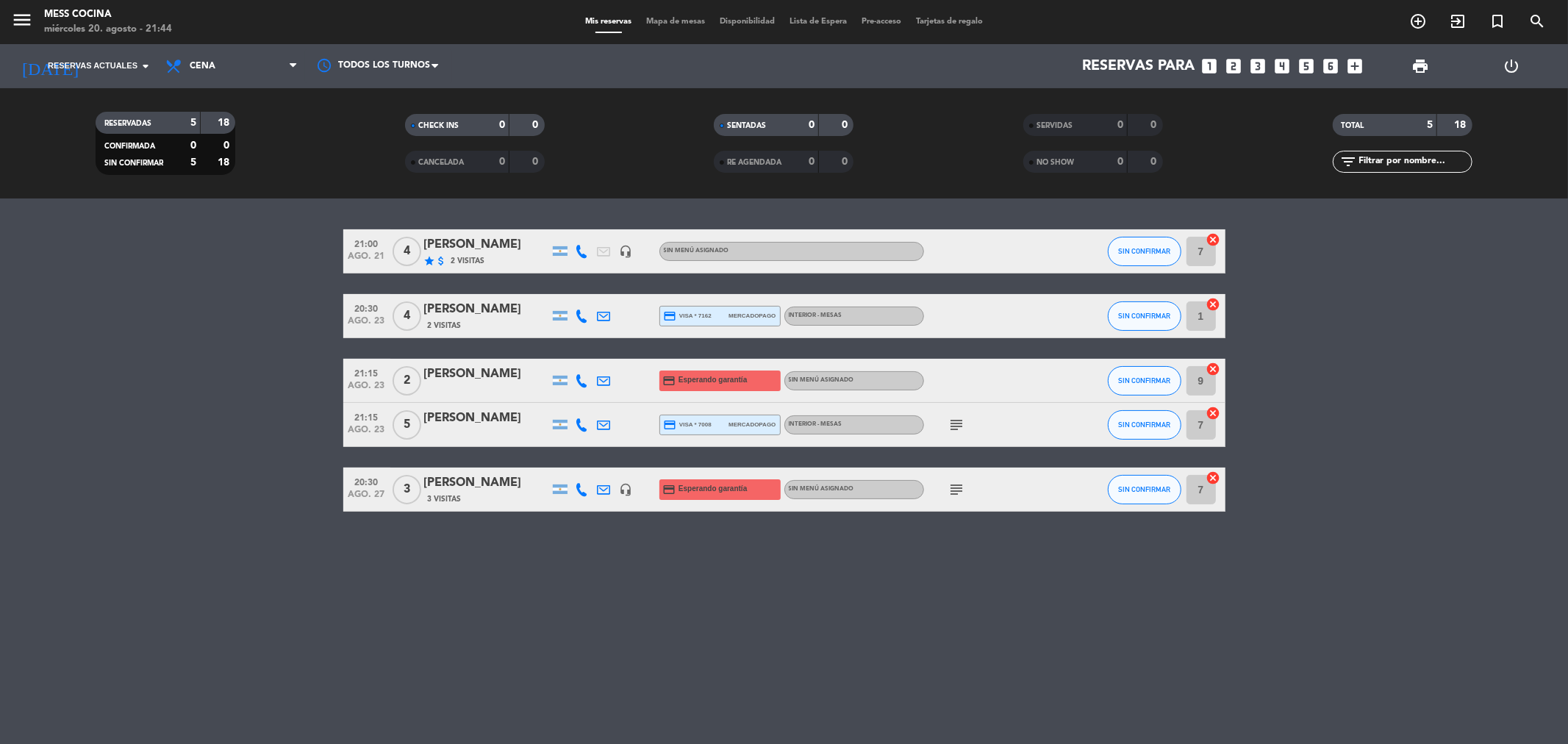
click at [704, 611] on div "21:00 [DATE] 4 [PERSON_NAME] star attach_money 2 Visitas headset_mic Sin menú a…" at bounding box center [784, 471] width 1568 height 545
click at [182, 61] on icon at bounding box center [175, 66] width 21 height 17
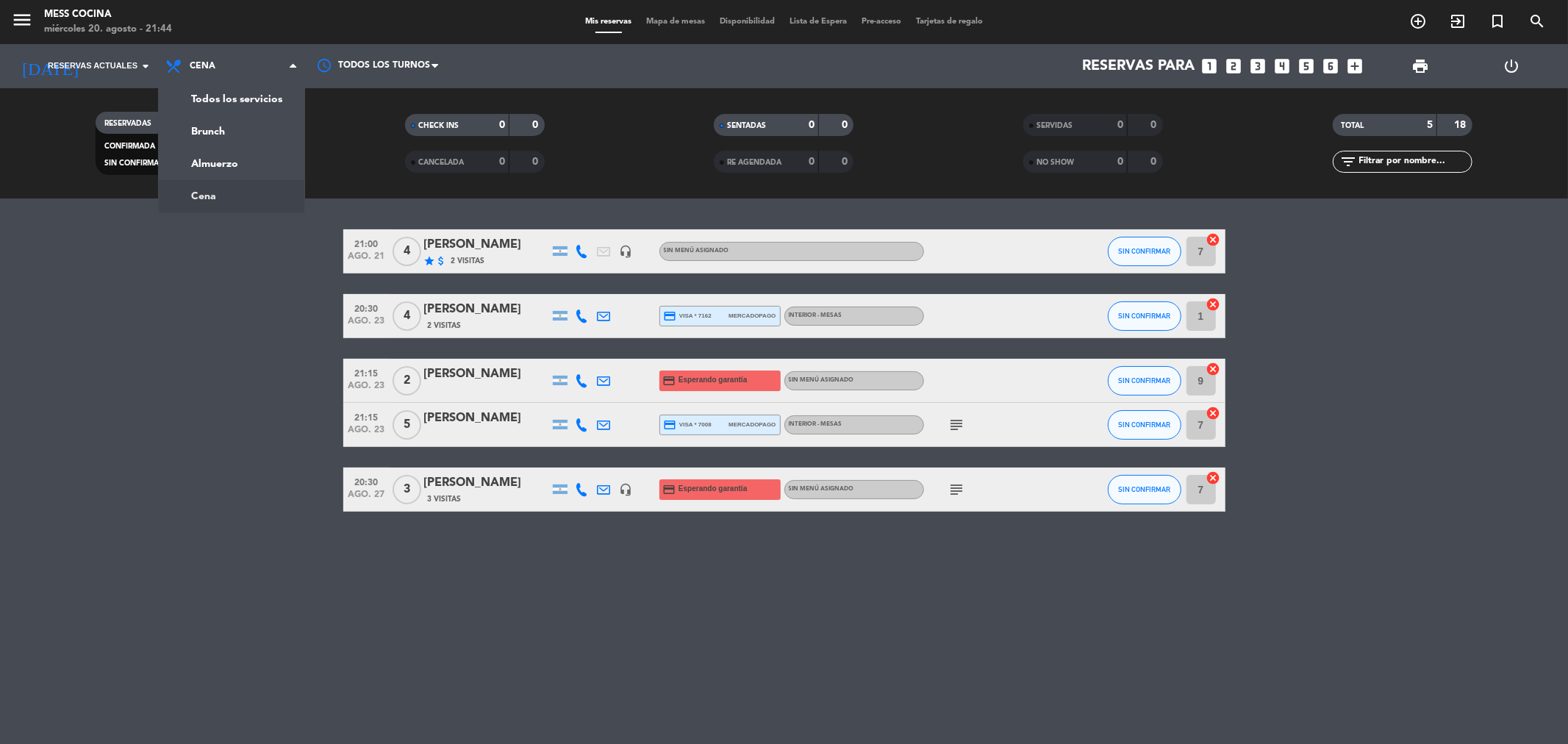
click at [103, 380] on bookings-row "21:00 [DATE] 4 [PERSON_NAME] star attach_money 2 Visitas headset_mic Sin menú a…" at bounding box center [784, 371] width 1568 height 283
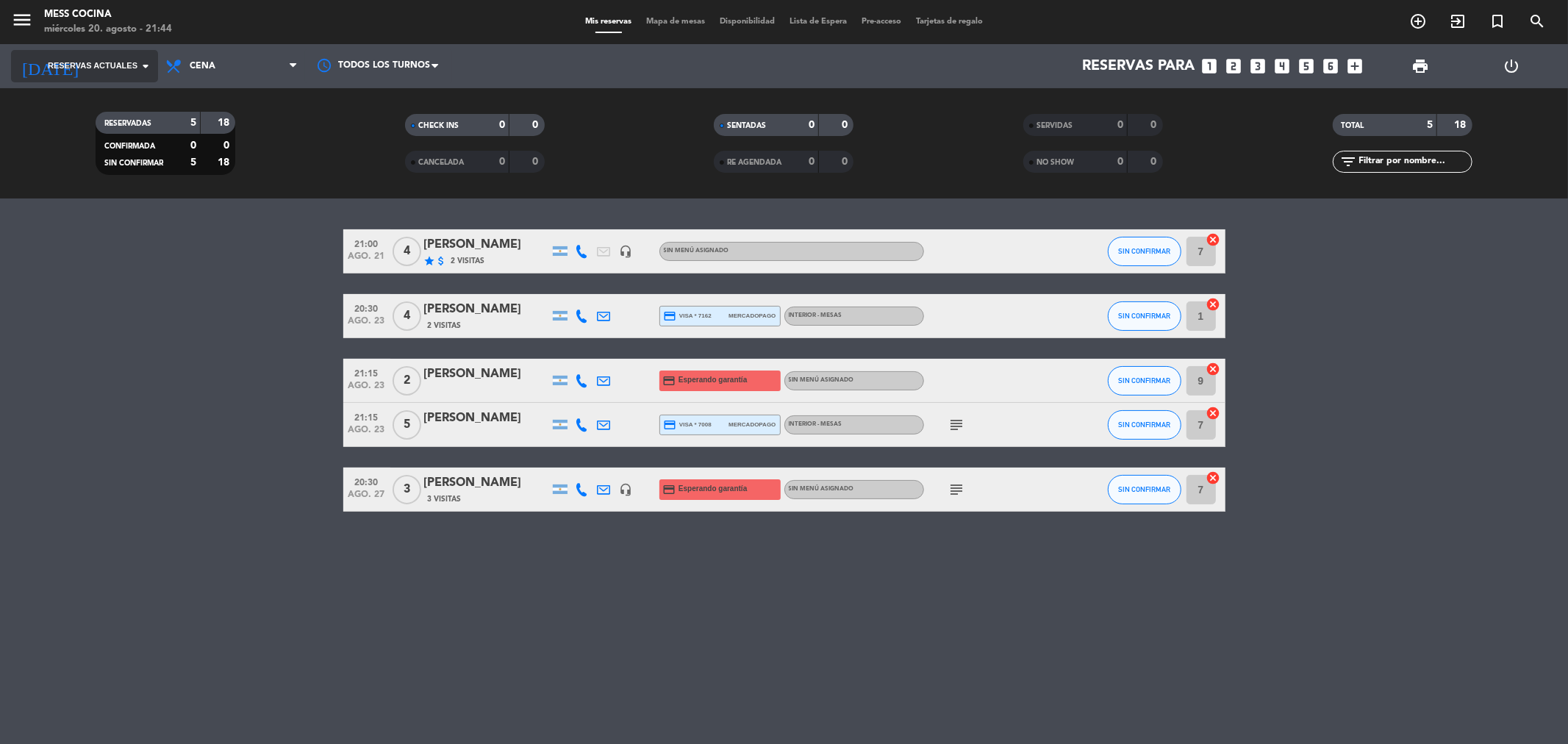
click at [130, 70] on span "Reservas actuales" at bounding box center [92, 66] width 90 height 13
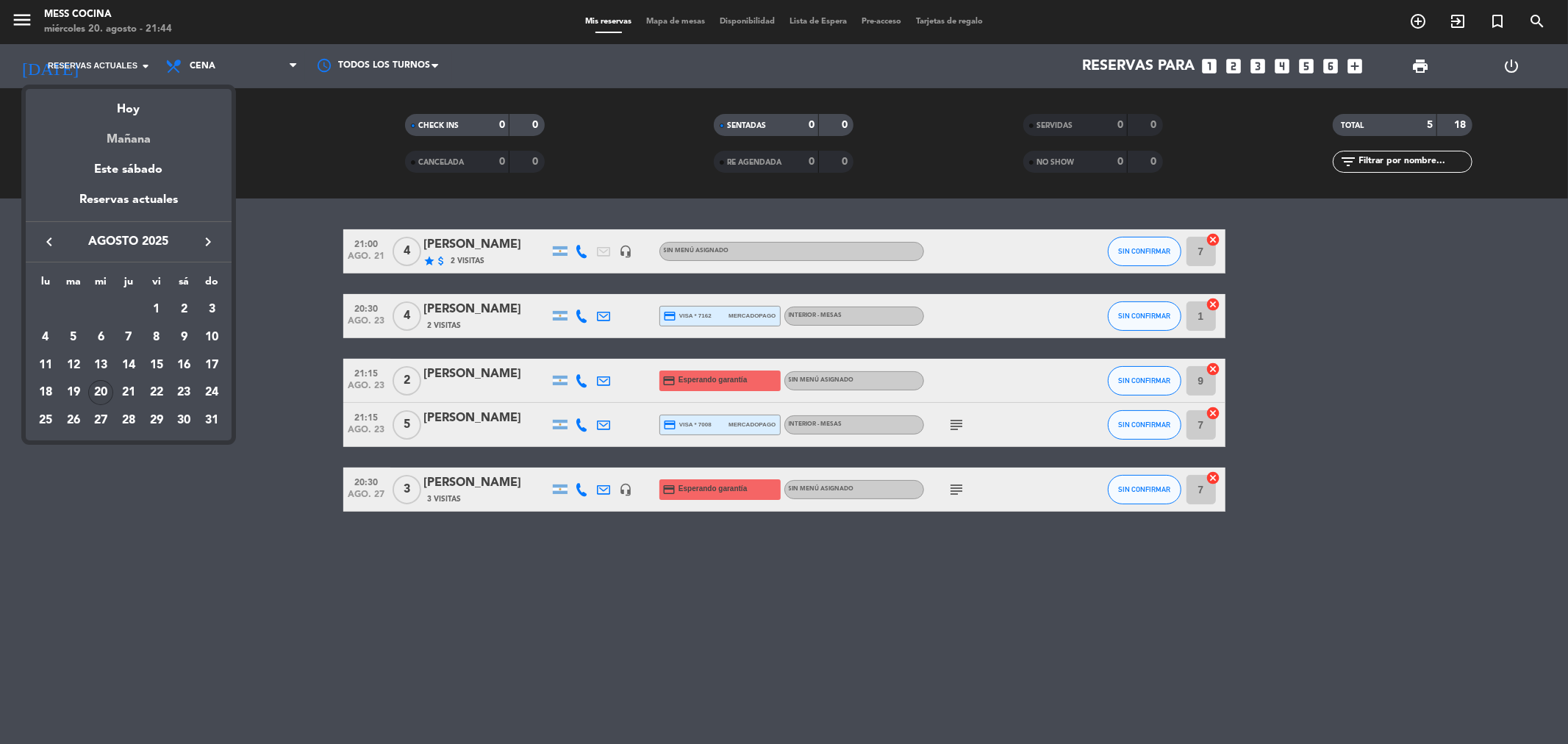
click at [136, 136] on div "Mañana" at bounding box center [128, 134] width 206 height 30
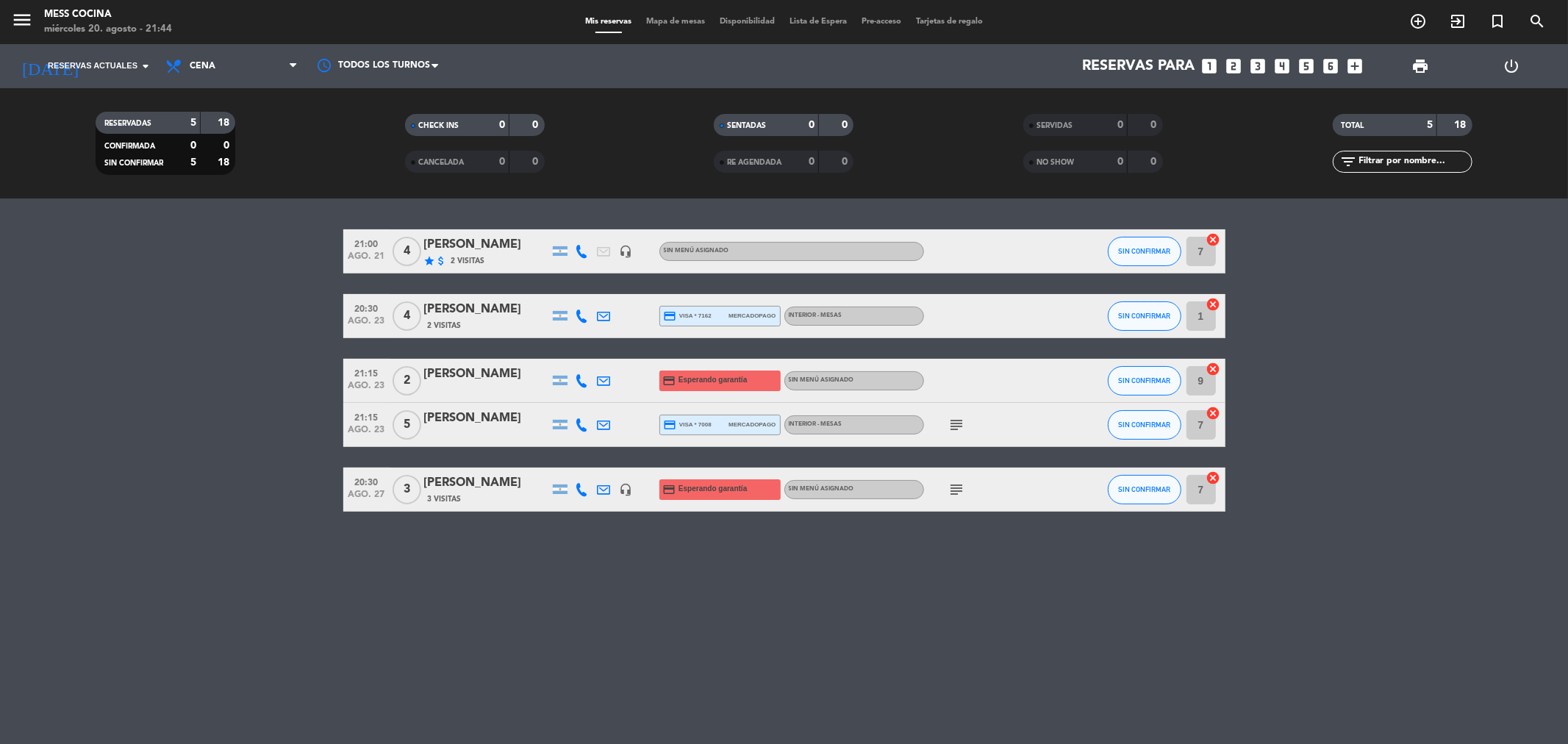
type input "jue. 21 ago."
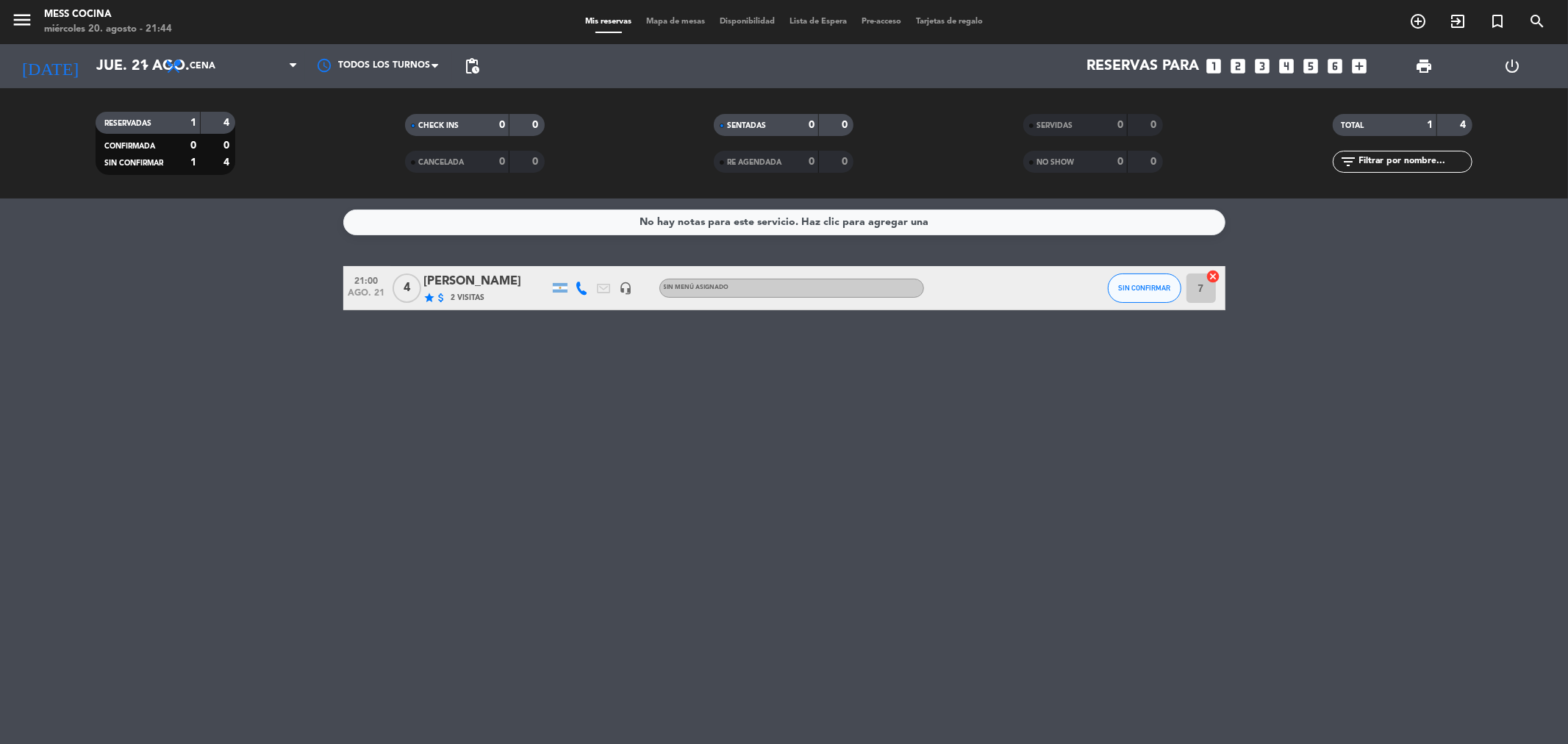
drag, startPoint x: 140, startPoint y: 275, endPoint x: 745, endPoint y: 501, distance: 645.8
click at [745, 501] on div "No hay notas para este servicio. Haz clic para agregar una 21:00 [DATE] 4 [PERS…" at bounding box center [784, 471] width 1568 height 545
drag, startPoint x: 119, startPoint y: 426, endPoint x: 809, endPoint y: 491, distance: 693.1
click at [809, 491] on div "No hay notas para este servicio. Haz clic para agregar una 21:00 [DATE] 4 [PERS…" at bounding box center [784, 471] width 1568 height 545
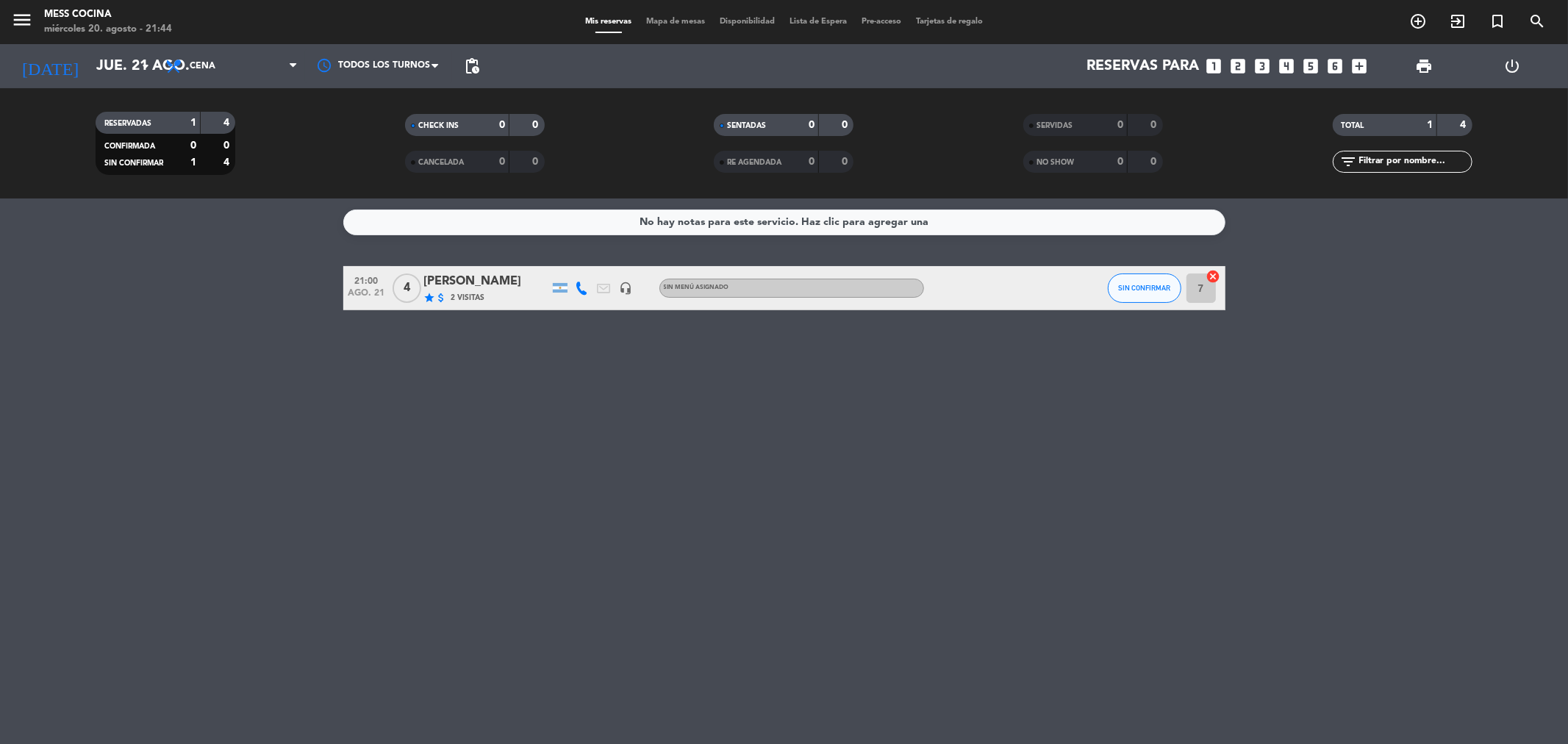
drag, startPoint x: 823, startPoint y: 494, endPoint x: 93, endPoint y: 274, distance: 762.4
click at [93, 274] on div "No hay notas para este servicio. Haz clic para agregar una 21:00 [DATE] 4 [PERS…" at bounding box center [784, 471] width 1568 height 545
click at [619, 438] on div "No hay notas para este servicio. Haz clic para agregar una 21:00 [DATE] 4 [PERS…" at bounding box center [784, 471] width 1568 height 545
drag, startPoint x: 619, startPoint y: 438, endPoint x: 186, endPoint y: 313, distance: 450.7
click at [186, 313] on div "No hay notas para este servicio. Haz clic para agregar una 21:00 [DATE] 4 [PERS…" at bounding box center [784, 471] width 1568 height 545
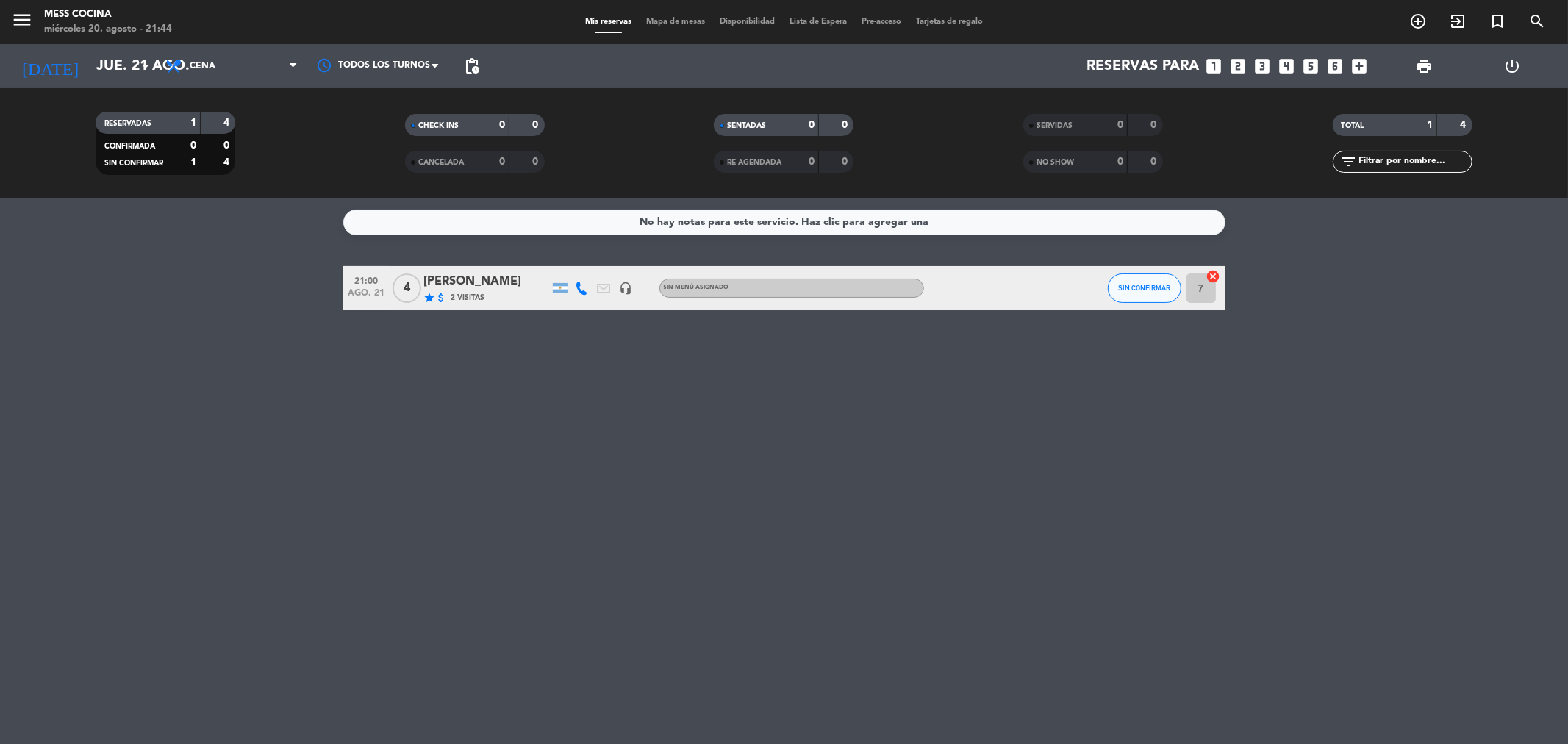
click at [186, 313] on div "No hay notas para este servicio. Haz clic para agregar una 21:00 [DATE] 4 [PERS…" at bounding box center [784, 471] width 1568 height 545
drag, startPoint x: 572, startPoint y: 422, endPoint x: 1020, endPoint y: 513, distance: 457.1
click at [1020, 513] on div "No hay notas para este servicio. Haz clic para agregar una 21:00 [DATE] 4 [PERS…" at bounding box center [784, 471] width 1568 height 545
drag, startPoint x: 422, startPoint y: 359, endPoint x: 290, endPoint y: 313, distance: 139.8
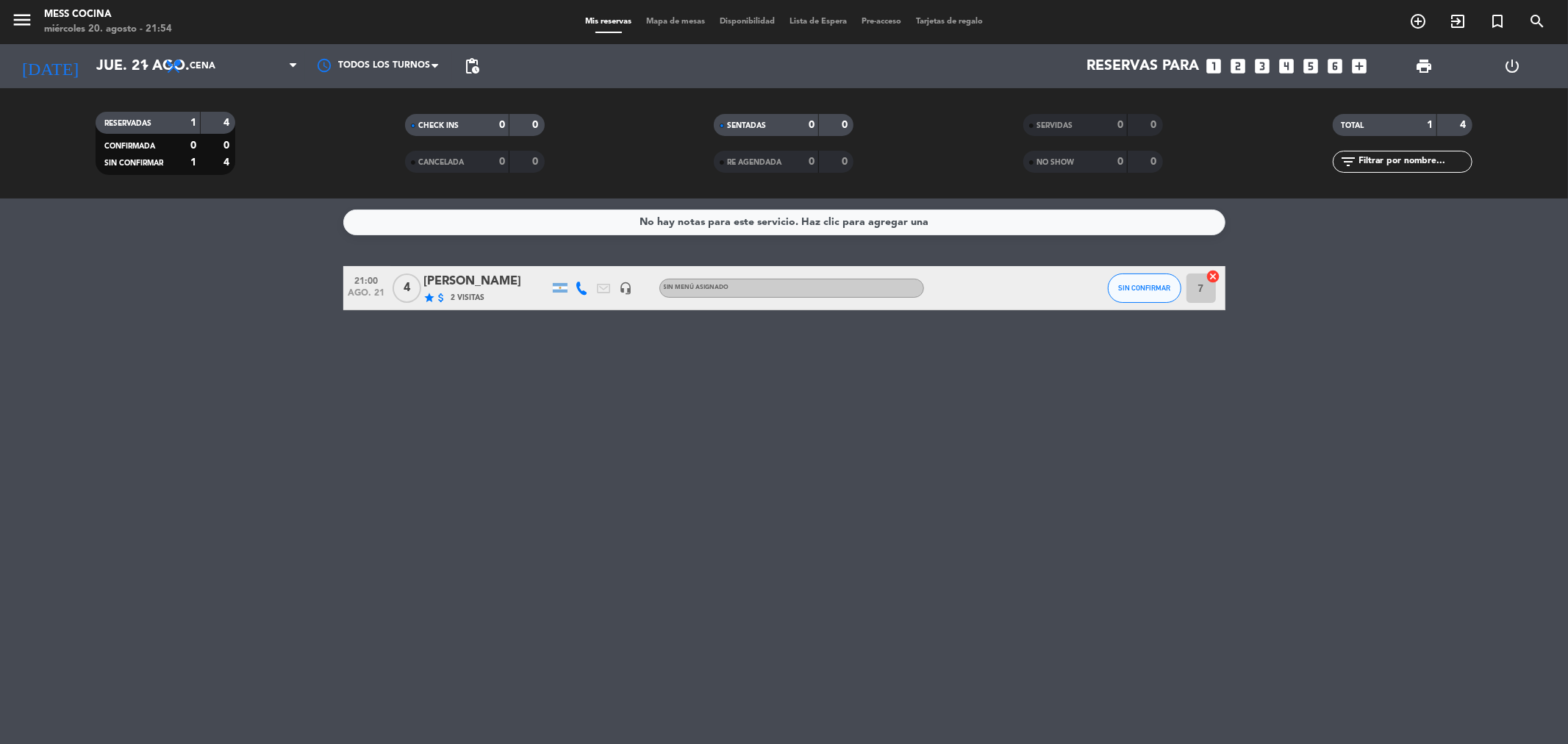
click at [372, 346] on div "No hay notas para este servicio. Haz clic para agregar una 21:00 [DATE] 4 [PERS…" at bounding box center [784, 471] width 1568 height 545
drag, startPoint x: 280, startPoint y: 307, endPoint x: 663, endPoint y: 370, distance: 388.1
click at [663, 370] on div "No hay notas para este servicio. Haz clic para agregar una 21:00 [DATE] 4 [PERS…" at bounding box center [784, 471] width 1568 height 545
drag, startPoint x: 663, startPoint y: 370, endPoint x: 295, endPoint y: 306, distance: 373.5
click at [295, 306] on div "No hay notas para este servicio. Haz clic para agregar una 21:00 [DATE] 4 [PERS…" at bounding box center [784, 471] width 1568 height 545
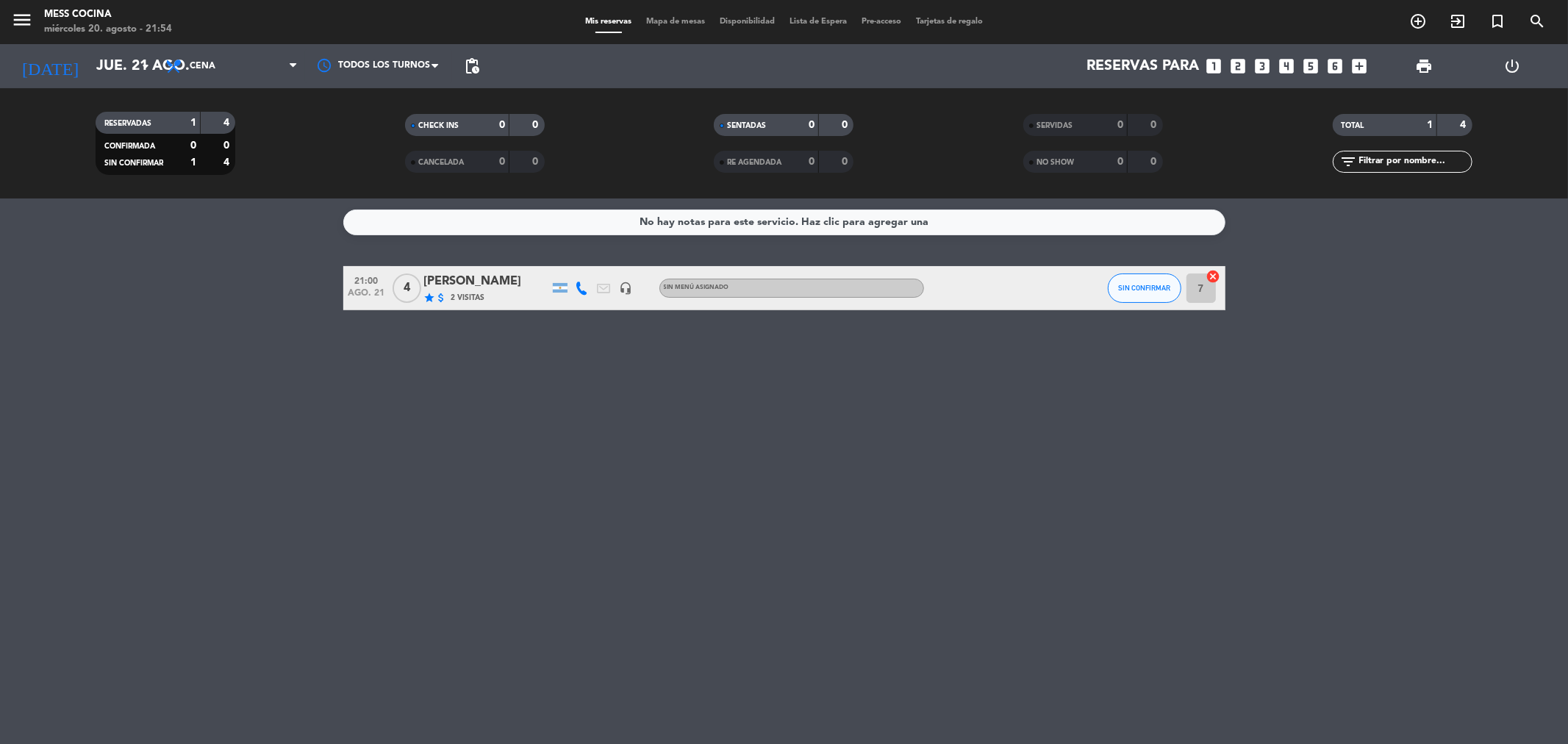
drag, startPoint x: 295, startPoint y: 306, endPoint x: 946, endPoint y: 419, distance: 660.7
click at [946, 419] on div "No hay notas para este servicio. Haz clic para agregar una 21:00 [DATE] 4 [PERS…" at bounding box center [784, 471] width 1568 height 545
drag, startPoint x: 427, startPoint y: 502, endPoint x: 380, endPoint y: 468, distance: 58.0
click at [427, 502] on div "No hay notas para este servicio. Haz clic para agregar una 21:00 [DATE] 4 [PERS…" at bounding box center [784, 471] width 1568 height 545
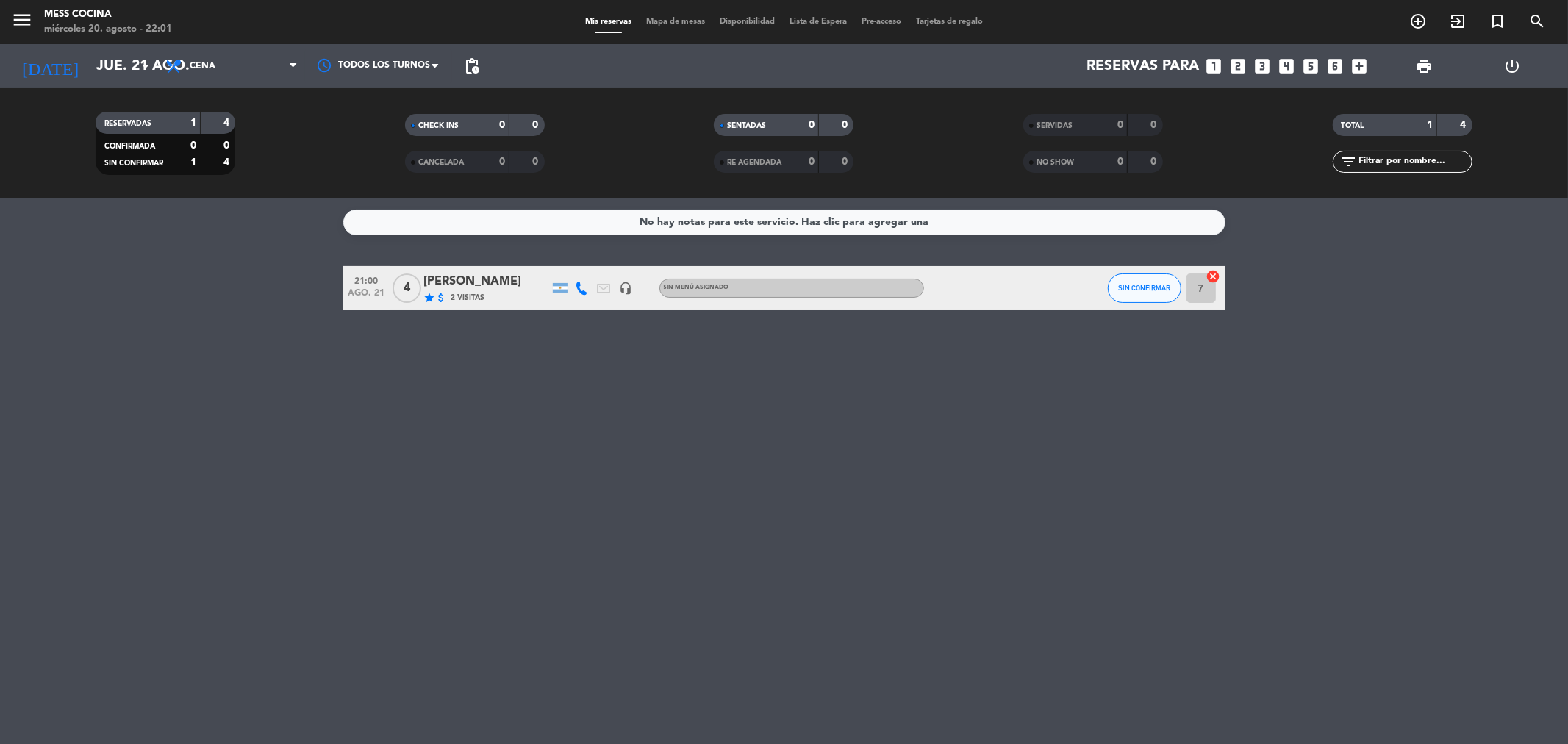
drag, startPoint x: 247, startPoint y: 288, endPoint x: 579, endPoint y: 418, distance: 356.5
click at [579, 418] on div "No hay notas para este servicio. Haz clic para agregar una 21:00 [DATE] 4 [PERS…" at bounding box center [784, 471] width 1568 height 545
drag, startPoint x: 579, startPoint y: 418, endPoint x: 274, endPoint y: 319, distance: 320.7
click at [275, 319] on div "No hay notas para este servicio. Haz clic para agregar una 21:00 [DATE] 4 [PERS…" at bounding box center [784, 471] width 1568 height 545
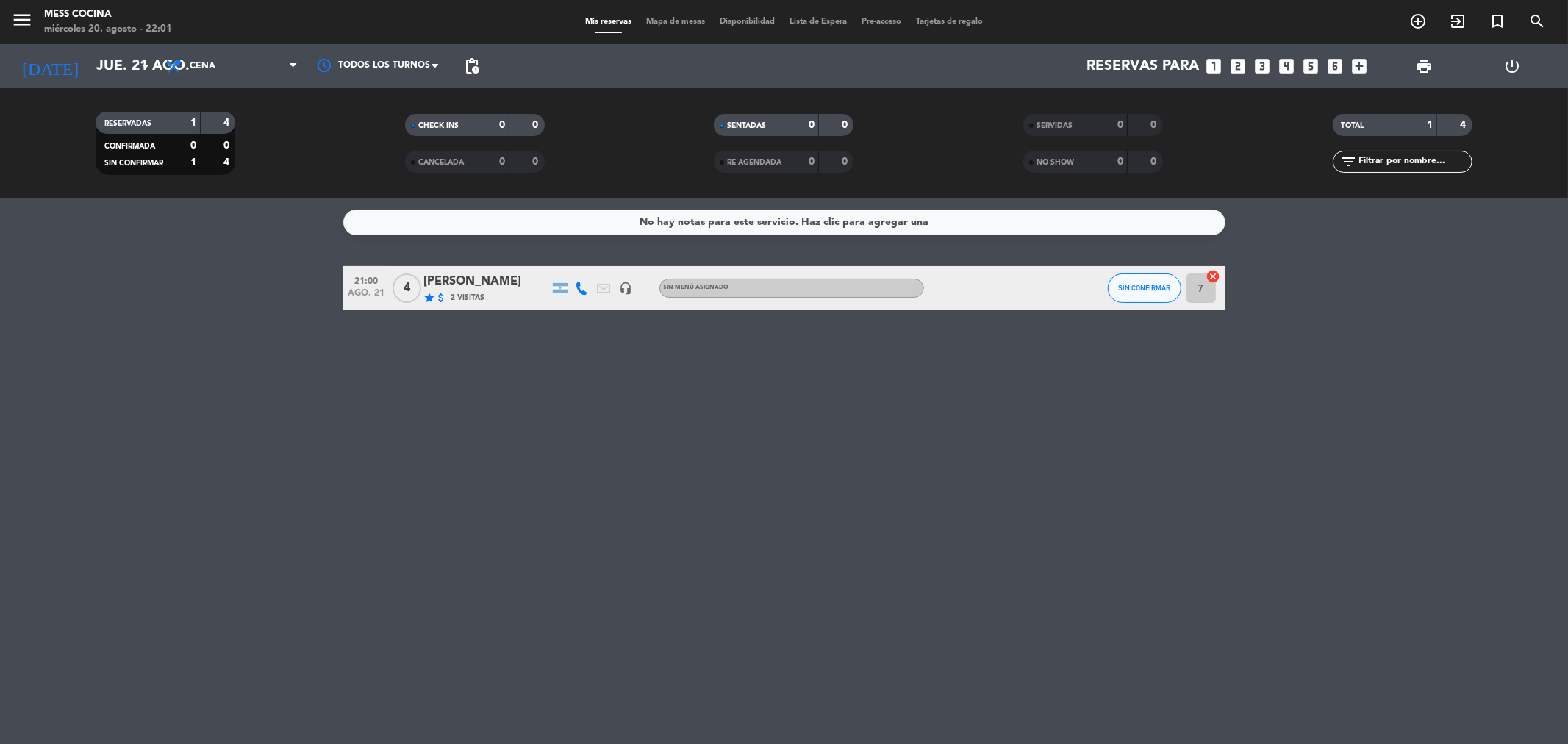
click at [274, 319] on div "No hay notas para este servicio. Haz clic para agregar una 21:00 [DATE] 4 [PERS…" at bounding box center [784, 471] width 1568 height 545
drag, startPoint x: 227, startPoint y: 310, endPoint x: 240, endPoint y: 317, distance: 14.8
click at [234, 313] on div "No hay notas para este servicio. Haz clic para agregar una 21:00 [DATE] 4 [PERS…" at bounding box center [784, 471] width 1568 height 545
drag, startPoint x: 474, startPoint y: 339, endPoint x: 1032, endPoint y: 370, distance: 558.9
click at [1032, 370] on div "No hay notas para este servicio. Haz clic para agregar una 21:00 [DATE] 4 [PERS…" at bounding box center [784, 471] width 1568 height 545
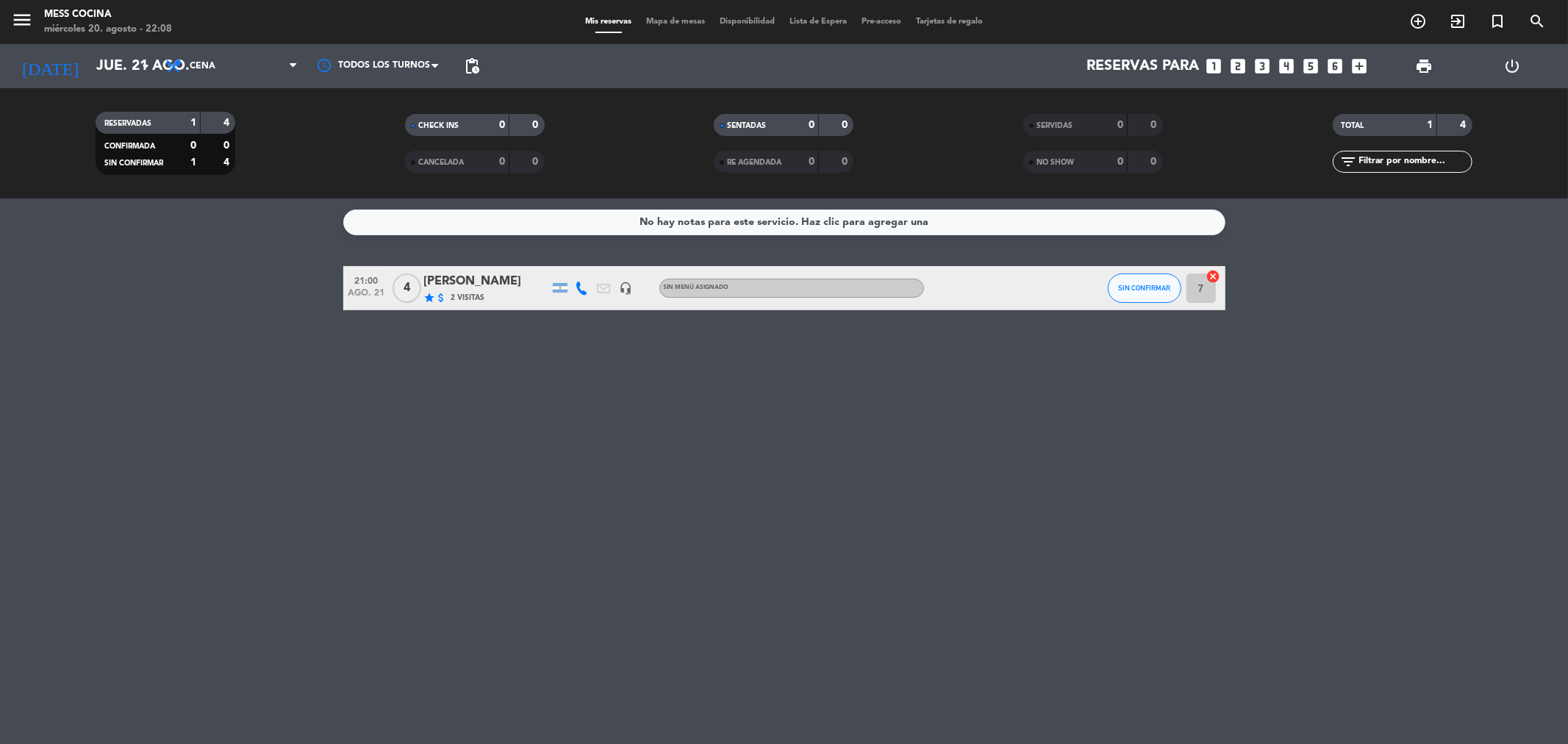
click at [336, 518] on div "No hay notas para este servicio. Haz clic para agregar una 21:00 [DATE] 4 [PERS…" at bounding box center [784, 471] width 1568 height 545
drag, startPoint x: 778, startPoint y: 395, endPoint x: 792, endPoint y: 400, distance: 14.9
click at [792, 400] on div "No hay notas para este servicio. Haz clic para agregar una 21:00 [DATE] 4 [PERS…" at bounding box center [784, 471] width 1568 height 545
drag, startPoint x: 0, startPoint y: 436, endPoint x: 912, endPoint y: 452, distance: 912.1
click at [912, 452] on div "No hay notas para este servicio. Haz clic para agregar una 21:00 [DATE] 4 [PERS…" at bounding box center [784, 471] width 1568 height 545
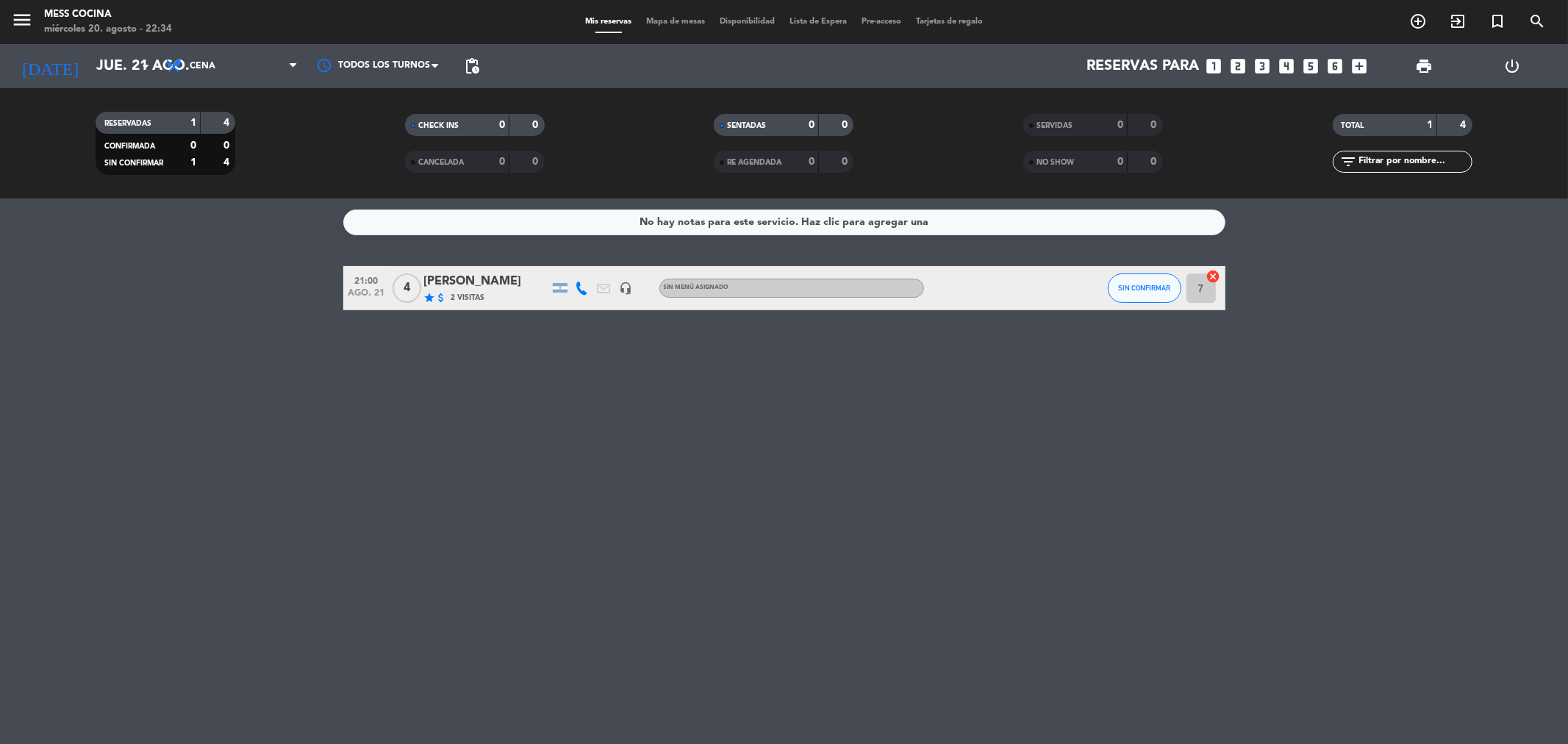
drag, startPoint x: 912, startPoint y: 452, endPoint x: 200, endPoint y: 324, distance: 723.4
click at [200, 324] on div "No hay notas para este servicio. Haz clic para agregar una 21:00 [DATE] 4 [PERS…" at bounding box center [784, 471] width 1568 height 545
click at [193, 322] on div "No hay notas para este servicio. Haz clic para agregar una 21:00 [DATE] 4 [PERS…" at bounding box center [784, 471] width 1568 height 545
drag, startPoint x: 189, startPoint y: 295, endPoint x: 879, endPoint y: 450, distance: 707.2
click at [860, 444] on div "No hay notas para este servicio. Haz clic para agregar una 21:00 [DATE] 4 [PERS…" at bounding box center [784, 471] width 1568 height 545
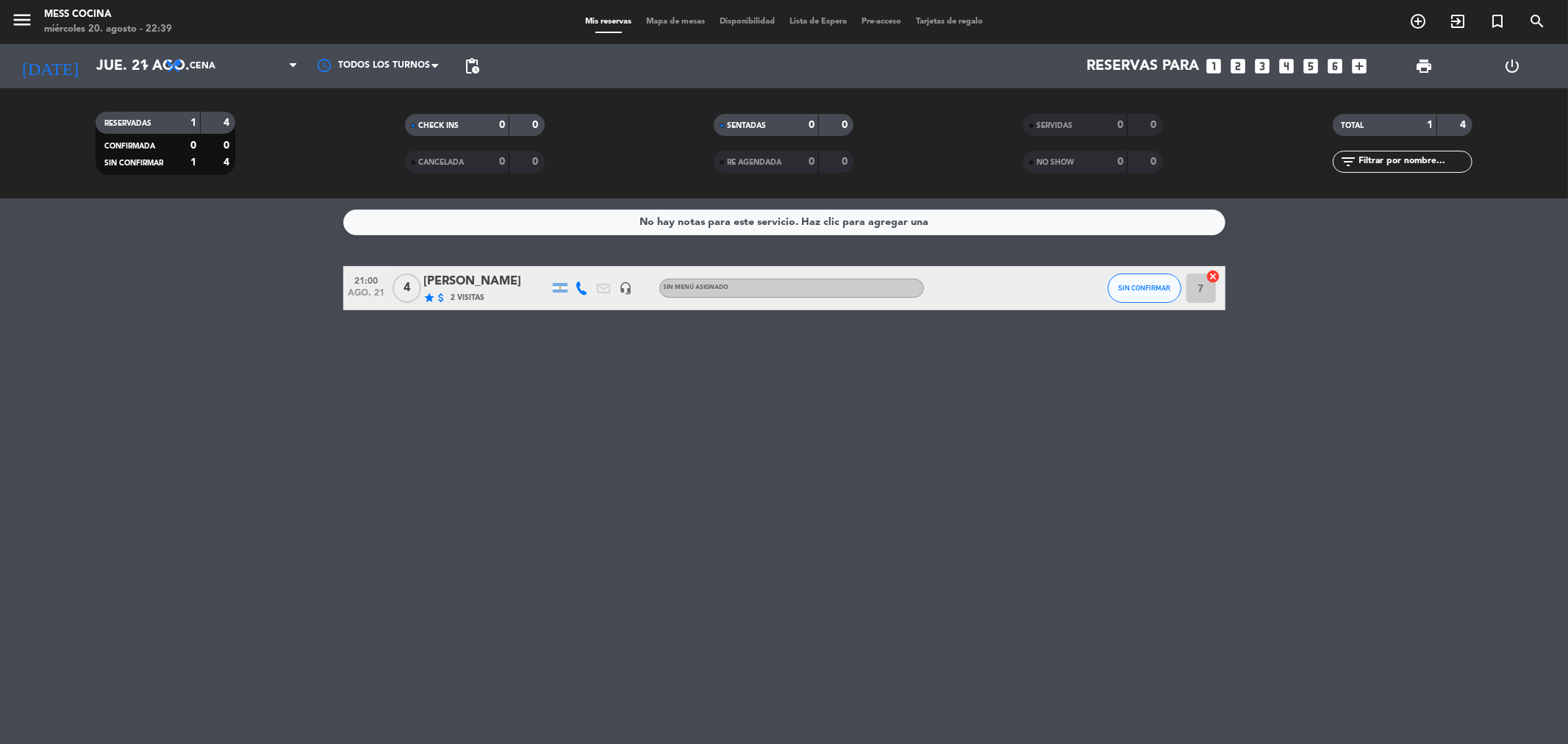
click at [1064, 740] on div "No hay notas para este servicio. Haz clic para agregar una 21:00 [DATE] 4 [PERS…" at bounding box center [784, 471] width 1568 height 545
drag, startPoint x: 963, startPoint y: 613, endPoint x: 285, endPoint y: 423, distance: 704.1
click at [285, 423] on div "No hay notas para este servicio. Haz clic para agregar una 21:00 [DATE] 4 [PERS…" at bounding box center [784, 471] width 1568 height 545
click at [222, 326] on div "No hay notas para este servicio. Haz clic para agregar una 21:00 [DATE] 4 [PERS…" at bounding box center [784, 471] width 1568 height 545
drag, startPoint x: 201, startPoint y: 317, endPoint x: 953, endPoint y: 406, distance: 757.2
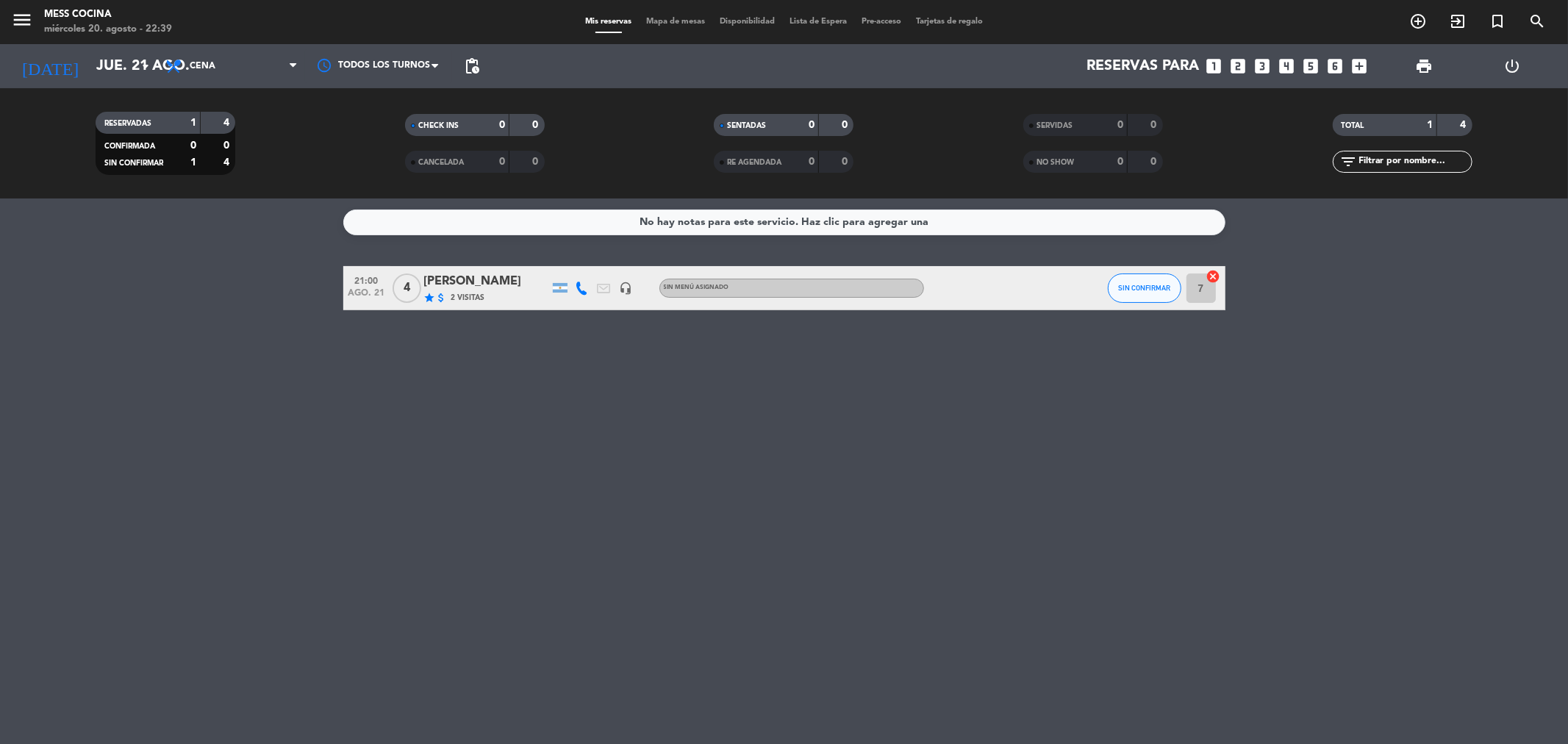
click at [953, 406] on div "No hay notas para este servicio. Haz clic para agregar una 21:00 [DATE] 4 [PERS…" at bounding box center [784, 471] width 1568 height 545
drag, startPoint x: 953, startPoint y: 406, endPoint x: 133, endPoint y: 204, distance: 844.5
click at [133, 204] on div "No hay notas para este servicio. Haz clic para agregar una 21:00 [DATE] 4 [PERS…" at bounding box center [784, 471] width 1568 height 545
click at [126, 220] on service-notes "No hay notas para este servicio. Haz clic para agregar una" at bounding box center [784, 222] width 1568 height 26
drag, startPoint x: 126, startPoint y: 220, endPoint x: 983, endPoint y: 425, distance: 881.2
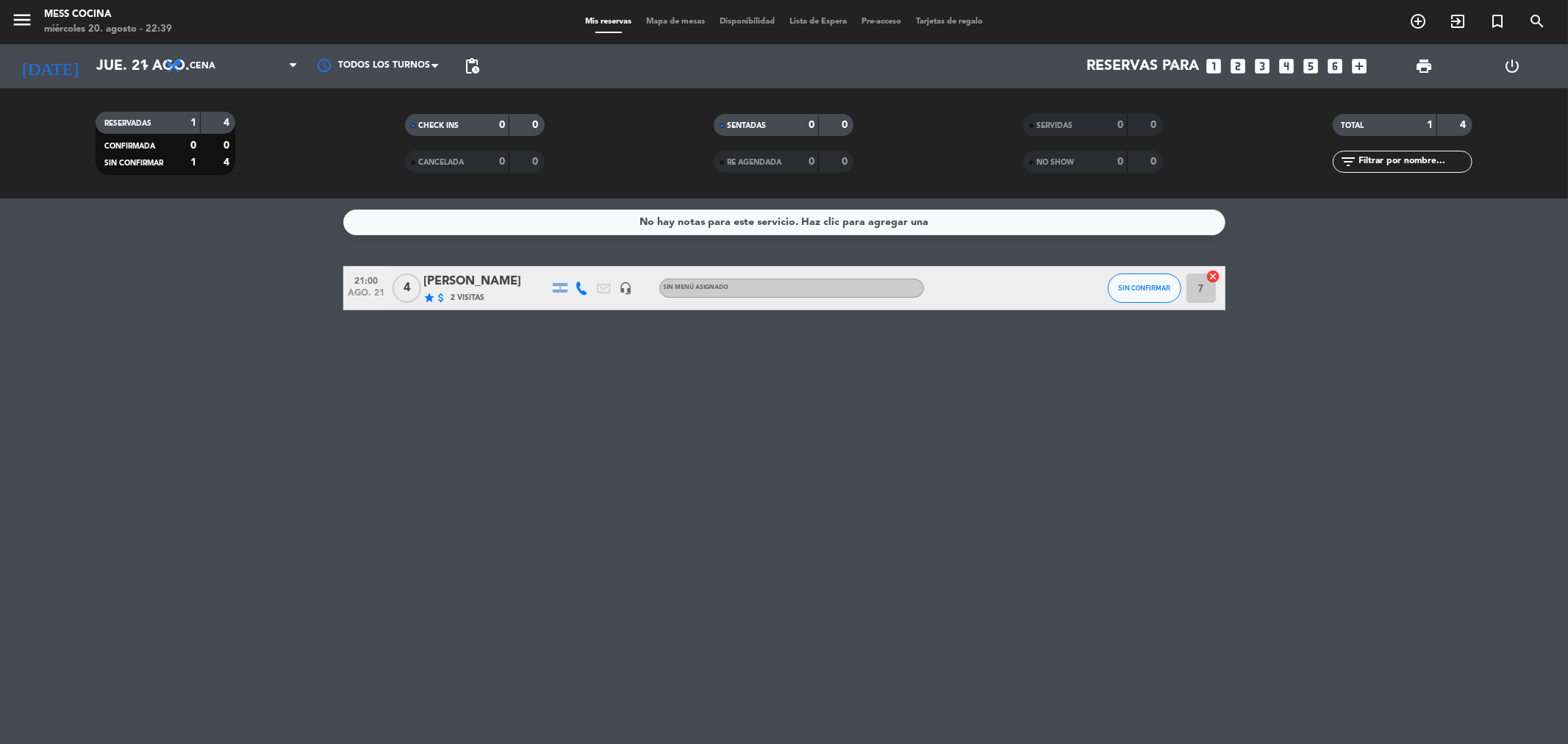
click at [983, 425] on div "No hay notas para este servicio. Haz clic para agregar una 21:00 [DATE] 4 [PERS…" at bounding box center [784, 471] width 1568 height 545
drag, startPoint x: 983, startPoint y: 425, endPoint x: 43, endPoint y: 219, distance: 962.3
click at [43, 219] on div "No hay notas para este servicio. Haz clic para agregar una 21:00 [DATE] 4 [PERS…" at bounding box center [784, 471] width 1568 height 545
click at [888, 425] on div "No hay notas para este servicio. Haz clic para agregar una 21:00 [DATE] 4 [PERS…" at bounding box center [784, 471] width 1568 height 545
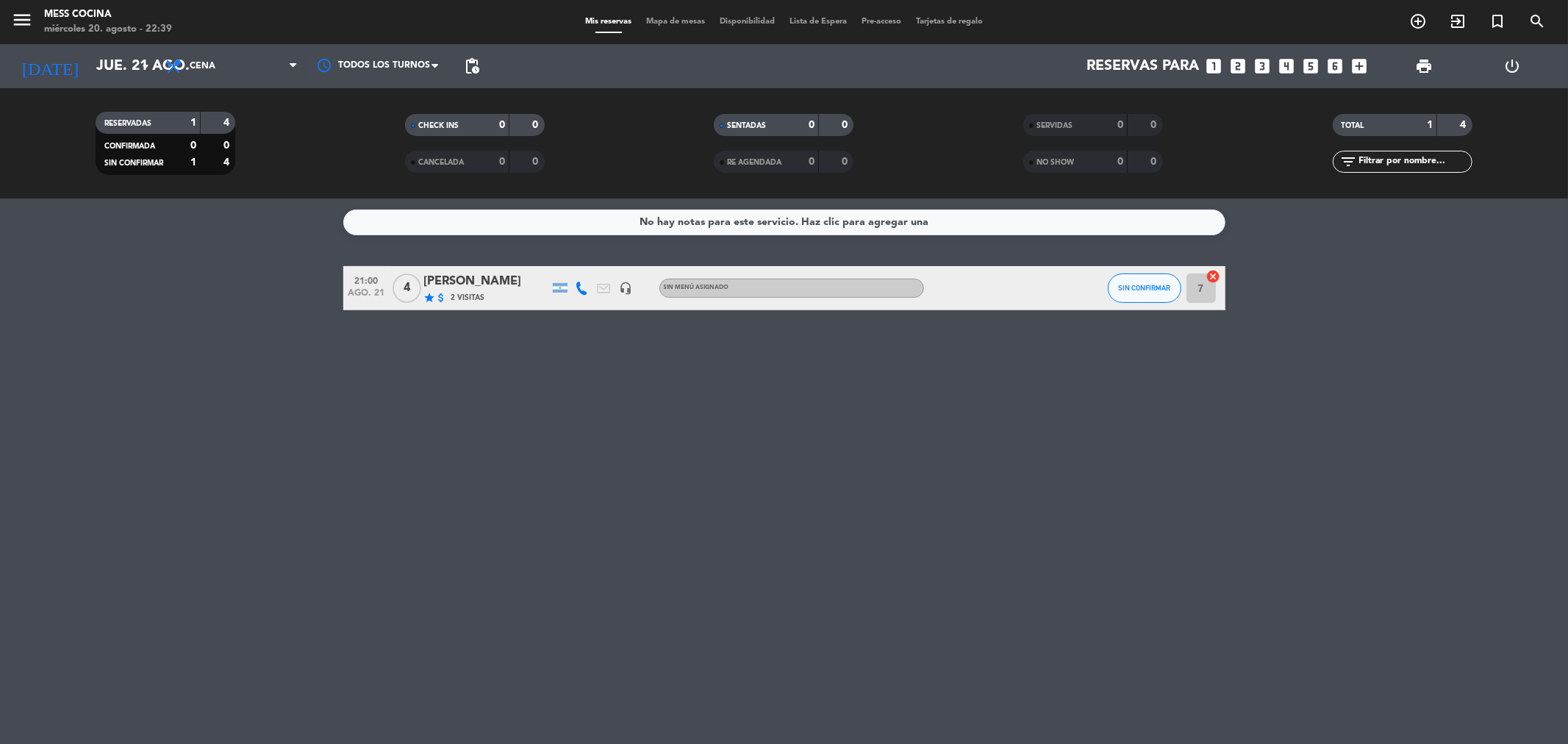
drag, startPoint x: 888, startPoint y: 425, endPoint x: 138, endPoint y: 230, distance: 774.9
click at [138, 230] on div "No hay notas para este servicio. Haz clic para agregar una 21:00 [DATE] 4 [PERS…" at bounding box center [784, 471] width 1568 height 545
click at [138, 230] on service-notes "No hay notas para este servicio. Haz clic para agregar una" at bounding box center [784, 222] width 1568 height 26
drag, startPoint x: 138, startPoint y: 230, endPoint x: 1133, endPoint y: 429, distance: 1014.7
click at [1133, 429] on div "No hay notas para este servicio. Haz clic para agregar una 21:00 [DATE] 4 [PERS…" at bounding box center [784, 471] width 1568 height 545
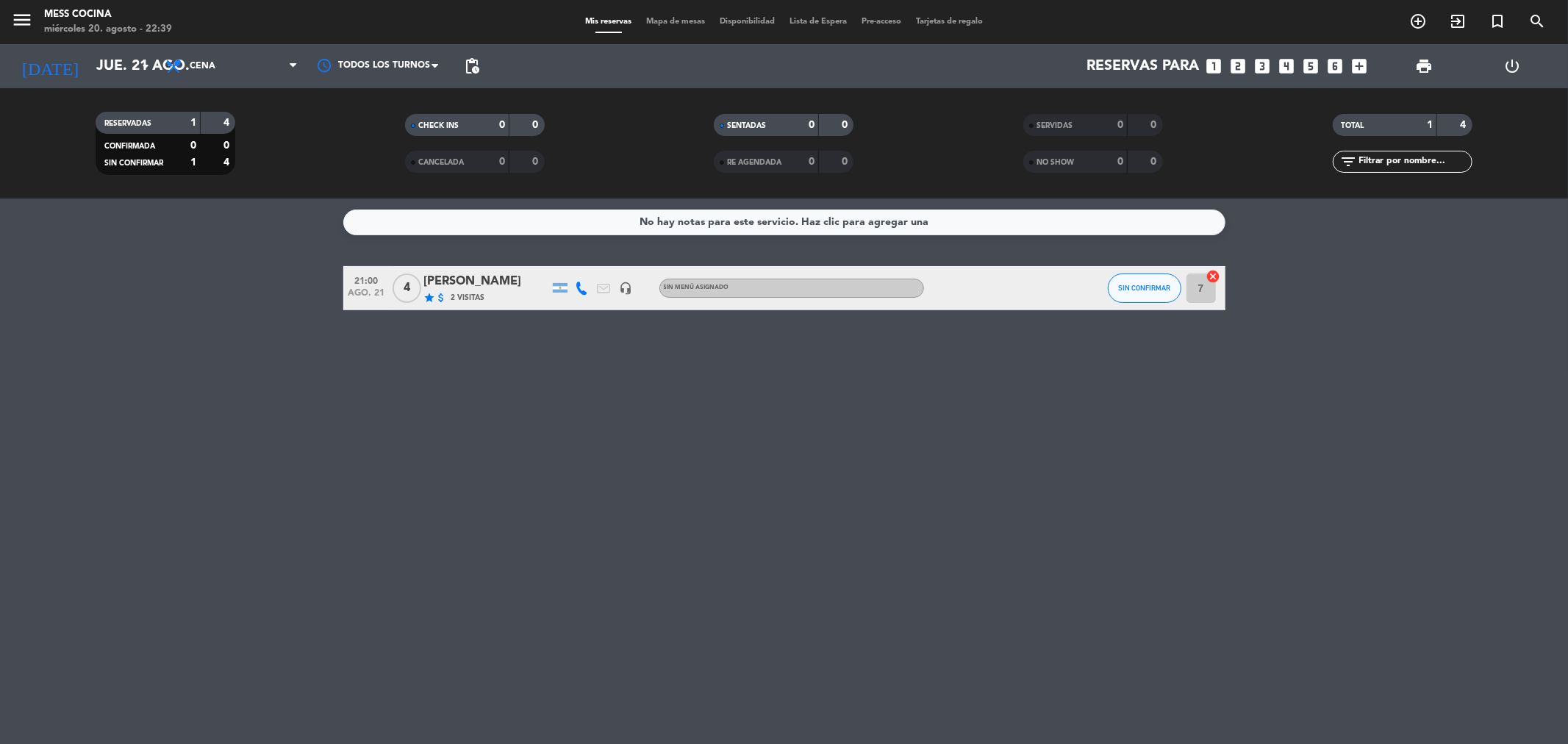
drag, startPoint x: 1133, startPoint y: 429, endPoint x: 196, endPoint y: 231, distance: 957.7
click at [196, 231] on div "No hay notas para este servicio. Haz clic para agregar una 21:00 [DATE] 4 [PERS…" at bounding box center [784, 471] width 1568 height 545
click at [885, 375] on div "No hay notas para este servicio. Haz clic para agregar una 21:00 [DATE] 4 [PERS…" at bounding box center [784, 471] width 1568 height 545
drag, startPoint x: 885, startPoint y: 375, endPoint x: 122, endPoint y: 238, distance: 775.2
click at [122, 238] on div "No hay notas para este servicio. Haz clic para agregar una 21:00 [DATE] 4 [PERS…" at bounding box center [784, 471] width 1568 height 545
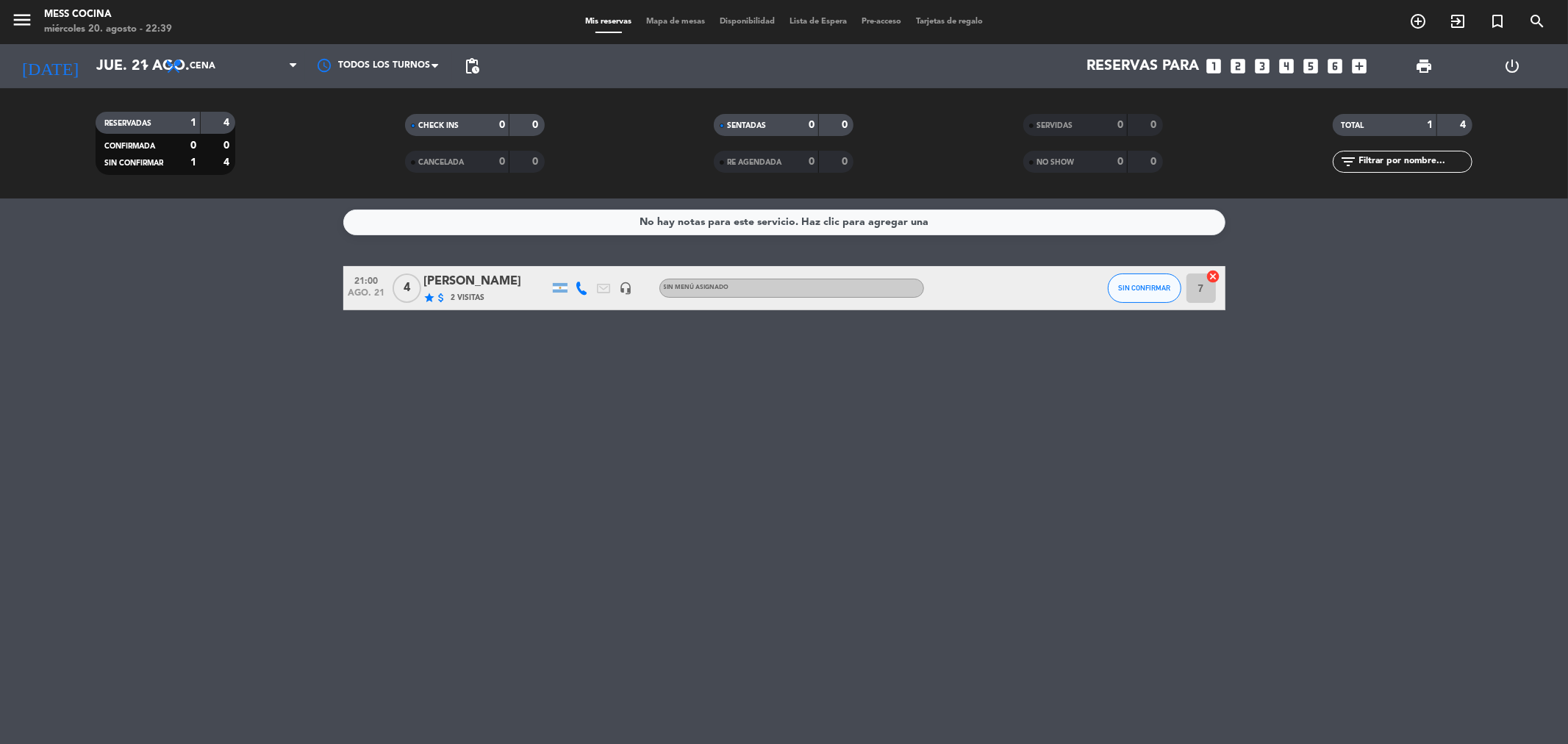
click at [122, 238] on div "No hay notas para este servicio. Haz clic para agregar una 21:00 [DATE] 4 [PERS…" at bounding box center [784, 471] width 1568 height 545
drag, startPoint x: 122, startPoint y: 238, endPoint x: 869, endPoint y: 350, distance: 755.3
click at [846, 344] on div "No hay notas para este servicio. Haz clic para agregar una 21:00 [DATE] 4 [PERS…" at bounding box center [784, 471] width 1568 height 545
click at [0, 231] on service-notes "No hay notas para este servicio. Haz clic para agregar una" at bounding box center [784, 222] width 1568 height 26
drag, startPoint x: 180, startPoint y: 329, endPoint x: 1039, endPoint y: 410, distance: 862.8
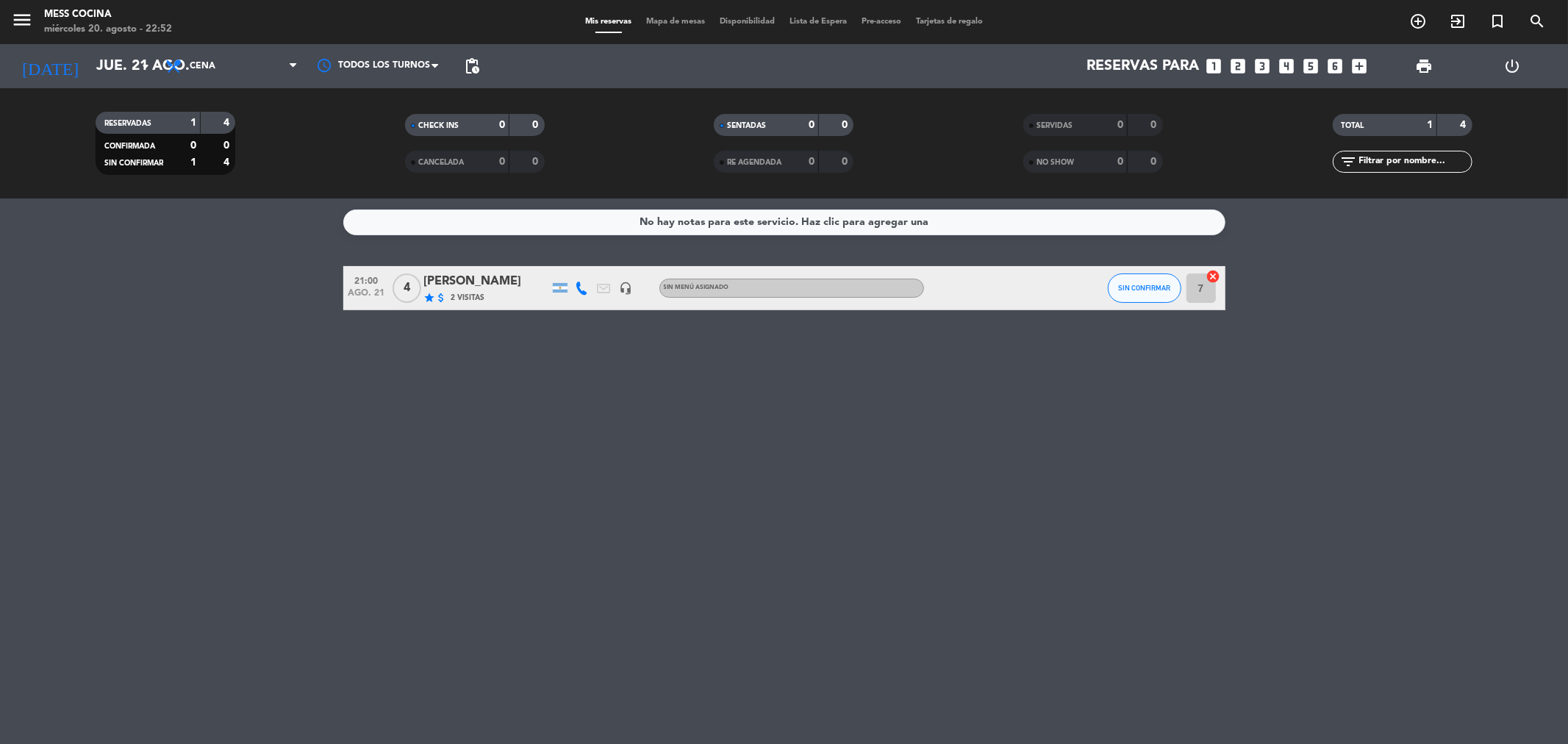
click at [1039, 410] on div "No hay notas para este servicio. Haz clic para agregar una 21:00 [DATE] 4 [PERS…" at bounding box center [784, 471] width 1568 height 545
drag, startPoint x: 70, startPoint y: 186, endPoint x: 15, endPoint y: 173, distance: 56.5
click at [15, 173] on ng-component "menu Mess Cocina [DATE] 20. agosto - 22:52 Mis reservas Mapa de mesas Disponibi…" at bounding box center [784, 372] width 1568 height 744
click at [38, 222] on service-notes "No hay notas para este servicio. Haz clic para agregar una" at bounding box center [784, 222] width 1568 height 26
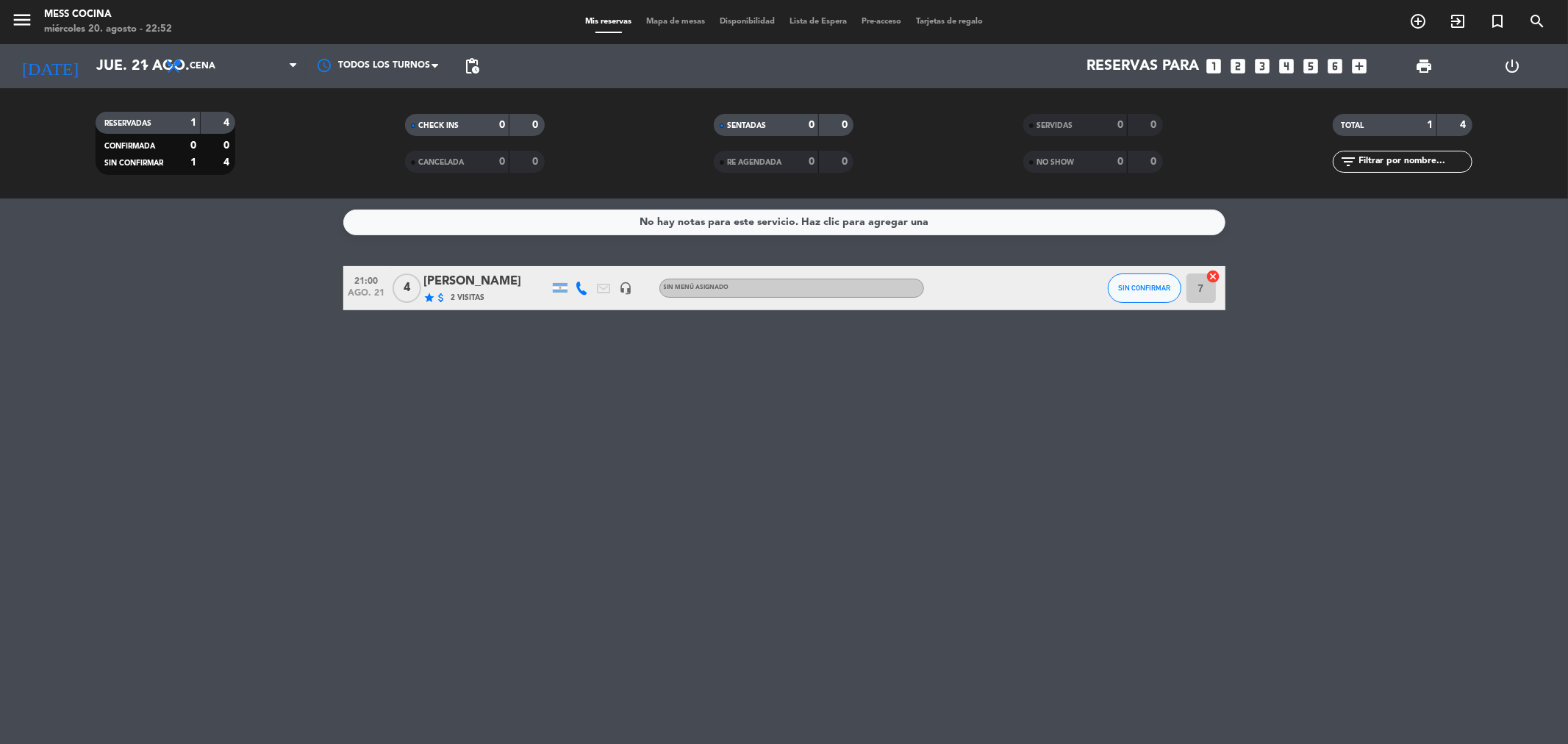
drag, startPoint x: 38, startPoint y: 222, endPoint x: 456, endPoint y: 437, distance: 470.1
click at [456, 437] on div "No hay notas para este servicio. Haz clic para agregar una 21:00 [DATE] 4 [PERS…" at bounding box center [784, 471] width 1568 height 545
drag, startPoint x: 789, startPoint y: 508, endPoint x: 242, endPoint y: 359, distance: 566.9
click at [242, 359] on div "No hay notas para este servicio. Haz clic para agregar una 21:00 [DATE] 4 [PERS…" at bounding box center [784, 471] width 1568 height 545
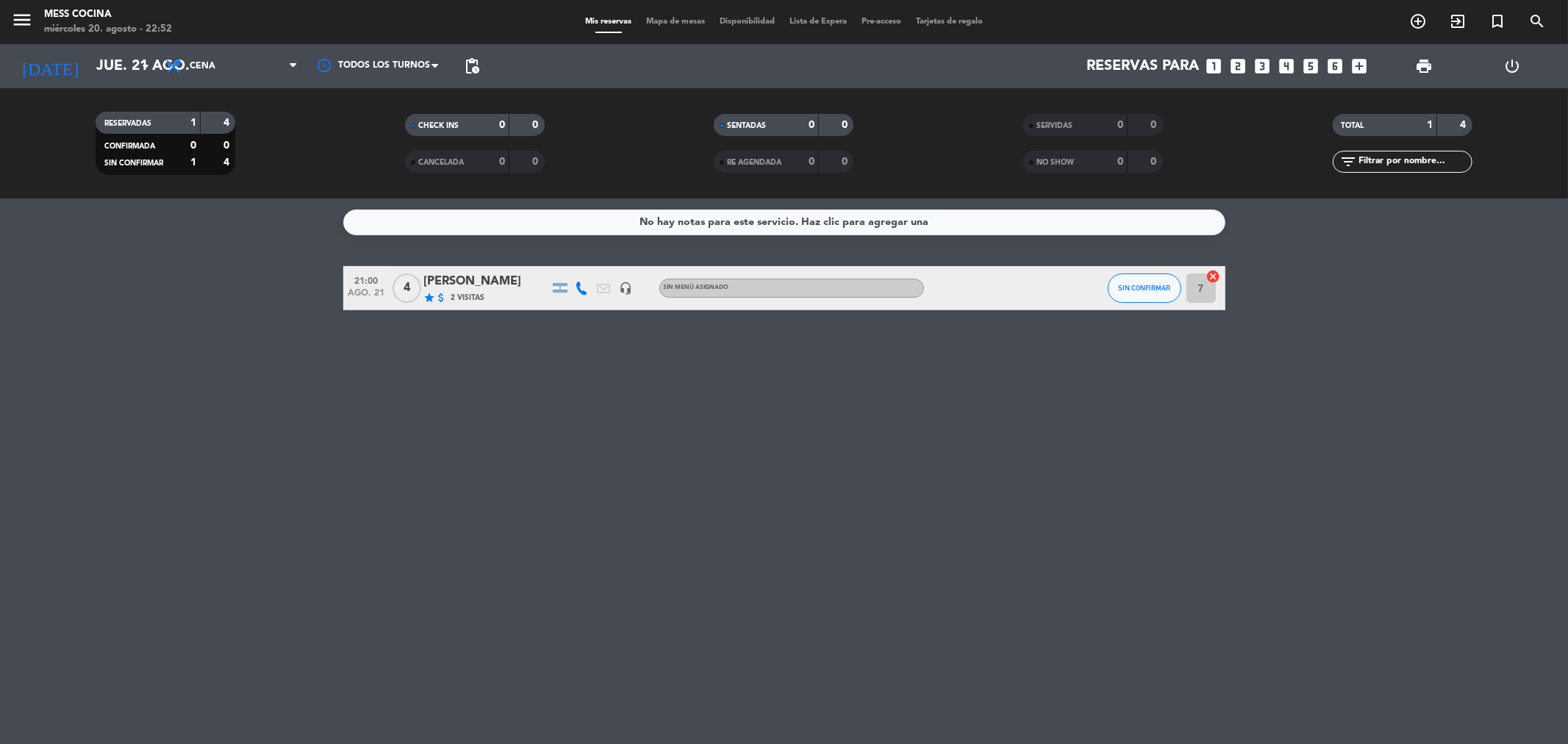
click at [242, 343] on div "No hay notas para este servicio. Haz clic para agregar una 21:00 [DATE] 4 [PERS…" at bounding box center [784, 471] width 1568 height 545
drag, startPoint x: 325, startPoint y: 322, endPoint x: 738, endPoint y: 415, distance: 423.3
click at [738, 415] on div "No hay notas para este servicio. Haz clic para agregar una 21:00 [DATE] 4 [PERS…" at bounding box center [784, 471] width 1568 height 545
drag, startPoint x: 738, startPoint y: 415, endPoint x: 144, endPoint y: 317, distance: 602.0
click at [144, 317] on div "No hay notas para este servicio. Haz clic para agregar una 21:00 [DATE] 4 [PERS…" at bounding box center [784, 471] width 1568 height 545
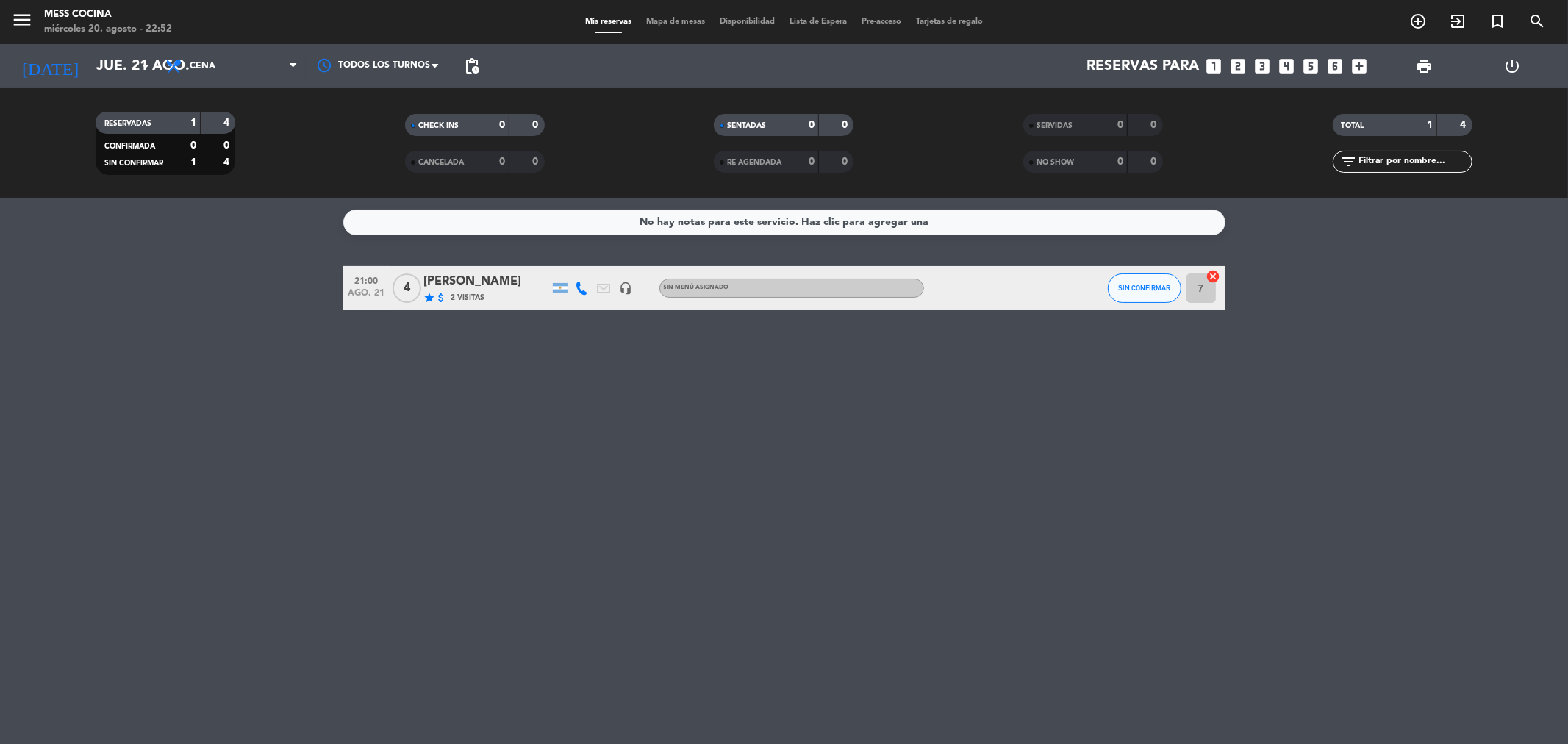
click at [143, 317] on div "No hay notas para este servicio. Haz clic para agregar una 21:00 [DATE] 4 [PERS…" at bounding box center [784, 471] width 1568 height 545
drag, startPoint x: 68, startPoint y: 353, endPoint x: 792, endPoint y: 432, distance: 728.3
click at [792, 432] on div "No hay notas para este servicio. Haz clic para agregar una 21:00 [DATE] 4 [PERS…" at bounding box center [784, 471] width 1568 height 545
drag, startPoint x: 792, startPoint y: 432, endPoint x: 298, endPoint y: 297, distance: 512.1
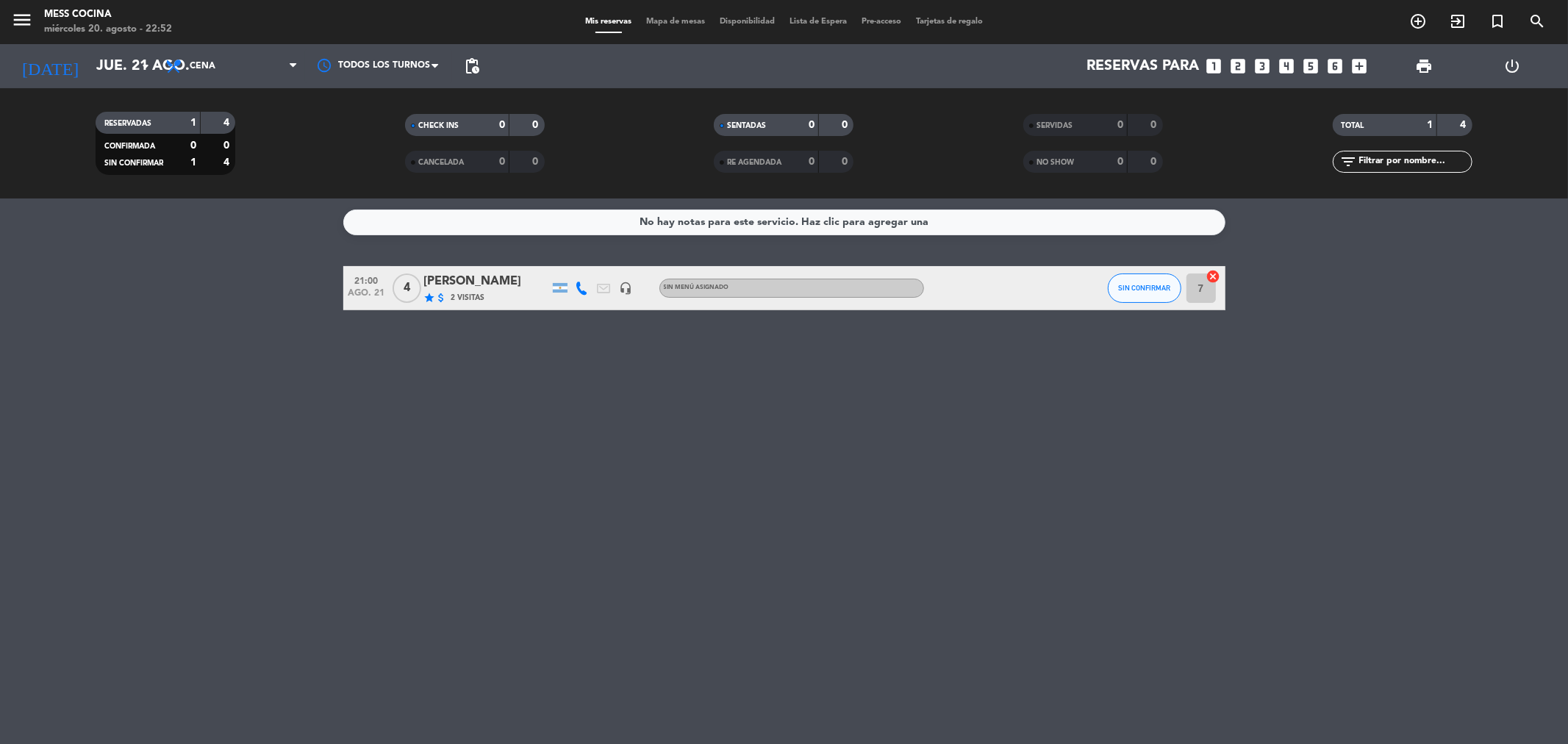
click at [298, 297] on div "No hay notas para este servicio. Haz clic para agregar una 21:00 [DATE] 4 [PERS…" at bounding box center [784, 471] width 1568 height 545
click at [322, 309] on bookings-row "21:00 [DATE] 4 [PERSON_NAME] star attach_money 2 Visitas headset_mic Sin menú a…" at bounding box center [784, 288] width 1568 height 44
drag, startPoint x: 100, startPoint y: 238, endPoint x: 790, endPoint y: 476, distance: 729.9
click at [790, 476] on div "No hay notas para este servicio. Haz clic para agregar una 21:00 [DATE] 4 [PERS…" at bounding box center [784, 471] width 1568 height 545
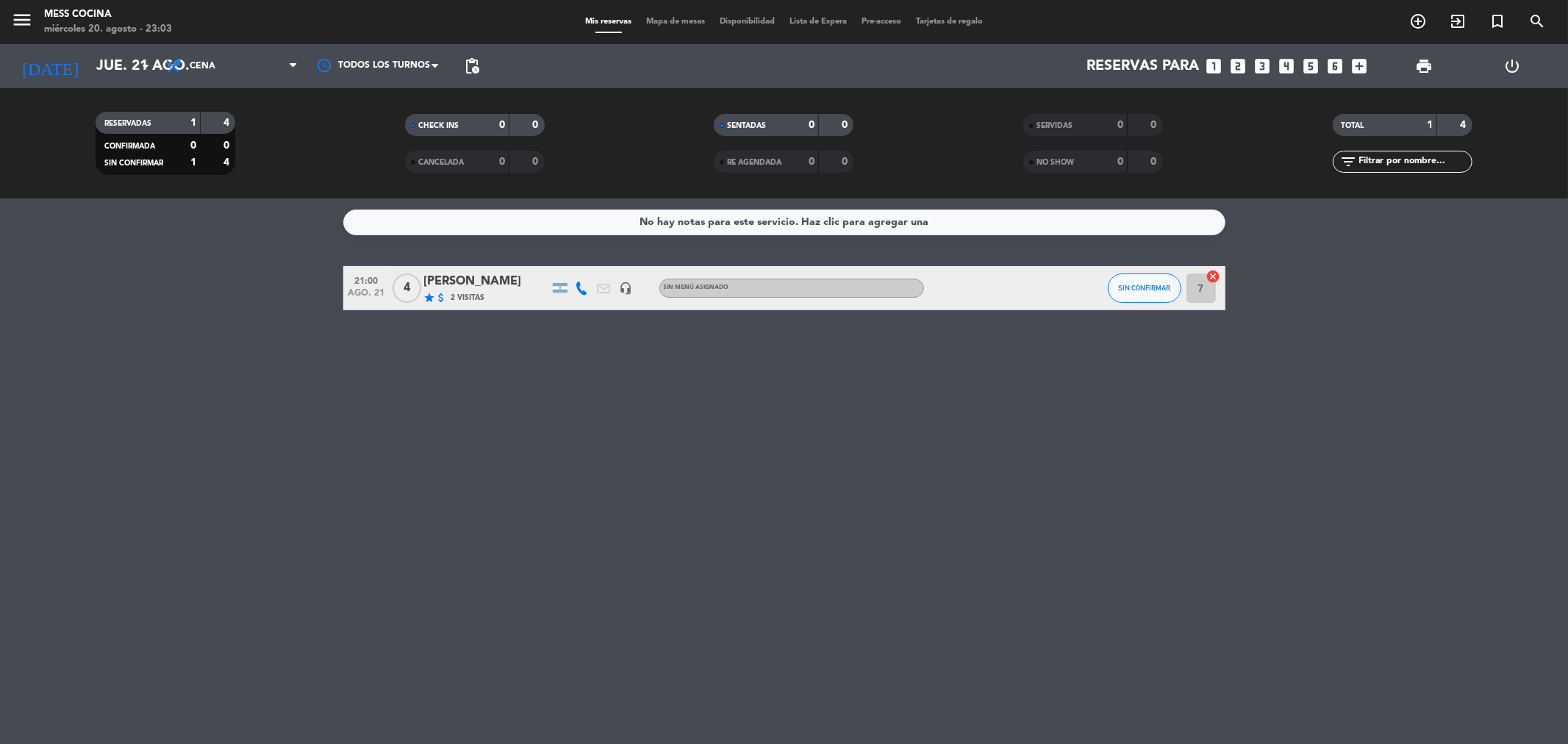
drag, startPoint x: 790, startPoint y: 476, endPoint x: 0, endPoint y: 133, distance: 861.2
click at [0, 133] on ng-component "menu Mess Cocina [DATE] 20. agosto - 23:03 Mis reservas Mapa de mesas Disponibi…" at bounding box center [784, 372] width 1568 height 744
click at [52, 204] on div "No hay notas para este servicio. Haz clic para agregar una 21:00 [DATE] 4 [PERS…" at bounding box center [784, 471] width 1568 height 545
drag, startPoint x: 113, startPoint y: 264, endPoint x: 961, endPoint y: 442, distance: 866.5
click at [961, 442] on div "No hay notas para este servicio. Haz clic para agregar una 21:00 [DATE] 4 [PERS…" at bounding box center [784, 471] width 1568 height 545
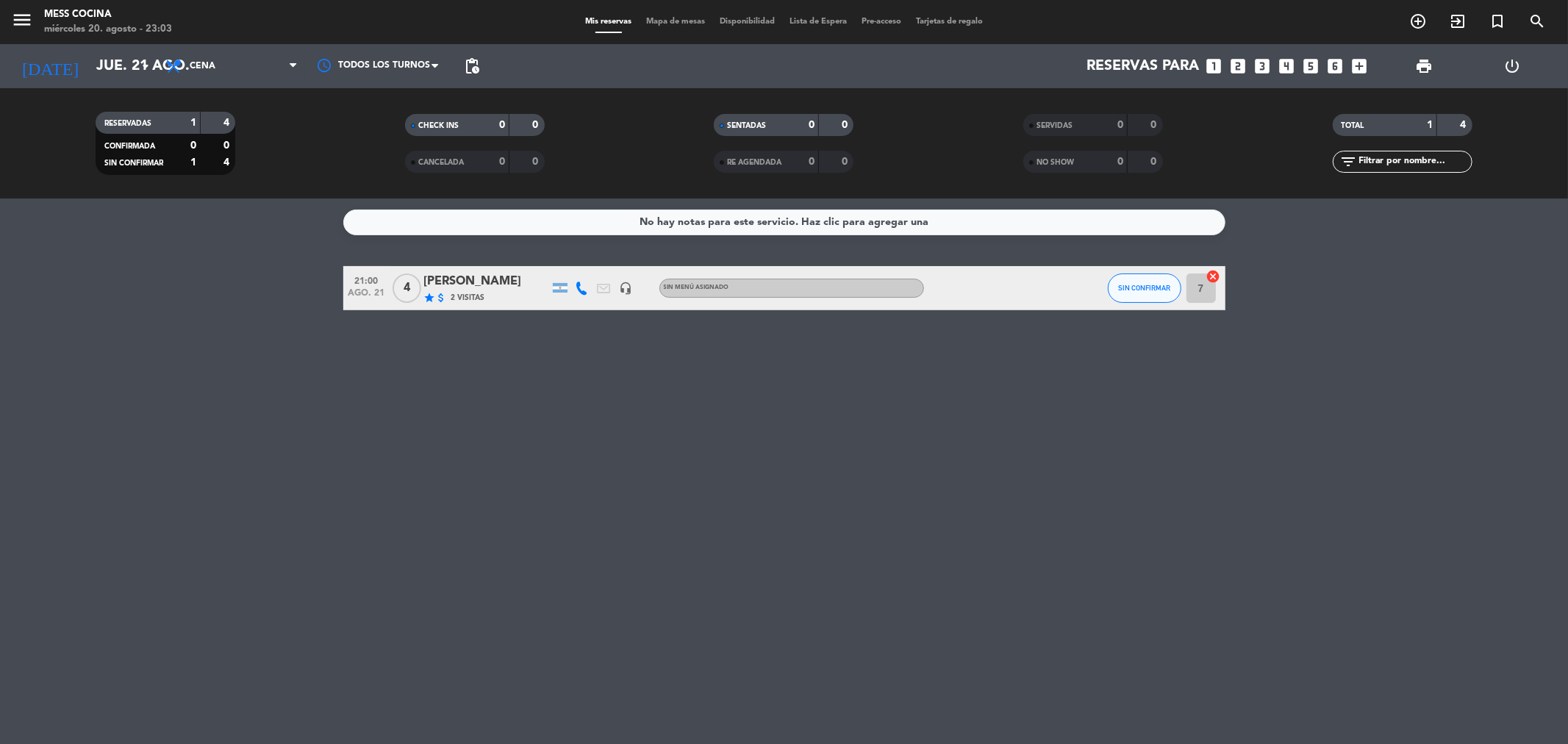
click at [961, 442] on div "No hay notas para este servicio. Haz clic para agregar una 21:00 [DATE] 4 [PERS…" at bounding box center [784, 471] width 1568 height 545
drag, startPoint x: 961, startPoint y: 442, endPoint x: 349, endPoint y: 293, distance: 629.9
click at [349, 293] on div "No hay notas para este servicio. Haz clic para agregar una 21:00 [DATE] 4 [PERS…" at bounding box center [784, 471] width 1568 height 545
click at [229, 277] on bookings-row "21:00 [DATE] 4 [PERSON_NAME] star attach_money 2 Visitas headset_mic Sin menú a…" at bounding box center [784, 288] width 1568 height 44
drag, startPoint x: 227, startPoint y: 277, endPoint x: 1053, endPoint y: 372, distance: 831.4
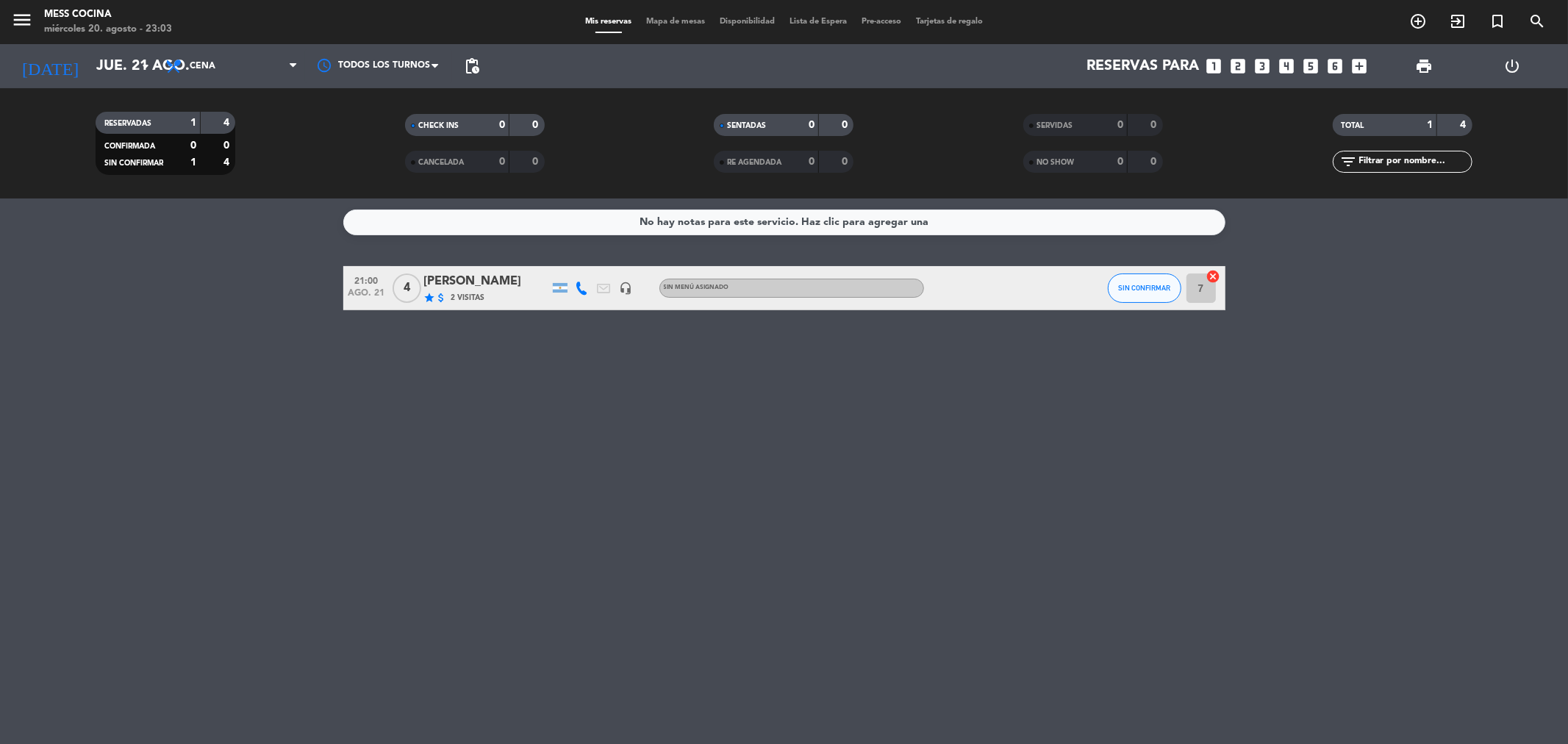
click at [1053, 372] on div "No hay notas para este servicio. Haz clic para agregar una 21:00 [DATE] 4 [PERS…" at bounding box center [784, 471] width 1568 height 545
